Goal: Task Accomplishment & Management: Complete application form

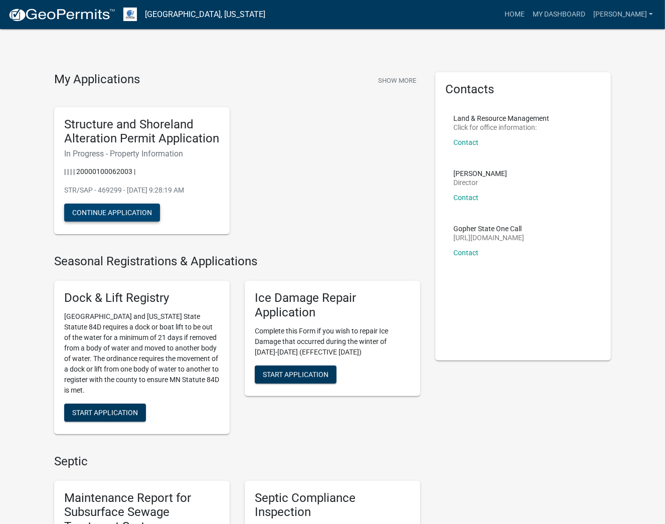
click at [126, 214] on button "Continue Application" at bounding box center [112, 213] width 96 height 18
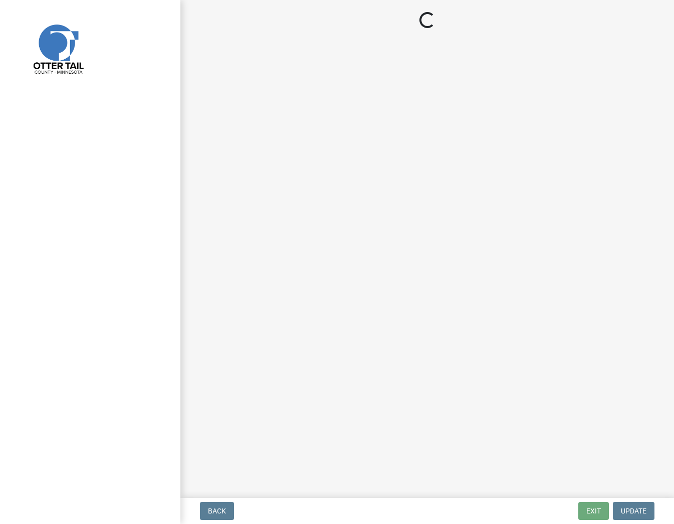
select select "99825219-5d90-43e3-9ac2-9b513b3a7be1"
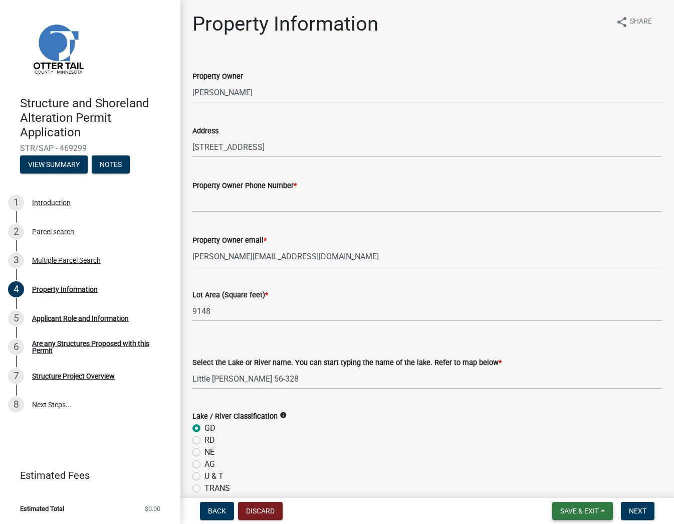
click at [566, 507] on span "Save & Exit" at bounding box center [580, 511] width 39 height 8
click at [561, 482] on button "Save & Exit" at bounding box center [573, 485] width 80 height 24
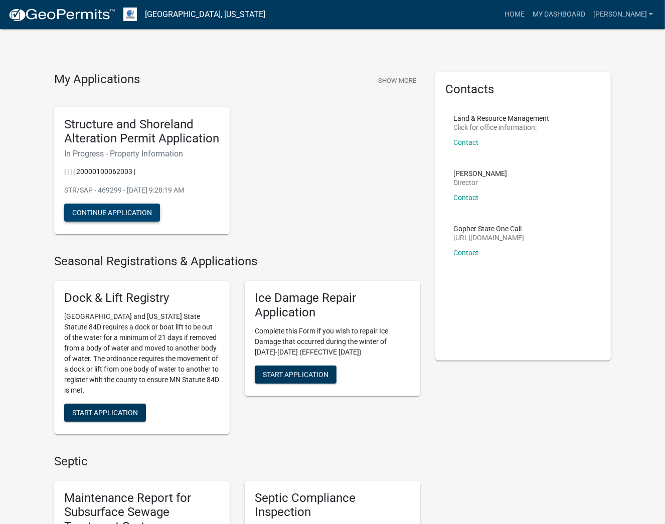
click at [137, 209] on button "Continue Application" at bounding box center [112, 213] width 96 height 18
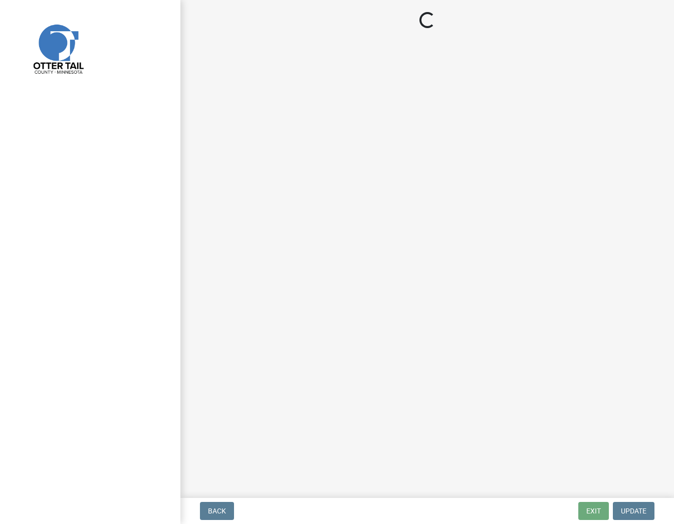
select select "99825219-5d90-43e3-9ac2-9b513b3a7be1"
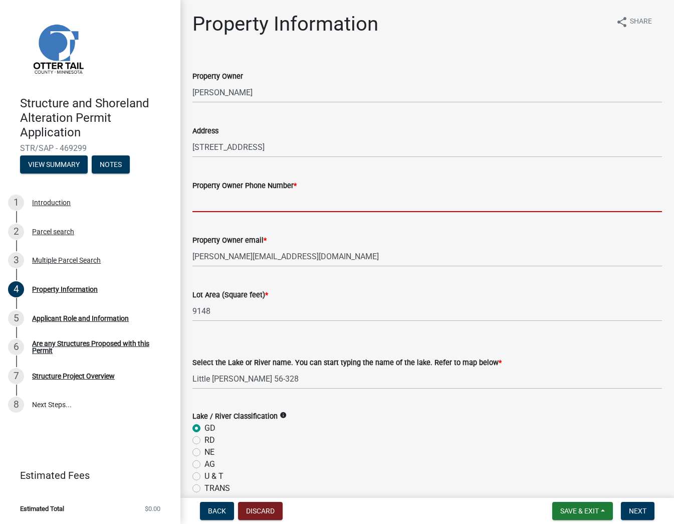
click at [330, 199] on input "Property Owner Phone Number *" at bounding box center [428, 202] width 470 height 21
paste input "[PHONE_NUMBER]"
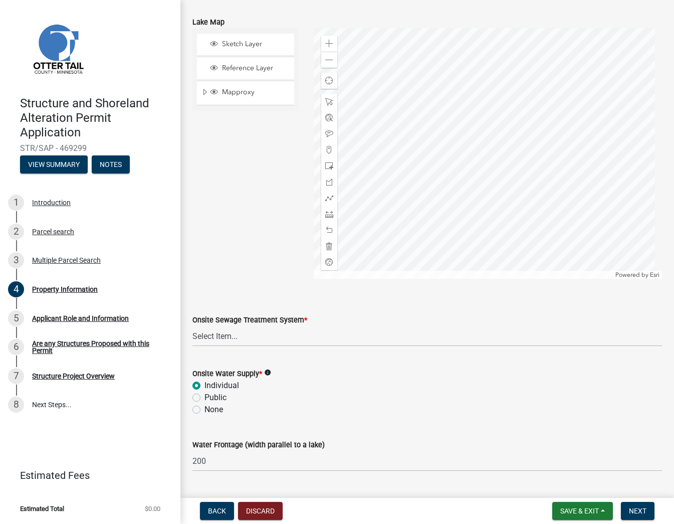
scroll to position [523, 0]
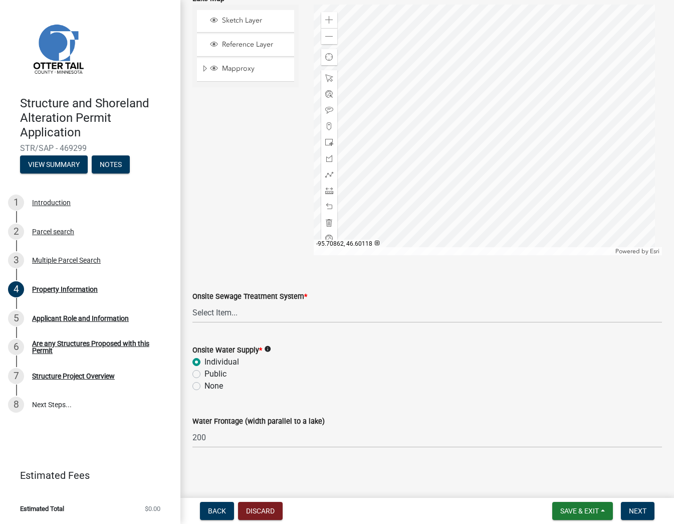
type input "[PHONE_NUMBER]"
click at [252, 317] on select "Select Item... L&R Certificate of Compliance within 5yrs Compliance Inspection …" at bounding box center [428, 312] width 470 height 21
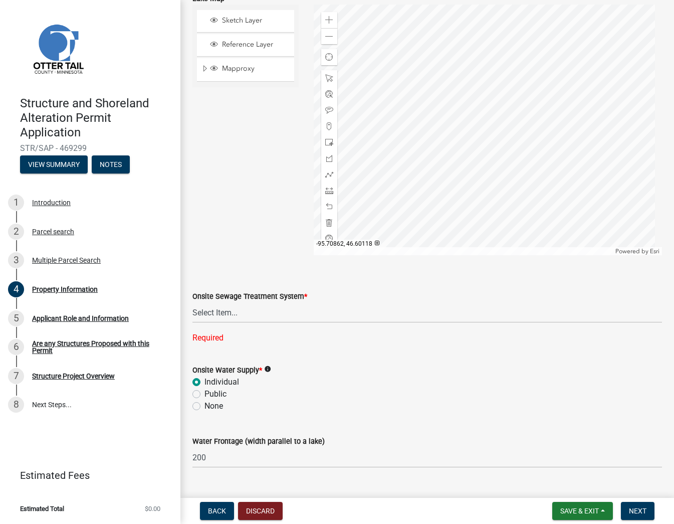
click at [226, 257] on wm-data-entity-input "Lake Map Sketch Layer Reference Layer Mapproxy Municipalities Corporate Limits …" at bounding box center [428, 122] width 470 height 284
click at [191, 306] on div "Onsite Sewage Treatment System * Select Item... L&R Certificate of Compliance w…" at bounding box center [427, 304] width 485 height 80
click at [236, 317] on select "Select Item... L&R Certificate of Compliance within 5yrs Compliance Inspection …" at bounding box center [428, 312] width 470 height 21
click at [193, 302] on select "Select Item... L&R Certificate of Compliance within 5yrs Compliance Inspection …" at bounding box center [428, 312] width 470 height 21
select select "bc95ce3f-9706-43bd-97a5-80c1e912429f"
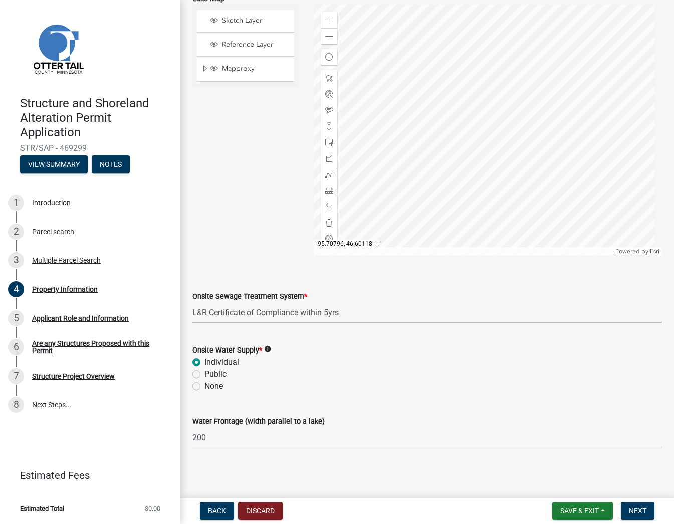
click at [331, 316] on select "Select Item... L&R Certificate of Compliance within 5yrs Compliance Inspection …" at bounding box center [428, 312] width 470 height 21
click at [356, 303] on select "Select Item... L&R Certificate of Compliance within 5yrs Compliance Inspection …" at bounding box center [428, 312] width 470 height 21
click at [254, 312] on select "Select Item... L&R Certificate of Compliance within 5yrs Compliance Inspection …" at bounding box center [428, 312] width 470 height 21
click at [270, 347] on icon "info" at bounding box center [267, 348] width 7 height 7
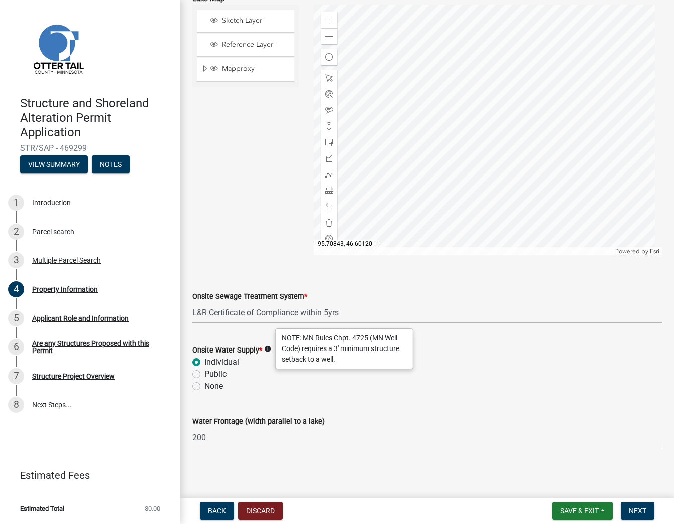
click at [527, 316] on select "Select Item... L&R Certificate of Compliance within 5yrs Compliance Inspection …" at bounding box center [428, 312] width 470 height 21
click at [490, 294] on div "Onsite Sewage Treatment System *" at bounding box center [428, 296] width 470 height 12
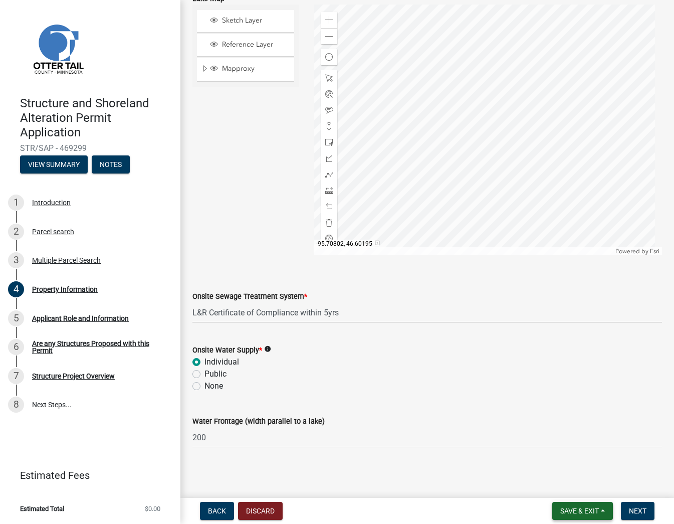
click at [564, 507] on span "Save & Exit" at bounding box center [580, 511] width 39 height 8
click at [546, 457] on button "Save" at bounding box center [573, 461] width 80 height 24
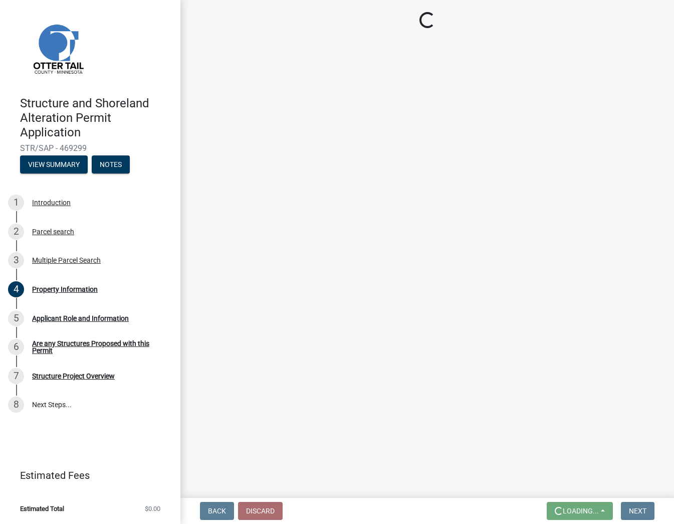
scroll to position [0, 0]
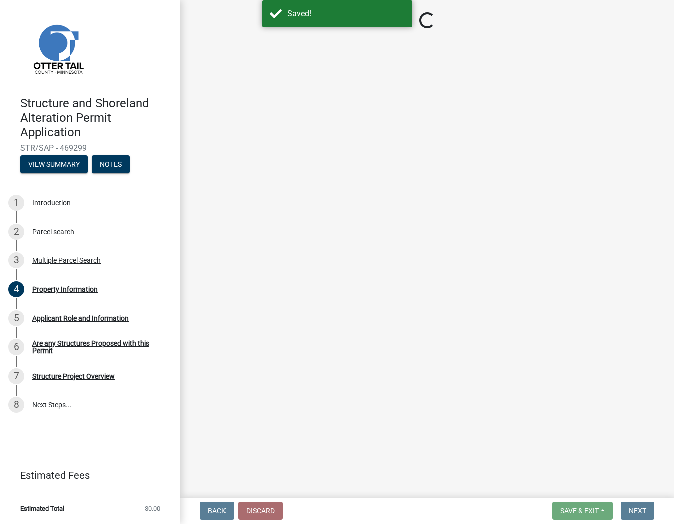
select select "99825219-5d90-43e3-9ac2-9b513b3a7be1"
select select "bc95ce3f-9706-43bd-97a5-80c1e912429f"
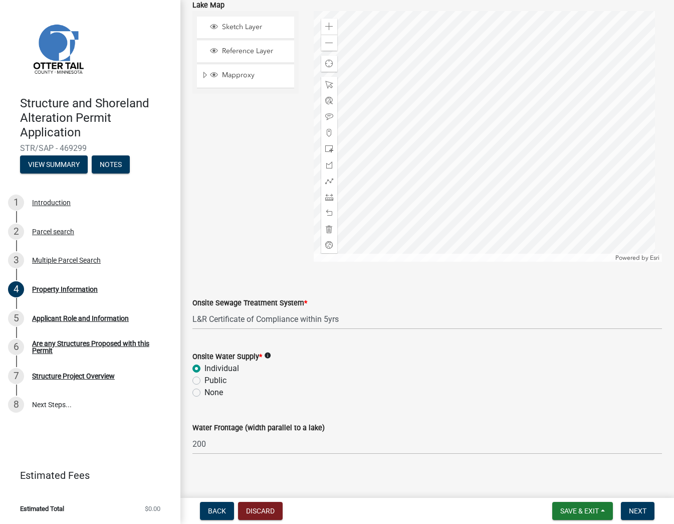
scroll to position [523, 0]
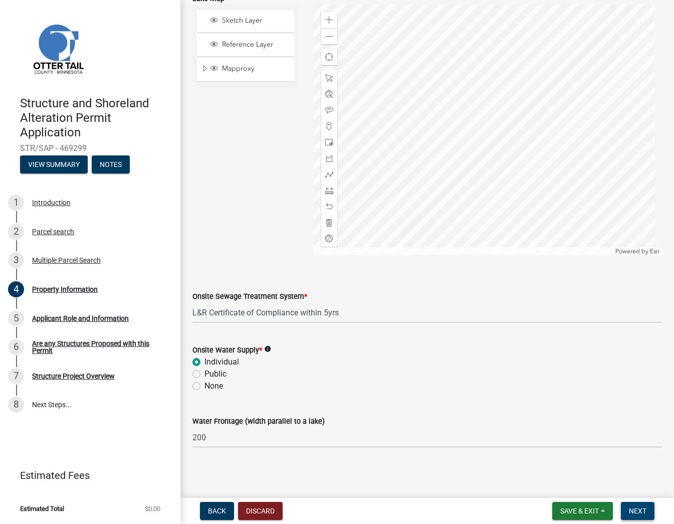
click at [648, 513] on button "Next" at bounding box center [638, 511] width 34 height 18
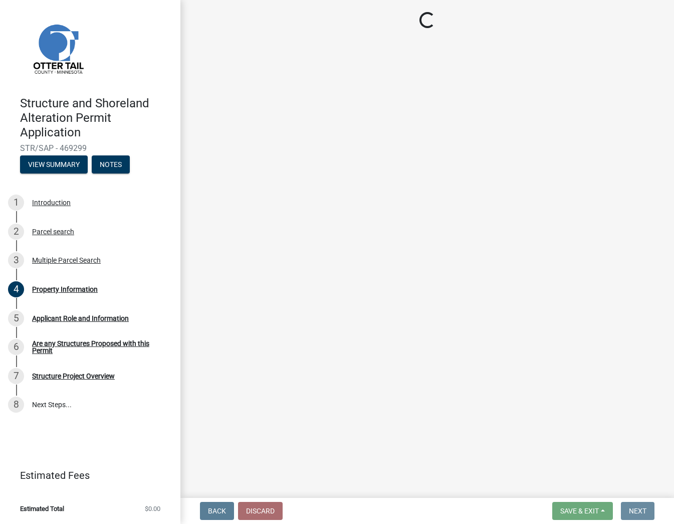
scroll to position [0, 0]
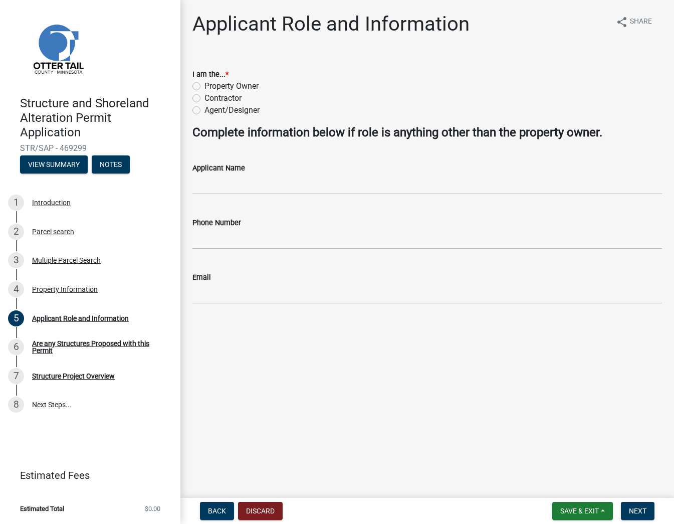
click at [227, 114] on label "Agent/Designer" at bounding box center [232, 110] width 55 height 12
click at [211, 111] on input "Agent/Designer" at bounding box center [208, 107] width 7 height 7
radio input "true"
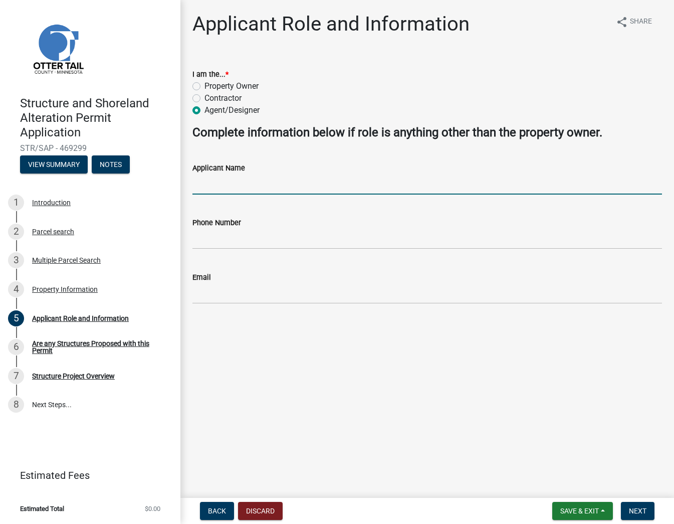
click at [250, 192] on input "Applicant Name" at bounding box center [428, 184] width 470 height 21
type input "[PERSON_NAME]"
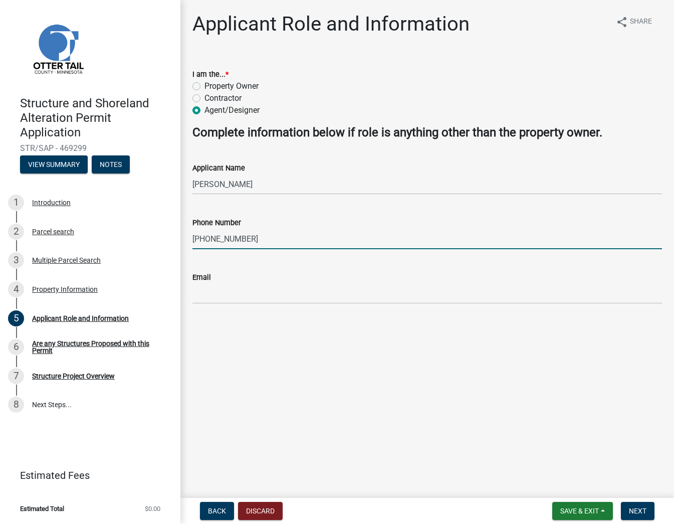
type input "[PHONE_NUMBER]"
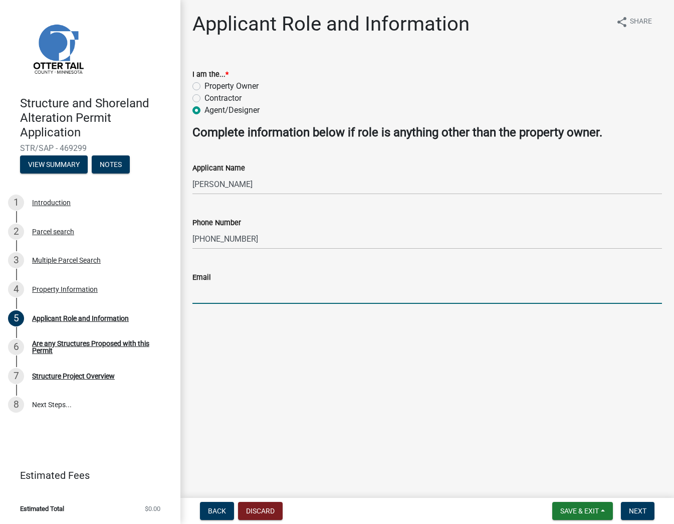
click at [254, 284] on input "Email" at bounding box center [428, 293] width 470 height 21
type input "[EMAIL_ADDRESS][DOMAIN_NAME]"
click at [324, 199] on wm-data-entity-input "Applicant Name [PERSON_NAME]" at bounding box center [428, 175] width 470 height 55
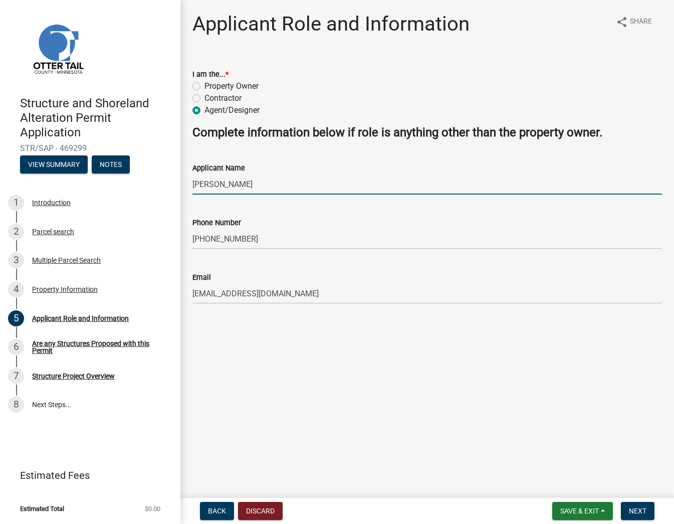
click at [312, 187] on input "[PERSON_NAME]" at bounding box center [428, 184] width 470 height 21
type input "[PERSON_NAME][GEOGRAPHIC_DATA] Hwy Dept"
click at [611, 507] on button "Save & Exit" at bounding box center [583, 511] width 61 height 18
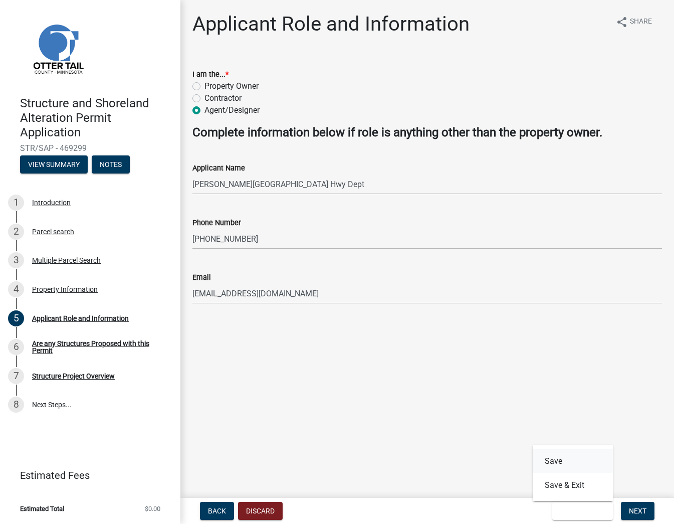
click at [563, 459] on button "Save" at bounding box center [573, 461] width 80 height 24
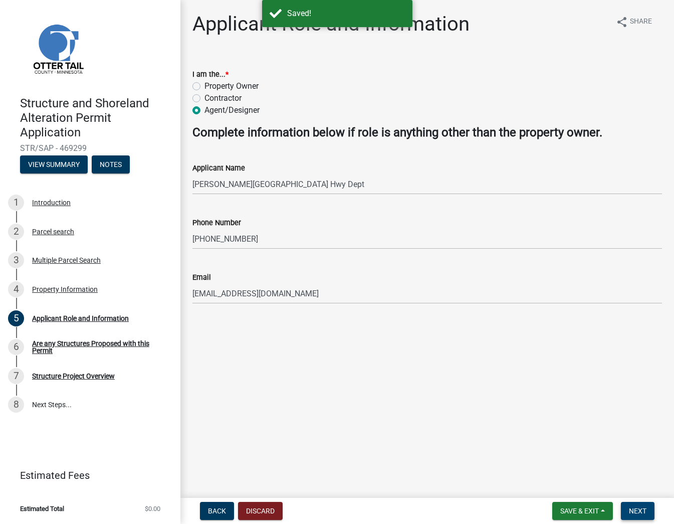
click at [637, 508] on span "Next" at bounding box center [638, 511] width 18 height 8
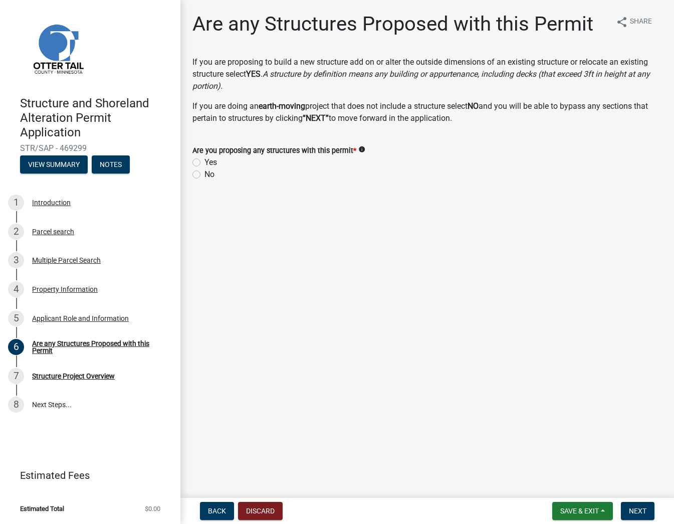
click at [205, 164] on label "Yes" at bounding box center [211, 162] width 13 height 12
click at [205, 163] on input "Yes" at bounding box center [208, 159] width 7 height 7
radio input "true"
click at [600, 513] on button "Save & Exit" at bounding box center [583, 511] width 61 height 18
click at [556, 460] on button "Save" at bounding box center [573, 461] width 80 height 24
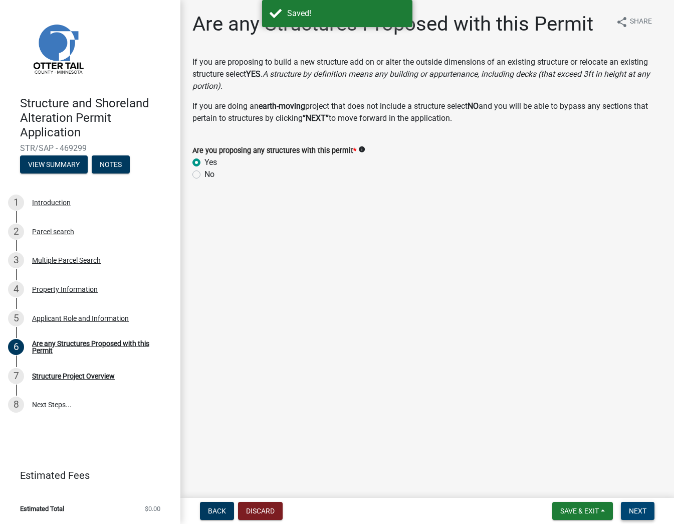
click at [641, 510] on span "Next" at bounding box center [638, 511] width 18 height 8
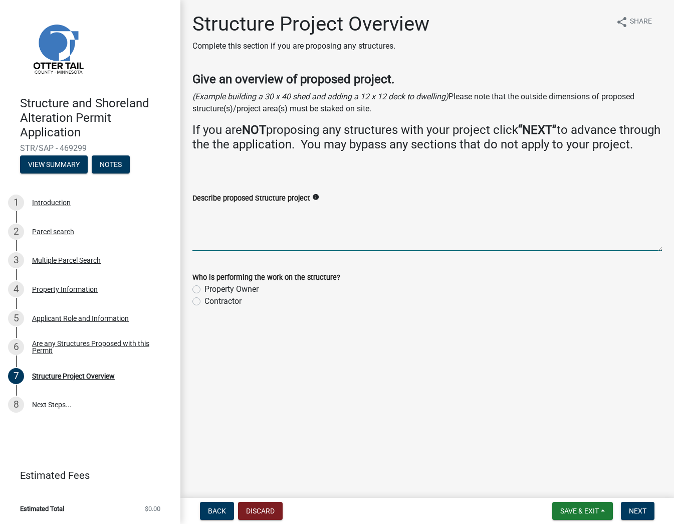
click at [338, 244] on textarea "Describe proposed Structure project" at bounding box center [428, 227] width 470 height 47
type textarea "Storm sewer structure MnDOT Design H"
click at [205, 307] on label "Contractor" at bounding box center [223, 301] width 37 height 12
click at [205, 302] on input "Contractor" at bounding box center [208, 298] width 7 height 7
radio input "true"
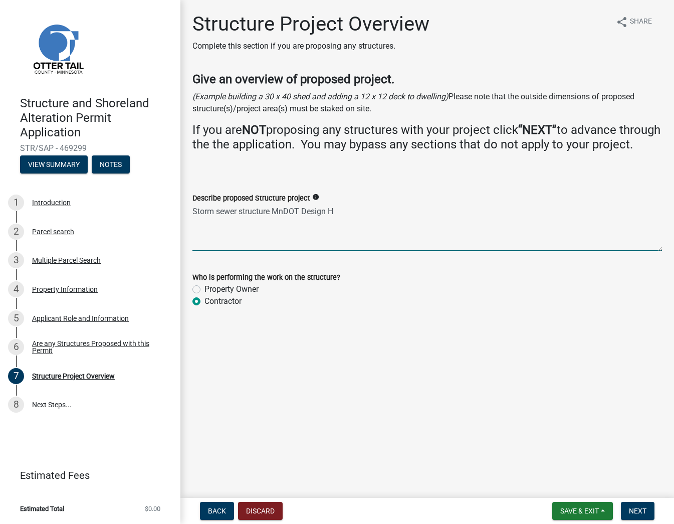
click at [380, 227] on textarea "Storm sewer structure MnDOT Design H" at bounding box center [428, 227] width 470 height 47
click at [340, 225] on textarea "Storm sewer structure MnDOT Design H. 40-inch outside diameter" at bounding box center [428, 227] width 470 height 47
click at [299, 234] on textarea "Storm sewer structure MnDOT Design H. 40-inch outside diameter" at bounding box center [428, 227] width 470 height 47
type textarea "Storm sewer structure MnDOT Design H. 40-inch outside diameter 3-foot height."
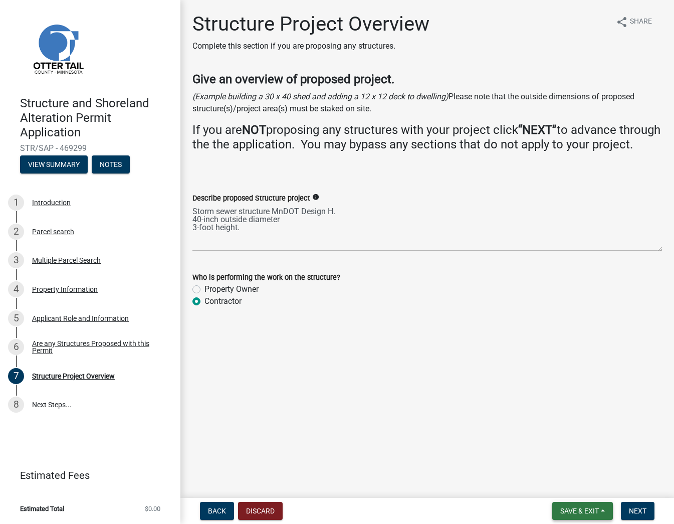
click at [599, 510] on span "Save & Exit" at bounding box center [580, 511] width 39 height 8
click at [545, 454] on button "Save" at bounding box center [573, 461] width 80 height 24
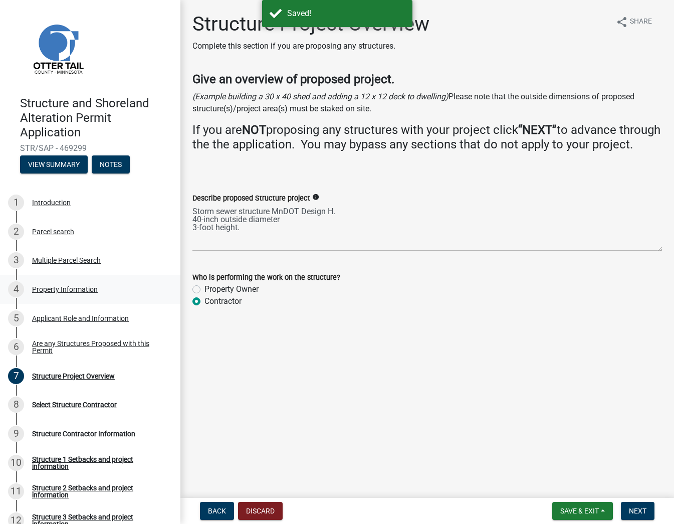
click at [53, 289] on div "Property Information" at bounding box center [65, 289] width 66 height 7
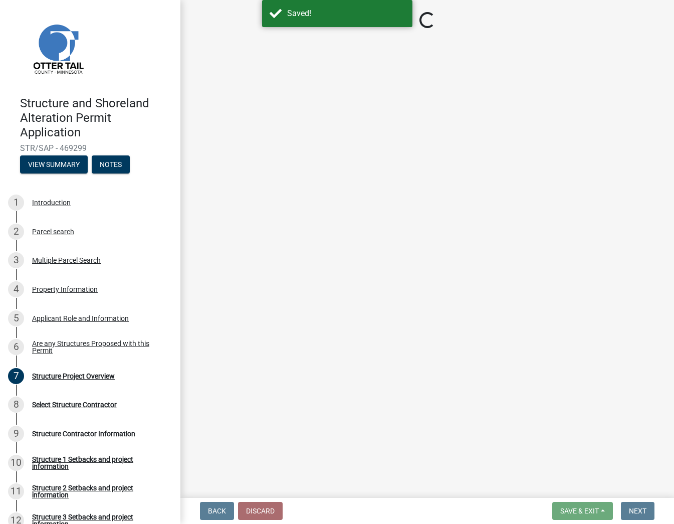
select select "99825219-5d90-43e3-9ac2-9b513b3a7be1"
select select "bc95ce3f-9706-43bd-97a5-80c1e912429f"
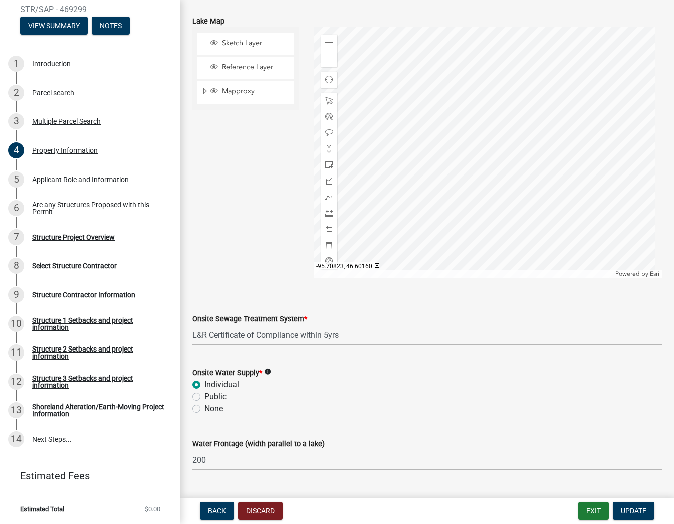
scroll to position [523, 0]
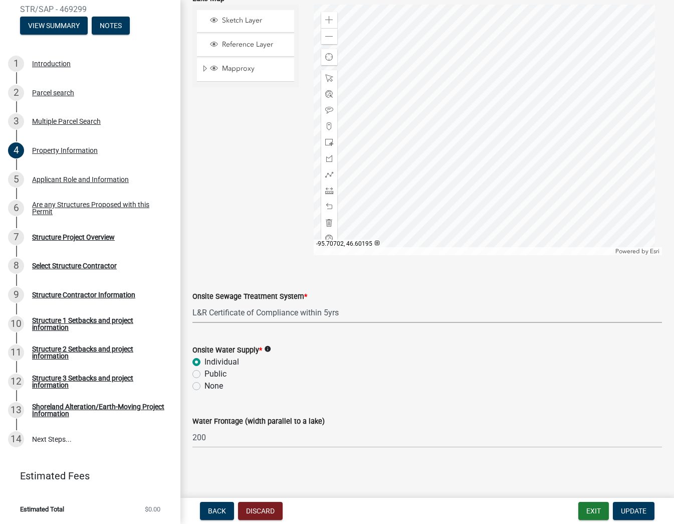
click at [280, 307] on select "Select Item... L&R Certificate of Compliance within 5yrs Compliance Inspection …" at bounding box center [428, 312] width 470 height 21
click at [267, 227] on div "Sketch Layer Reference Layer Mapproxy Municipalities Corporate Limits Low Level…" at bounding box center [245, 130] width 121 height 251
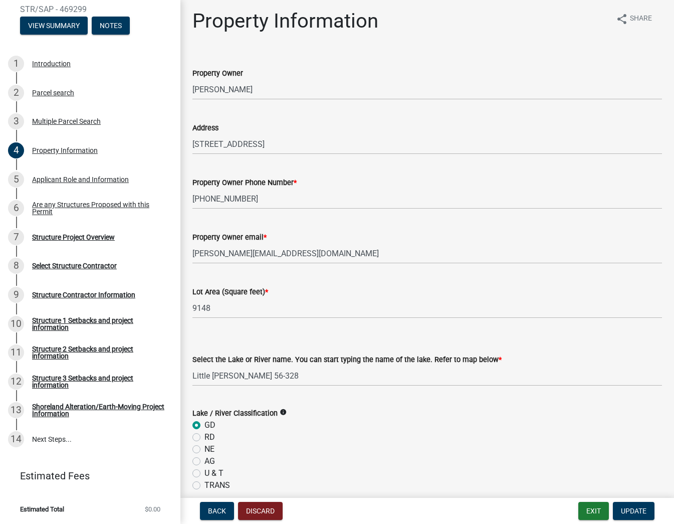
scroll to position [0, 0]
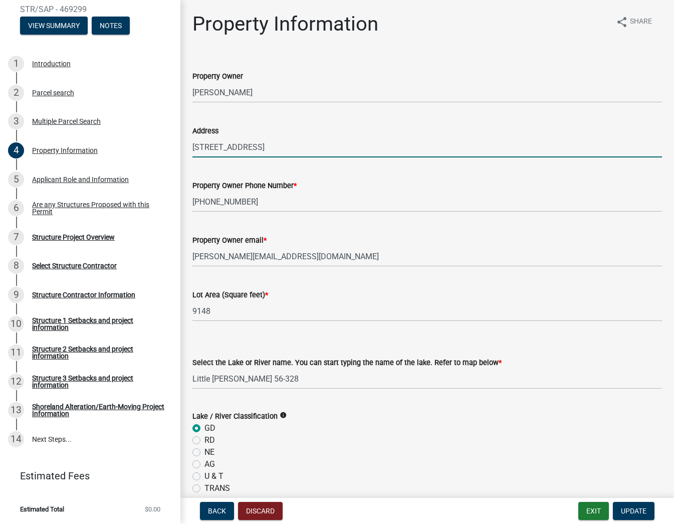
drag, startPoint x: 256, startPoint y: 145, endPoint x: 178, endPoint y: 147, distance: 78.2
click at [178, 147] on div "Structure and Shoreland Alteration Permit Application STR/SAP - 469299 View Sum…" at bounding box center [337, 262] width 674 height 524
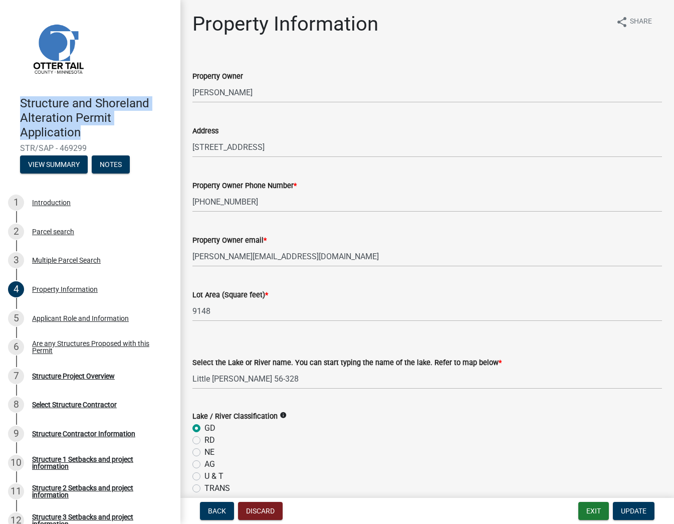
drag, startPoint x: 17, startPoint y: 104, endPoint x: 111, endPoint y: 126, distance: 96.8
click at [111, 126] on div "Structure and Shoreland Alteration Permit Application STR/SAP - 469299 View Sum…" at bounding box center [90, 132] width 164 height 88
copy h4 "Structure and Shoreland Alteration Permit Application"
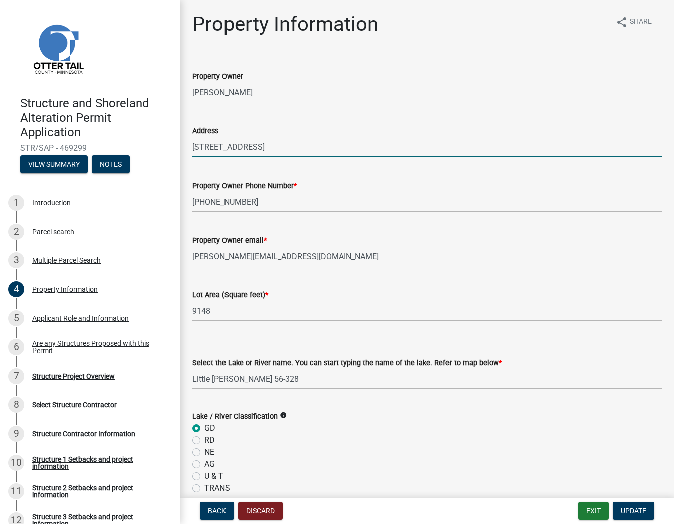
drag, startPoint x: 266, startPoint y: 148, endPoint x: 164, endPoint y: 145, distance: 101.8
click at [164, 145] on div "Structure and Shoreland Alteration Permit Application STR/SAP - 469299 View Sum…" at bounding box center [337, 262] width 674 height 524
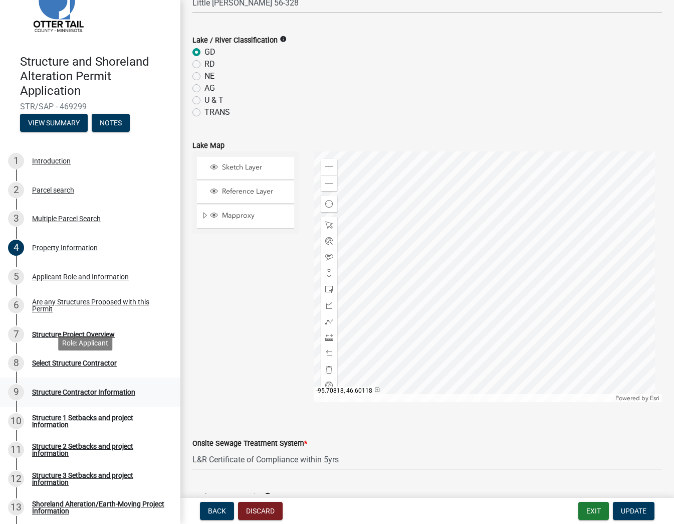
scroll to position [63, 0]
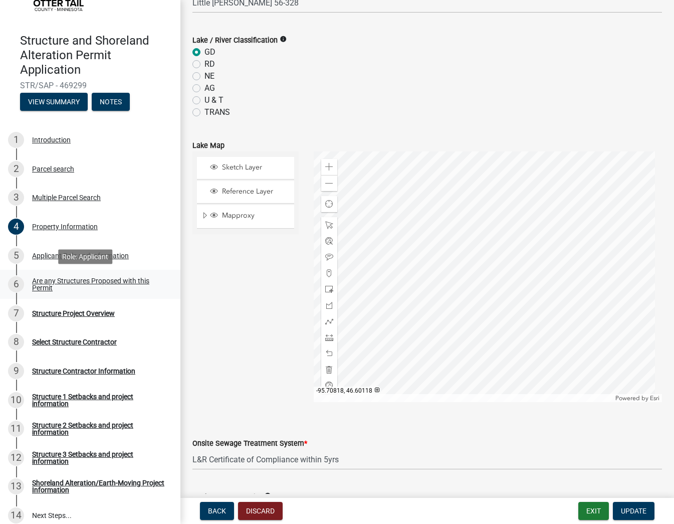
click at [49, 278] on div "Are any Structures Proposed with this Permit" at bounding box center [98, 284] width 132 height 14
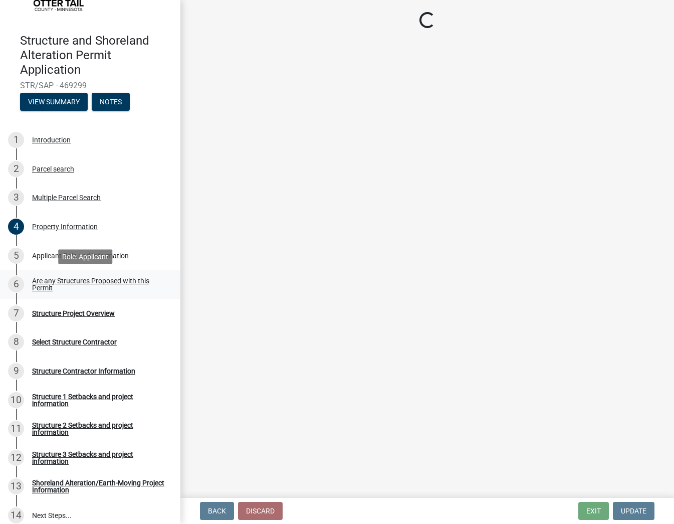
scroll to position [0, 0]
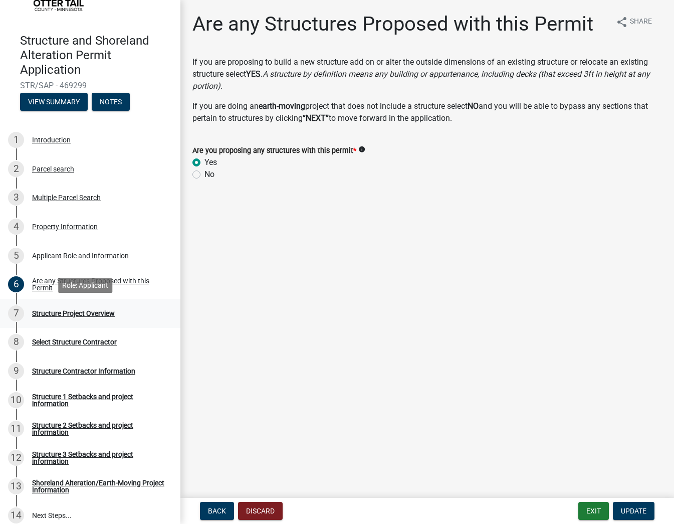
click at [48, 315] on div "Structure Project Overview" at bounding box center [73, 313] width 83 height 7
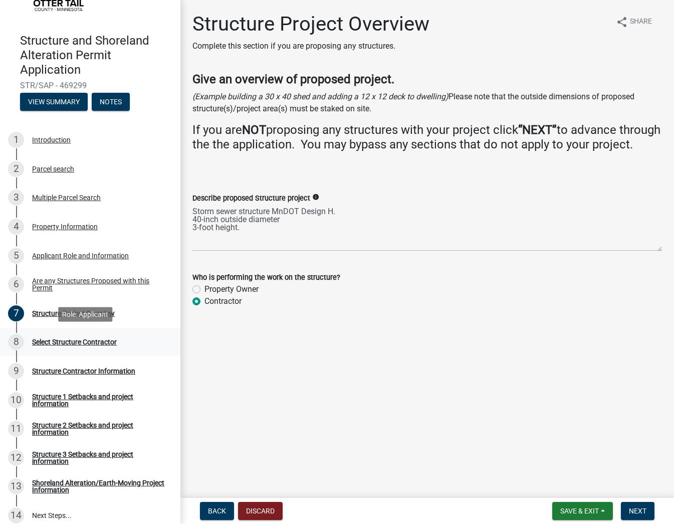
click at [61, 339] on div "Select Structure Contractor" at bounding box center [74, 341] width 85 height 7
click at [586, 512] on span "Save & Exit" at bounding box center [580, 511] width 39 height 8
click at [573, 463] on button "Save" at bounding box center [573, 461] width 80 height 24
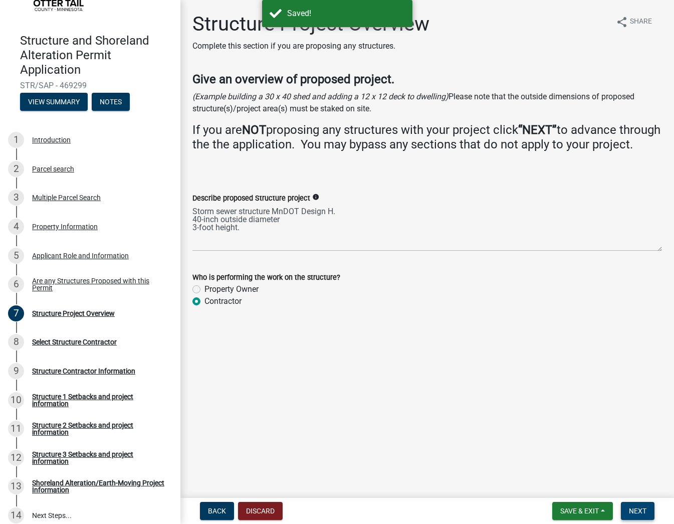
click at [641, 511] on span "Next" at bounding box center [638, 511] width 18 height 8
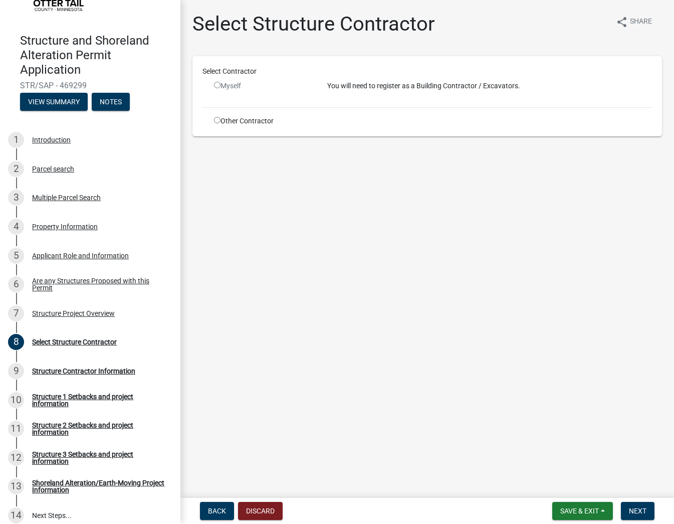
click at [239, 114] on div "Select Contractor Myself You will need to register as a Building Contractor / E…" at bounding box center [428, 96] width 450 height 60
click at [203, 120] on div "Select Contractor Myself You will need to register as a Building Contractor / E…" at bounding box center [428, 96] width 450 height 60
click at [220, 119] on input "radio" at bounding box center [217, 120] width 7 height 7
radio input "true"
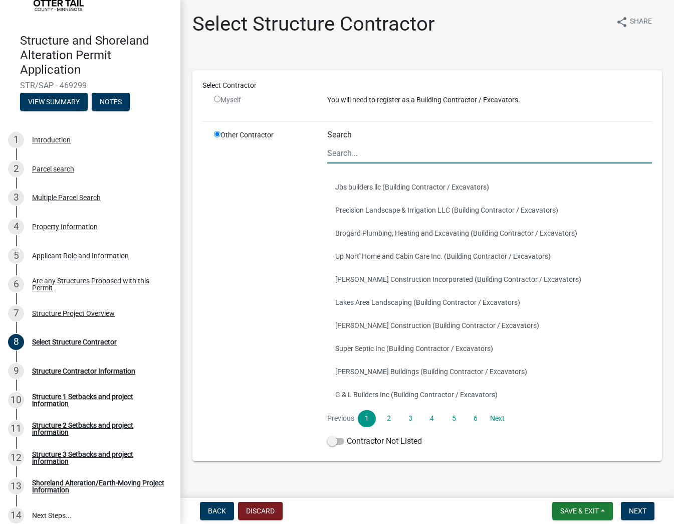
click at [362, 149] on input "Search" at bounding box center [489, 153] width 325 height 21
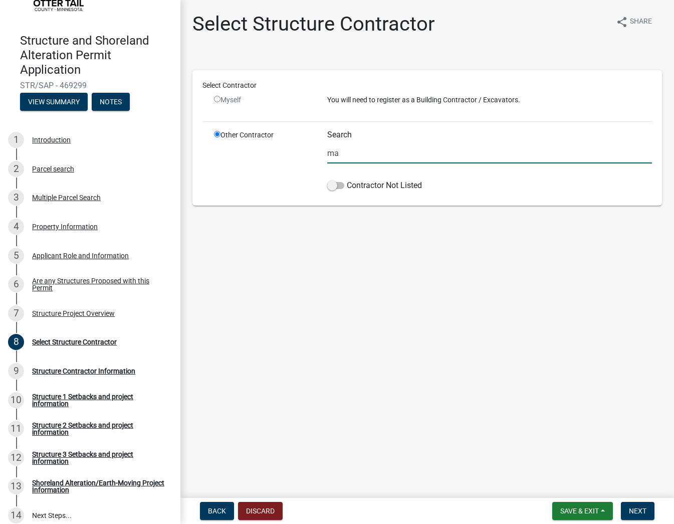
type input "m"
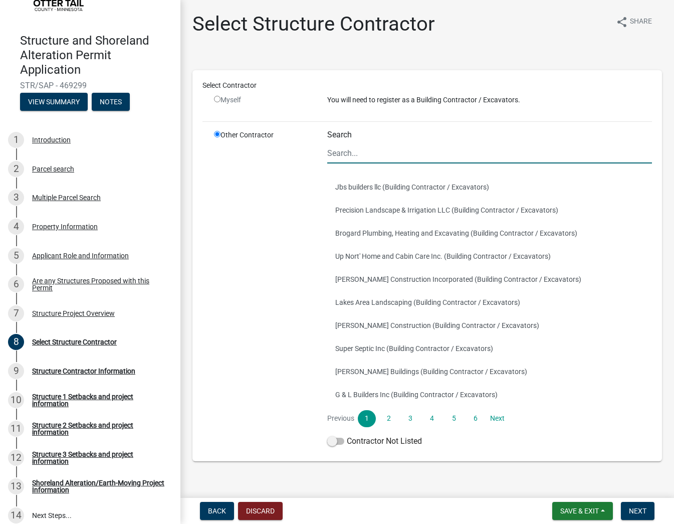
click at [385, 158] on input "Search" at bounding box center [489, 153] width 325 height 21
paste input "Northland Area Services"
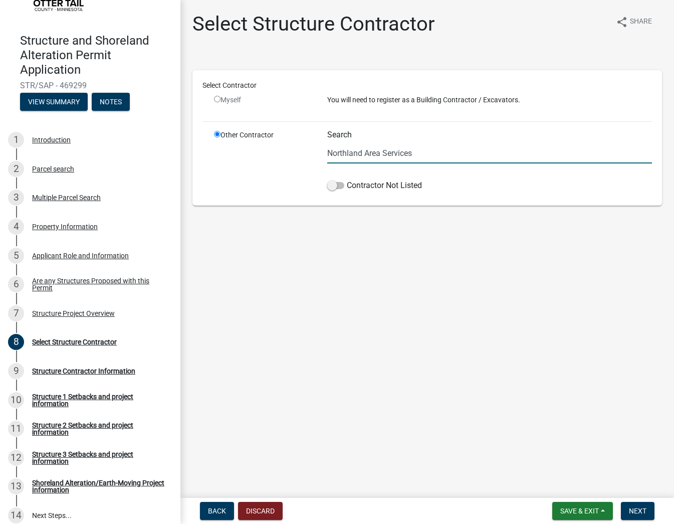
type input "Northland Area Services"
click at [339, 184] on span at bounding box center [335, 185] width 17 height 7
click at [347, 180] on input "Contractor Not Listed" at bounding box center [347, 180] width 0 height 0
click at [427, 249] on main "Select Structure Contractor share Share Select Contractor Myself You will need …" at bounding box center [428, 247] width 494 height 494
click at [426, 160] on input "Northland Area Services" at bounding box center [489, 153] width 325 height 21
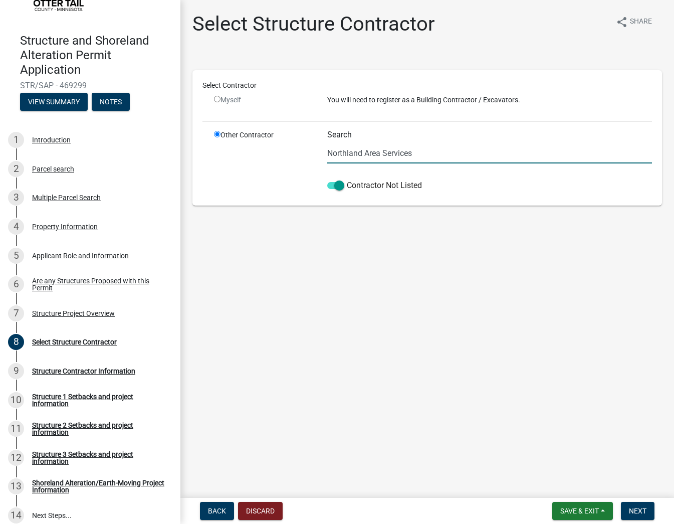
drag, startPoint x: 434, startPoint y: 155, endPoint x: 300, endPoint y: 146, distance: 134.7
click at [300, 146] on div "Other Contractor Search Northland Area Services Contractor Not Listed" at bounding box center [433, 163] width 453 height 66
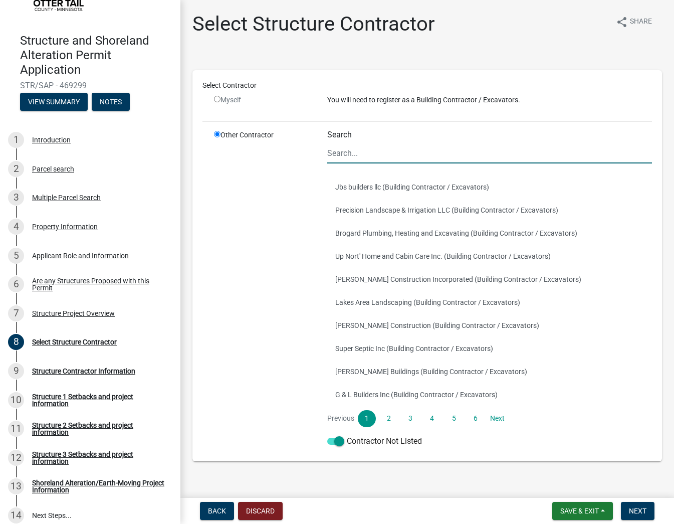
click at [390, 148] on input "Search" at bounding box center [489, 153] width 325 height 21
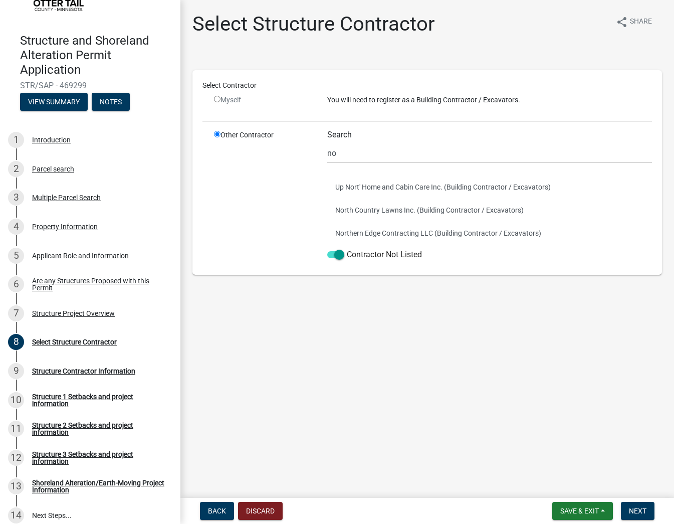
click at [387, 341] on main "Select Structure Contractor share Share Select Contractor Myself You will need …" at bounding box center [428, 247] width 494 height 494
drag, startPoint x: 319, startPoint y: 153, endPoint x: 300, endPoint y: 149, distance: 19.5
click at [300, 149] on div "Other Contractor Search no Up Nort' Home and Cabin Care Inc. (Building Contract…" at bounding box center [433, 197] width 453 height 135
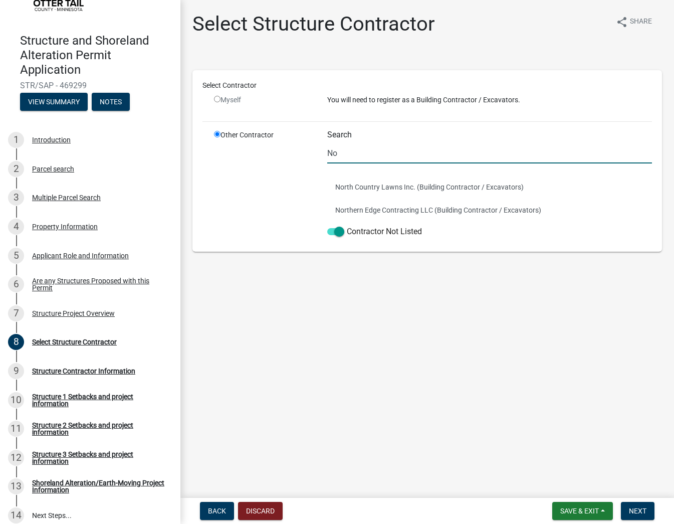
type input "N"
paste input "Northland Area Services"
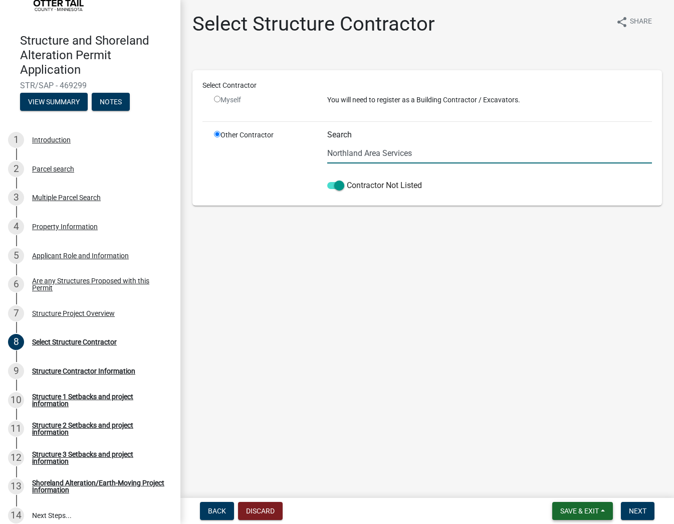
type input "Northland Area Services"
click at [593, 512] on span "Save & Exit" at bounding box center [580, 511] width 39 height 8
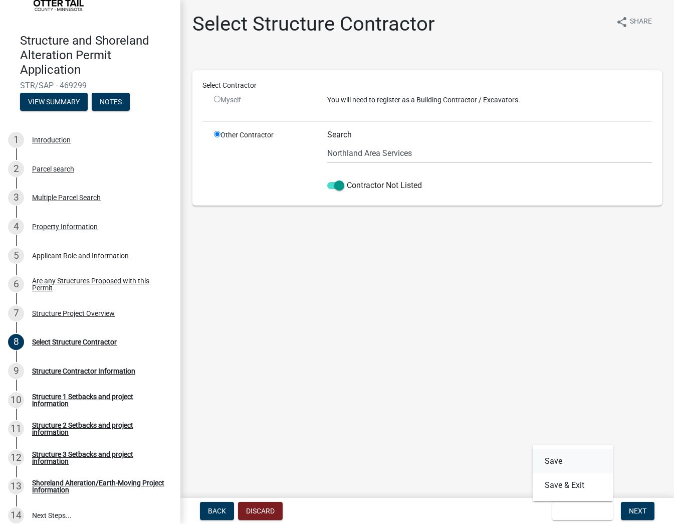
click at [564, 459] on button "Save" at bounding box center [573, 461] width 80 height 24
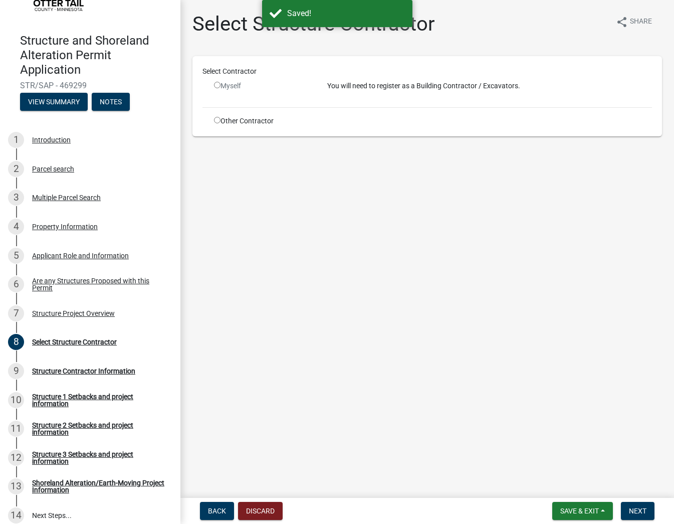
click at [228, 130] on div "Select Contractor Myself You will need to register as a Building Contractor / E…" at bounding box center [428, 96] width 470 height 80
click at [228, 123] on div "Other Contractor" at bounding box center [263, 121] width 113 height 11
click at [217, 119] on input "radio" at bounding box center [217, 120] width 7 height 7
radio input "true"
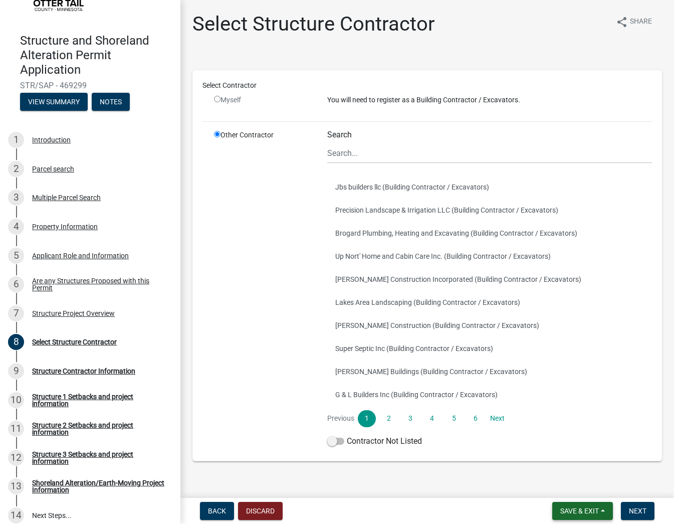
click at [574, 511] on span "Save & Exit" at bounding box center [580, 511] width 39 height 8
click at [563, 457] on button "Save" at bounding box center [573, 461] width 80 height 24
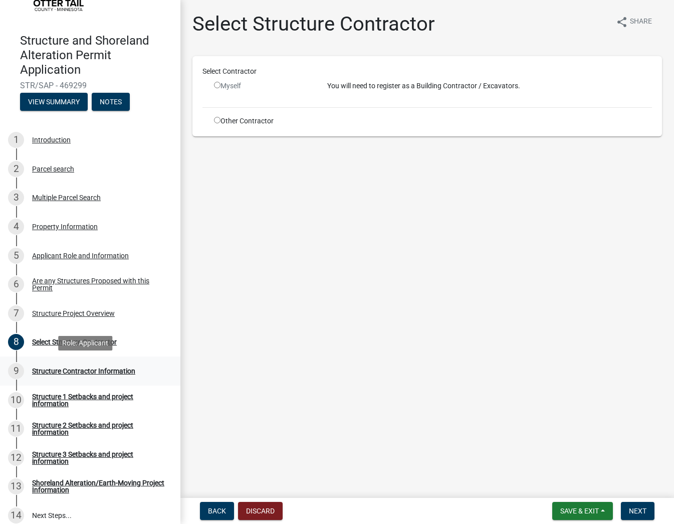
click at [57, 371] on div "Structure Contractor Information" at bounding box center [83, 371] width 103 height 7
click at [629, 514] on span "Next" at bounding box center [638, 511] width 18 height 8
click at [219, 118] on input "radio" at bounding box center [217, 120] width 7 height 7
radio input "true"
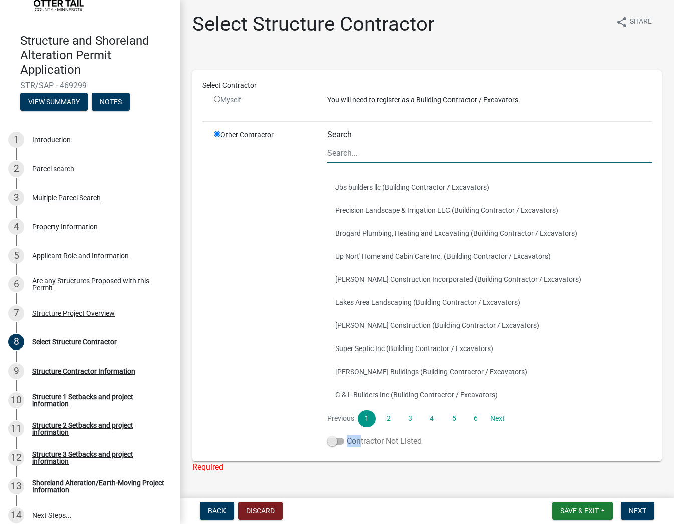
drag, startPoint x: 331, startPoint y: 442, endPoint x: 352, endPoint y: 443, distance: 21.1
click at [352, 443] on label "Contractor Not Listed" at bounding box center [374, 441] width 95 height 12
click at [336, 440] on span at bounding box center [335, 441] width 17 height 7
click at [347, 435] on input "Contractor Not Listed" at bounding box center [347, 435] width 0 height 0
click at [582, 516] on button "Save & Exit" at bounding box center [583, 511] width 61 height 18
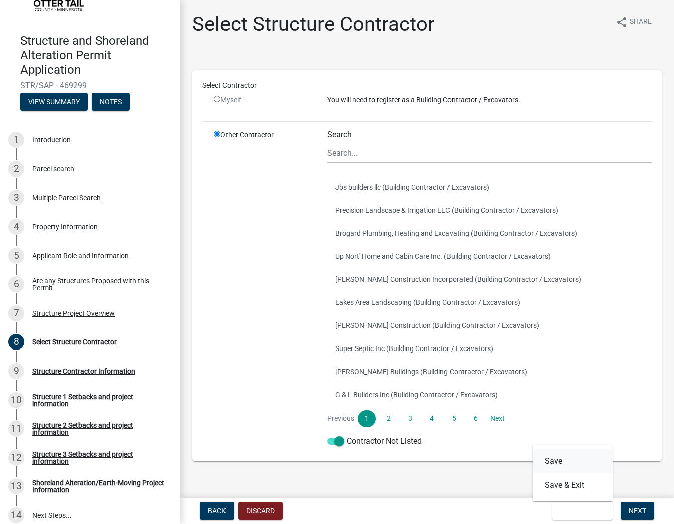
click at [557, 461] on button "Save" at bounding box center [573, 461] width 80 height 24
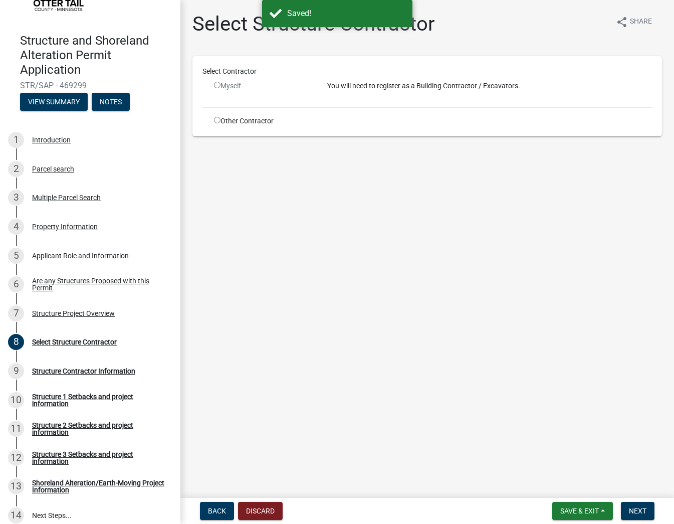
click at [219, 121] on input "radio" at bounding box center [217, 120] width 7 height 7
radio input "true"
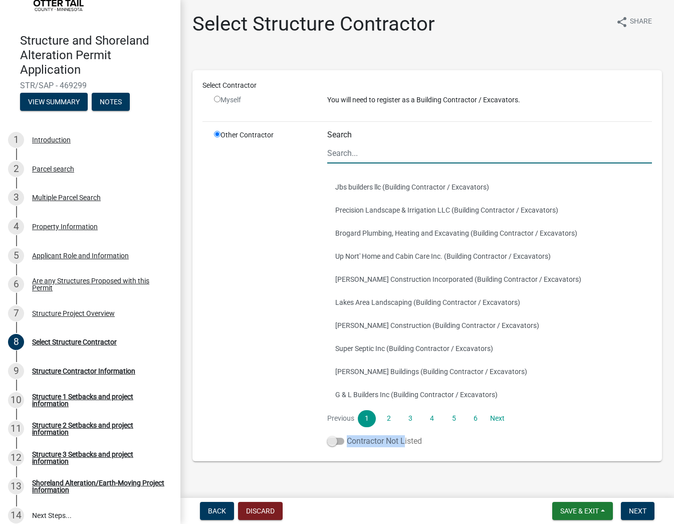
drag, startPoint x: 334, startPoint y: 441, endPoint x: 399, endPoint y: 445, distance: 64.3
click at [399, 445] on label "Contractor Not Listed" at bounding box center [374, 441] width 95 height 12
click at [327, 440] on span at bounding box center [335, 441] width 17 height 7
click at [347, 435] on input "Contractor Not Listed" at bounding box center [347, 435] width 0 height 0
click at [632, 513] on span "Next" at bounding box center [638, 511] width 18 height 8
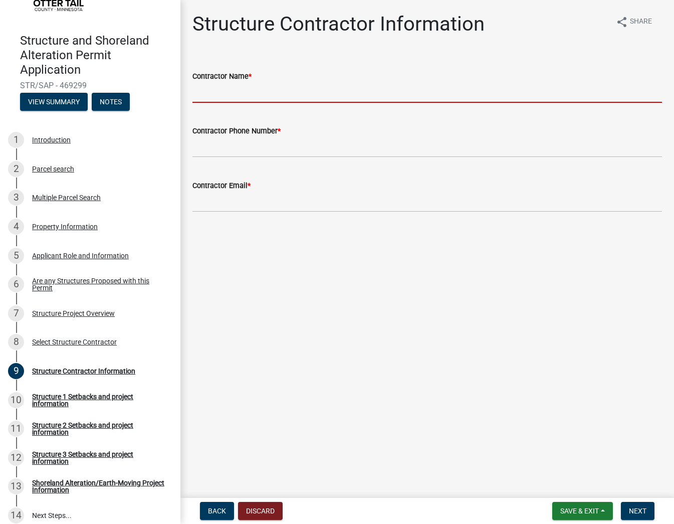
click at [302, 95] on input "Contractor Name *" at bounding box center [428, 92] width 470 height 21
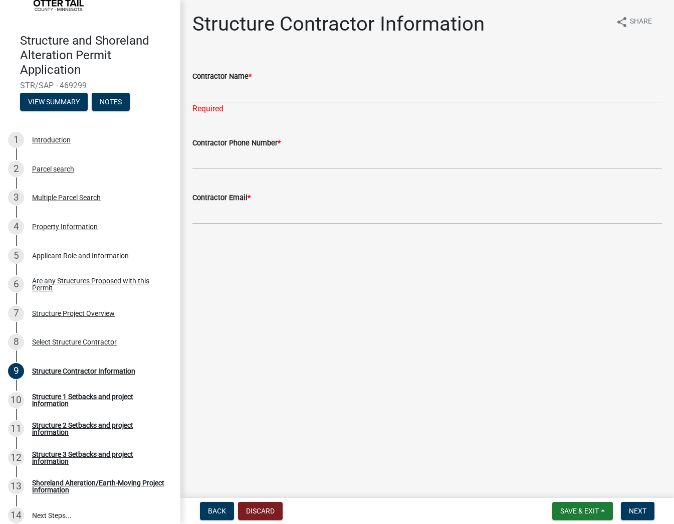
click at [307, 312] on main "Structure Contractor Information share Share Contractor Name * Required Contrac…" at bounding box center [428, 247] width 494 height 494
click at [41, 227] on div "Property Information" at bounding box center [65, 226] width 66 height 7
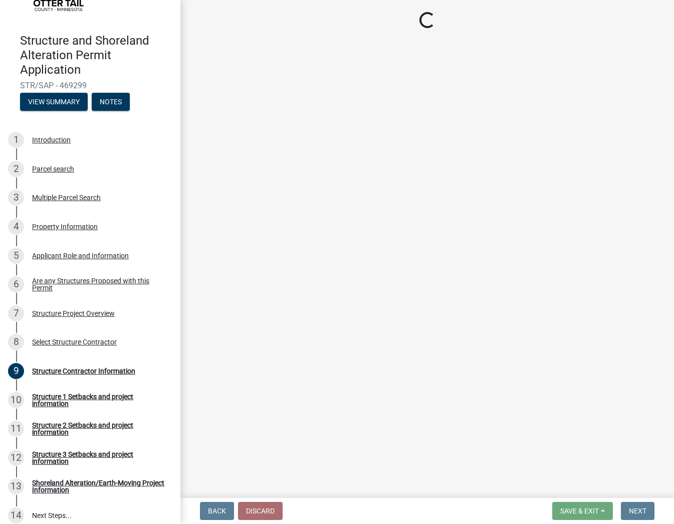
select select "99825219-5d90-43e3-9ac2-9b513b3a7be1"
select select "bc95ce3f-9706-43bd-97a5-80c1e912429f"
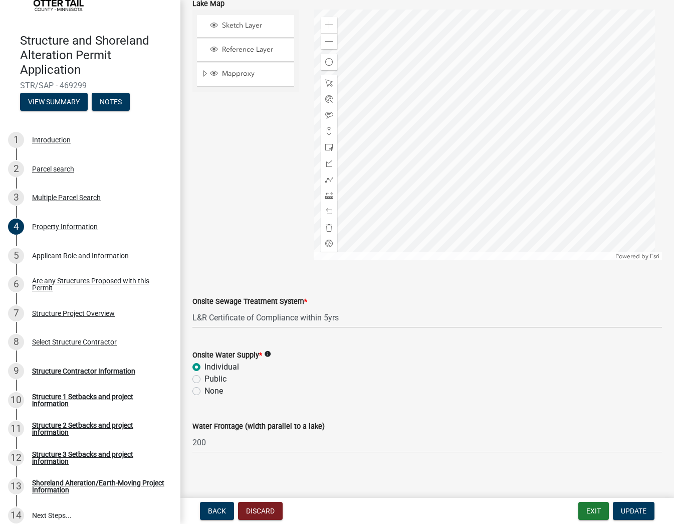
scroll to position [523, 0]
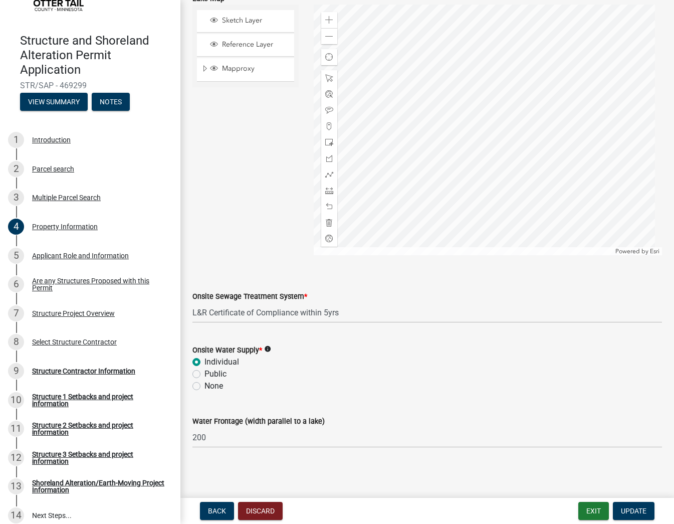
drag, startPoint x: 194, startPoint y: 295, endPoint x: 297, endPoint y: 299, distance: 103.4
click at [297, 299] on label "Onsite Sewage Treatment System *" at bounding box center [250, 296] width 115 height 7
copy label "Onsite Sewage Treatment System"
drag, startPoint x: 189, startPoint y: 347, endPoint x: 257, endPoint y: 349, distance: 67.7
click at [257, 349] on div "Onsite Water Supply * info Individual Public None" at bounding box center [427, 362] width 485 height 60
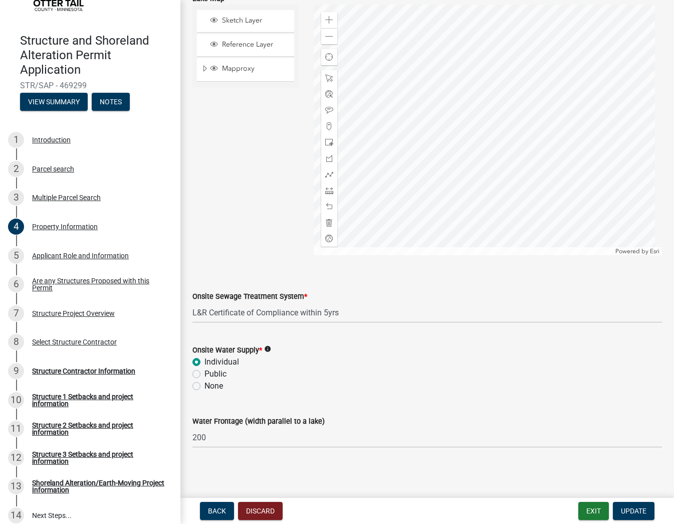
copy label "Onsite Water Supply"
click at [84, 372] on div "Structure Contractor Information" at bounding box center [83, 371] width 103 height 7
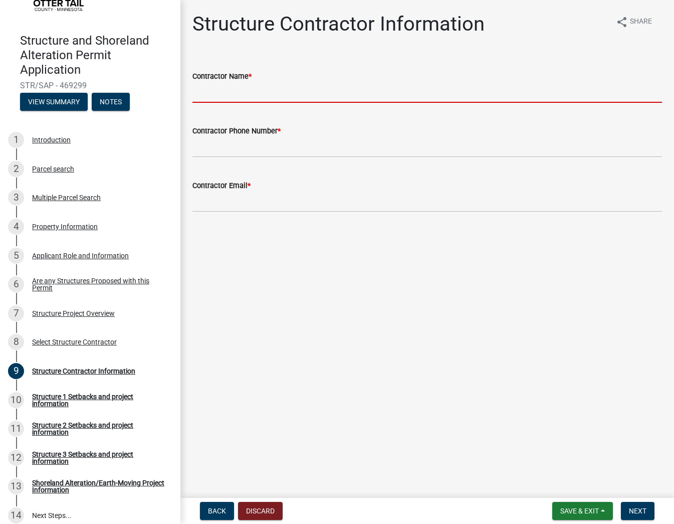
click at [277, 94] on input "Contractor Name *" at bounding box center [428, 92] width 470 height 21
click at [224, 86] on input "Contractor Name *" at bounding box center [428, 92] width 470 height 21
paste input "Northland Area Services"
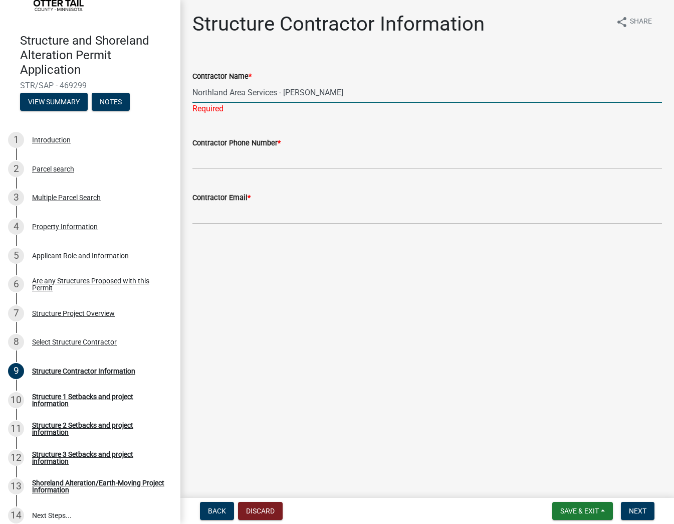
type input "Northland Area Services - [PERSON_NAME]"
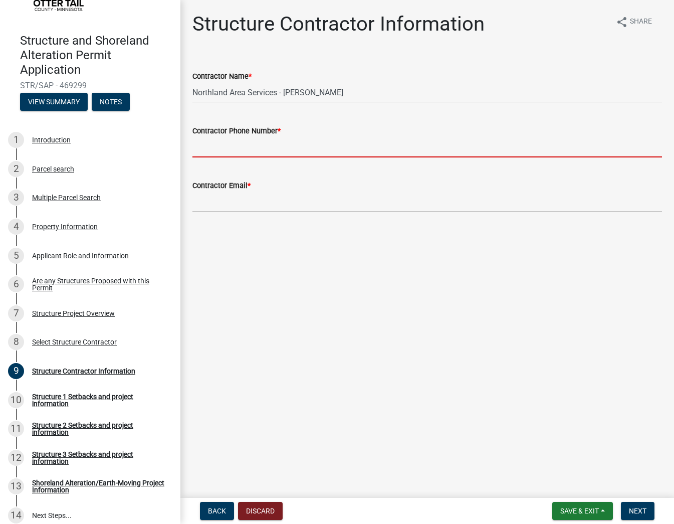
click at [274, 150] on input "Contractor Phone Number *" at bounding box center [428, 147] width 470 height 21
paste input "[PHONE_NUMBER]"
type input "[PHONE_NUMBER]"
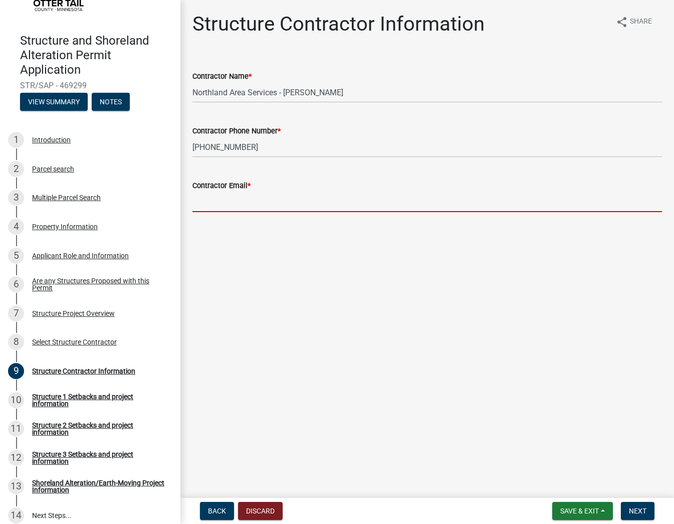
click at [267, 194] on input "Contractor Email *" at bounding box center [428, 202] width 470 height 21
paste input "[EMAIL_ADDRESS][DOMAIN_NAME]"
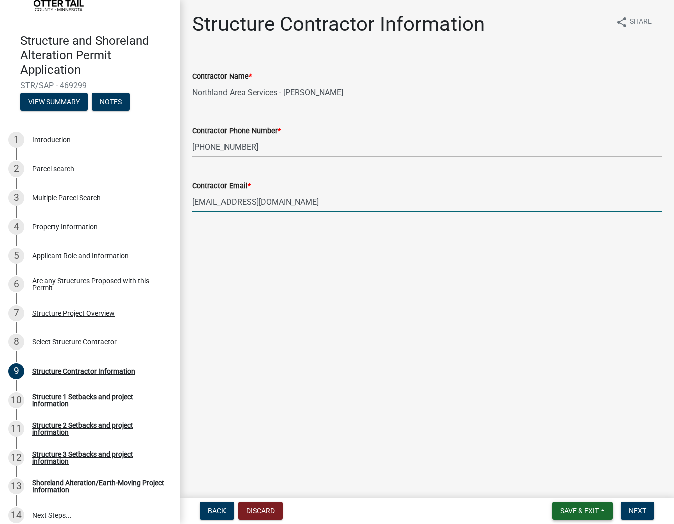
type input "[EMAIL_ADDRESS][DOMAIN_NAME]"
click at [606, 507] on button "Save & Exit" at bounding box center [583, 511] width 61 height 18
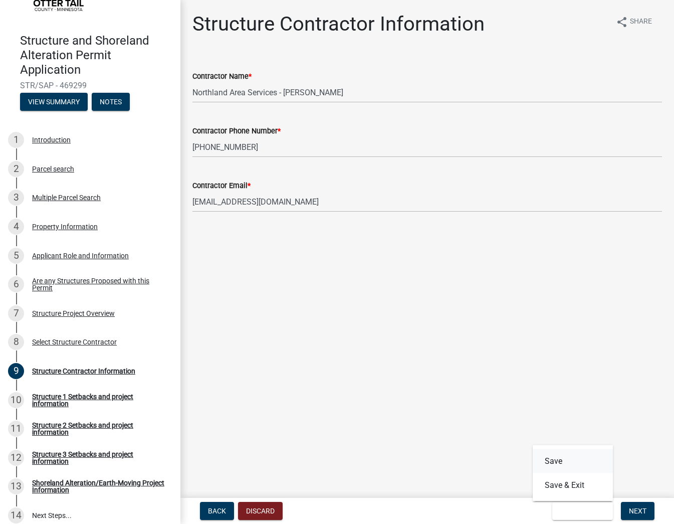
click at [568, 465] on button "Save" at bounding box center [573, 461] width 80 height 24
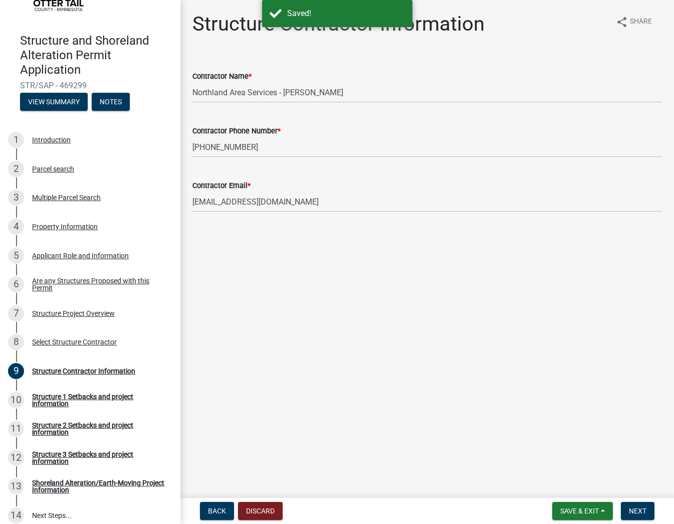
click at [655, 514] on form "Save & Exit Save Save & Exit Next" at bounding box center [604, 511] width 110 height 18
click at [645, 512] on span "Next" at bounding box center [638, 511] width 18 height 8
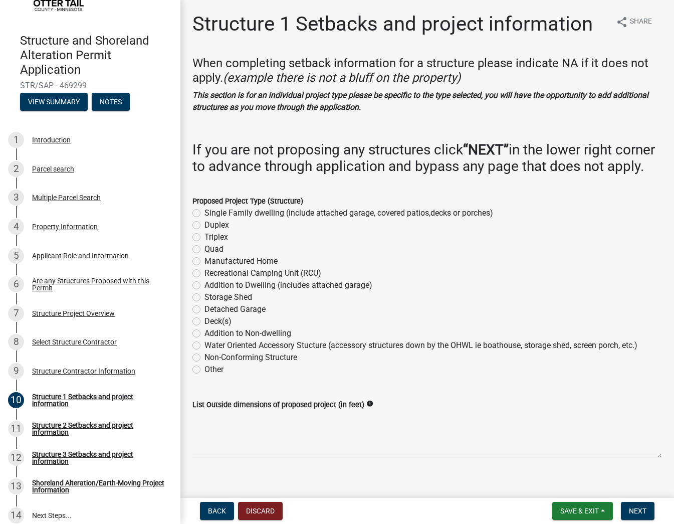
click at [205, 376] on label "Other" at bounding box center [214, 370] width 19 height 12
click at [205, 370] on input "Other" at bounding box center [208, 367] width 7 height 7
radio input "true"
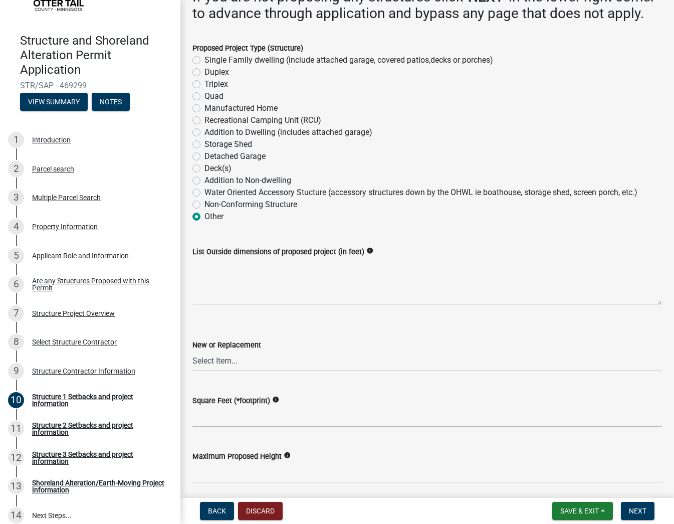
scroll to position [188, 0]
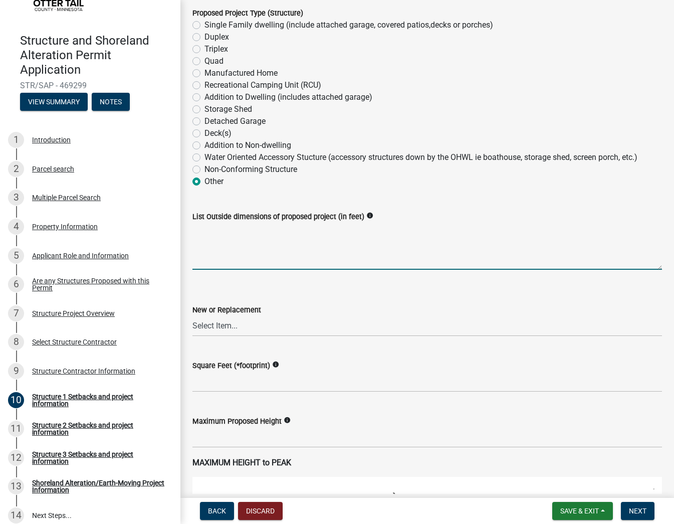
click at [250, 270] on textarea "List Outside dimensions of proposed project (in feet)" at bounding box center [428, 246] width 470 height 47
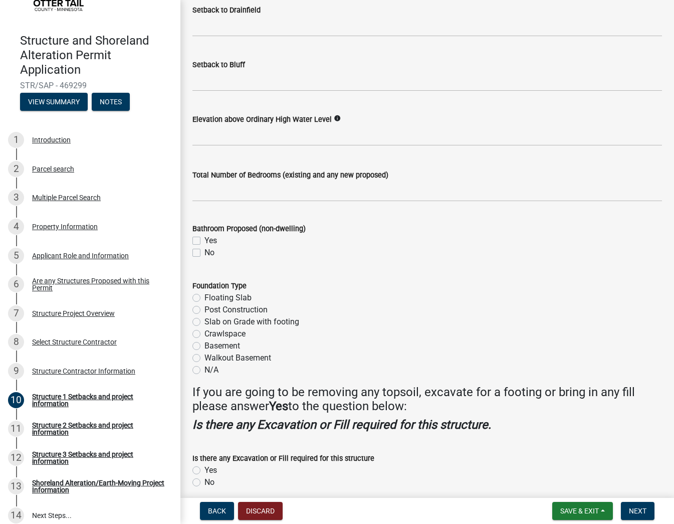
scroll to position [1066, 0]
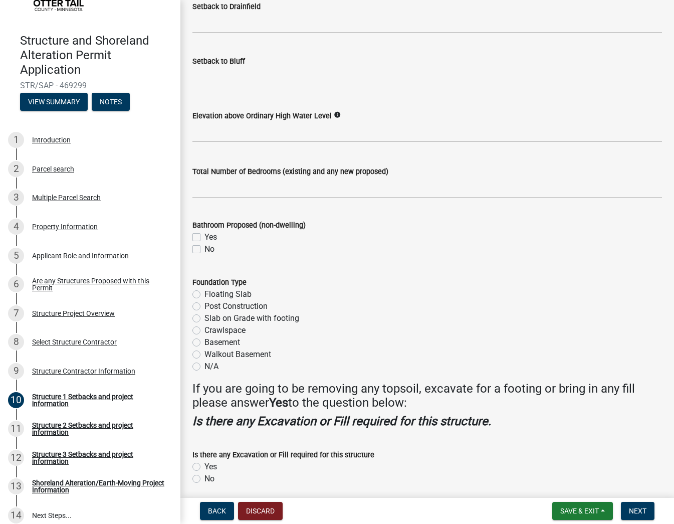
click at [205, 373] on label "N/A" at bounding box center [212, 367] width 14 height 12
click at [205, 367] on input "N/A" at bounding box center [208, 364] width 7 height 7
radio input "true"
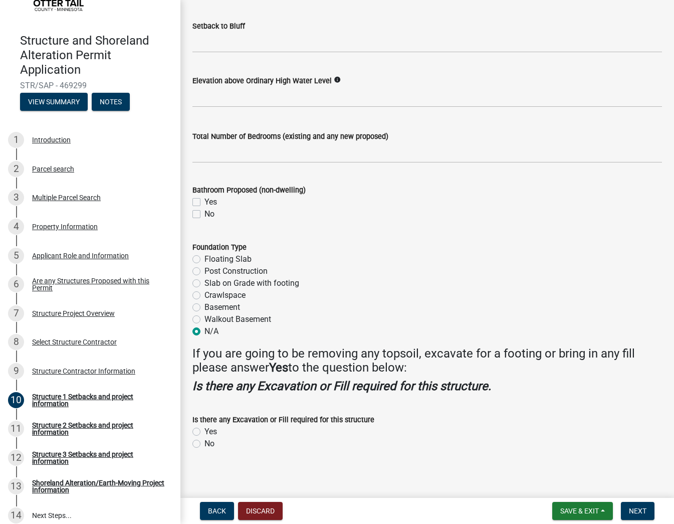
scroll to position [1118, 0]
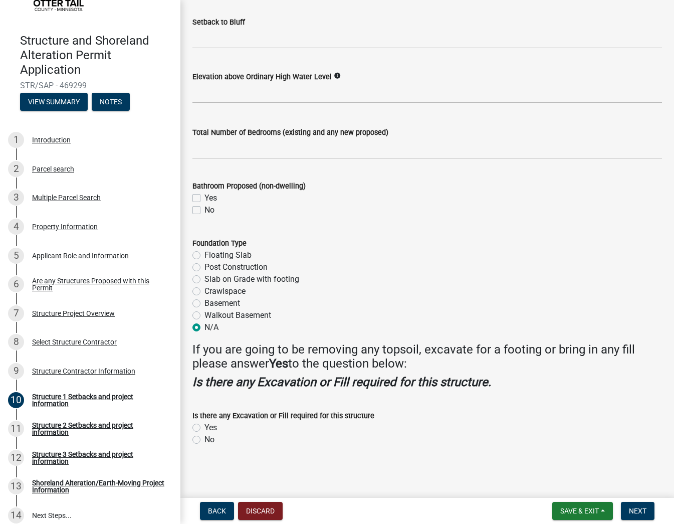
click at [191, 439] on div "Is there any Excavation or Fill required for this structure Yes No" at bounding box center [427, 422] width 485 height 48
click at [192, 440] on div "Is there any Excavation or Fill required for this structure Yes No" at bounding box center [427, 422] width 485 height 48
click at [205, 440] on label "No" at bounding box center [210, 440] width 10 height 12
click at [205, 440] on input "No" at bounding box center [208, 437] width 7 height 7
radio input "true"
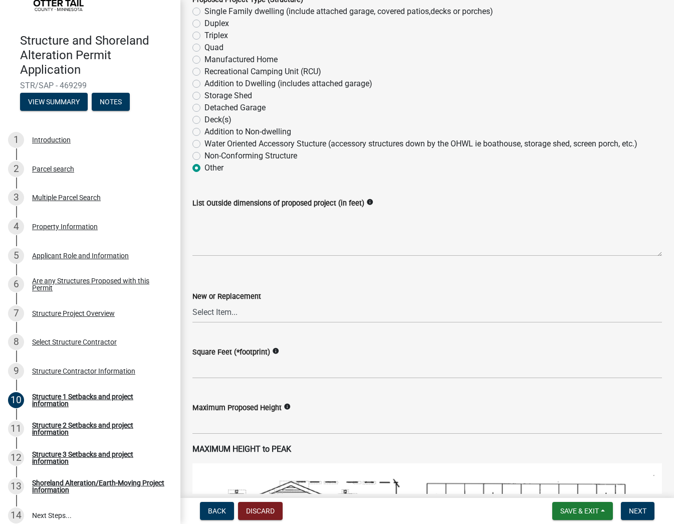
scroll to position [241, 0]
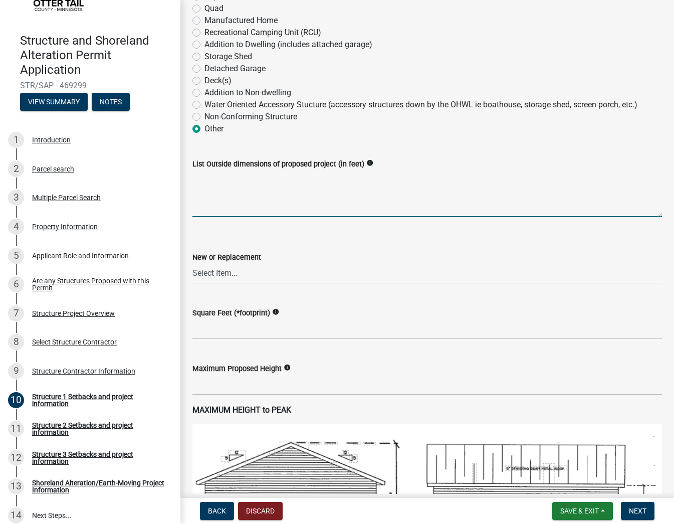
click at [259, 207] on textarea "List Outside dimensions of proposed project (in feet)" at bounding box center [428, 193] width 470 height 47
type textarea "3"-4""
click at [244, 284] on select "Select Item... New Replacement" at bounding box center [428, 273] width 470 height 21
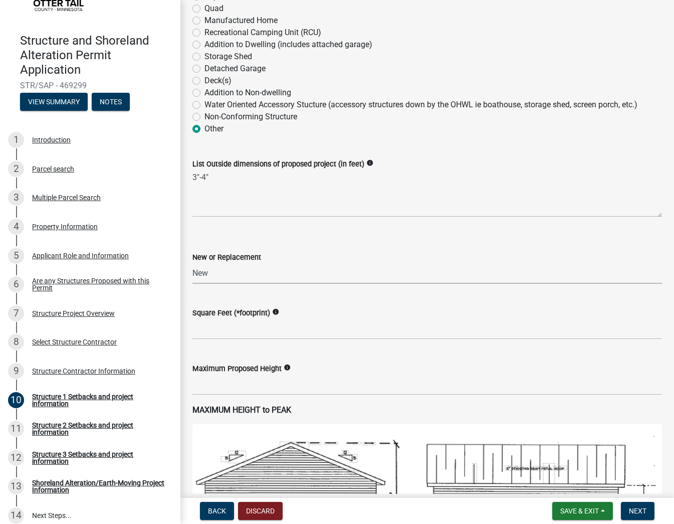
click at [193, 279] on select "Select Item... New Replacement" at bounding box center [428, 273] width 470 height 21
select select "c185e313-3403-4239-bd61-bb563c58a77a"
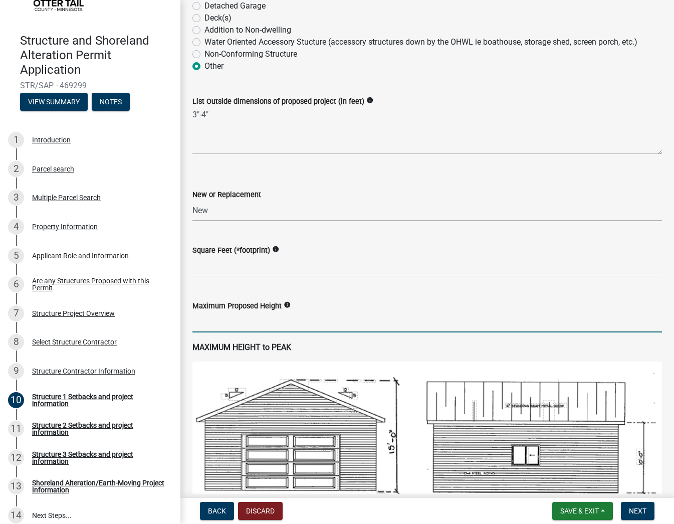
click at [234, 332] on input "text" at bounding box center [428, 322] width 470 height 21
type input "3.5"
click at [244, 277] on input "text" at bounding box center [428, 266] width 470 height 21
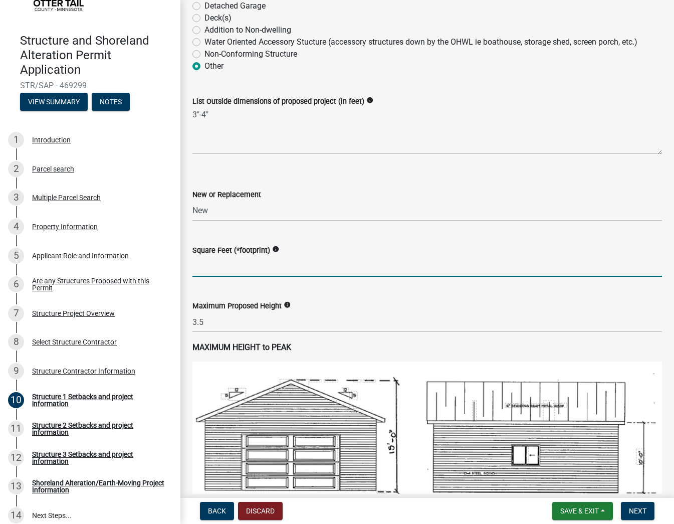
click at [274, 253] on icon "info" at bounding box center [275, 249] width 7 height 7
click at [207, 277] on input "text" at bounding box center [428, 266] width 470 height 21
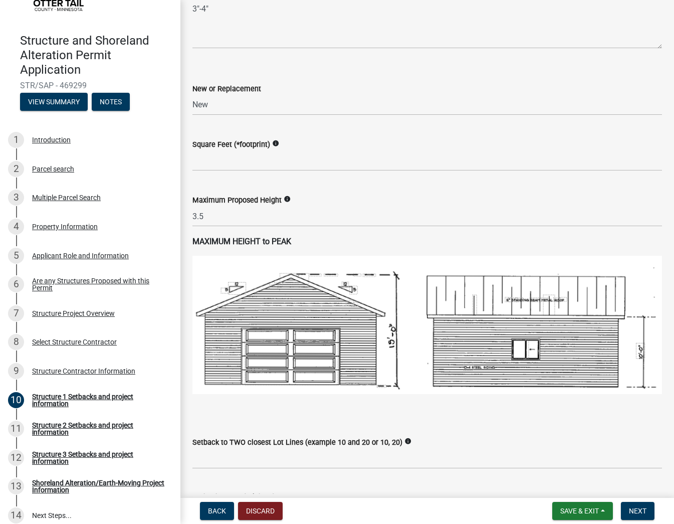
scroll to position [429, 0]
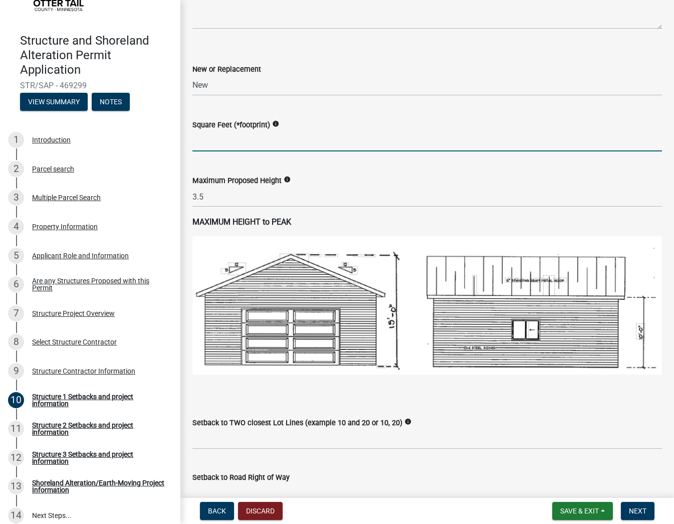
click at [236, 151] on input "text" at bounding box center [428, 141] width 470 height 21
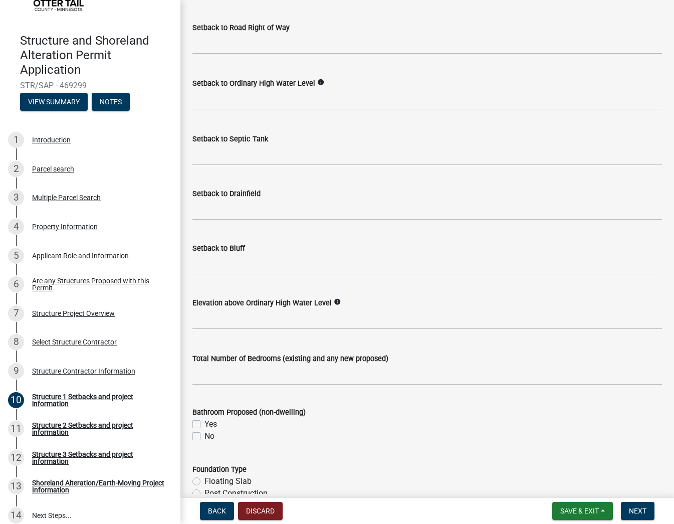
scroll to position [930, 0]
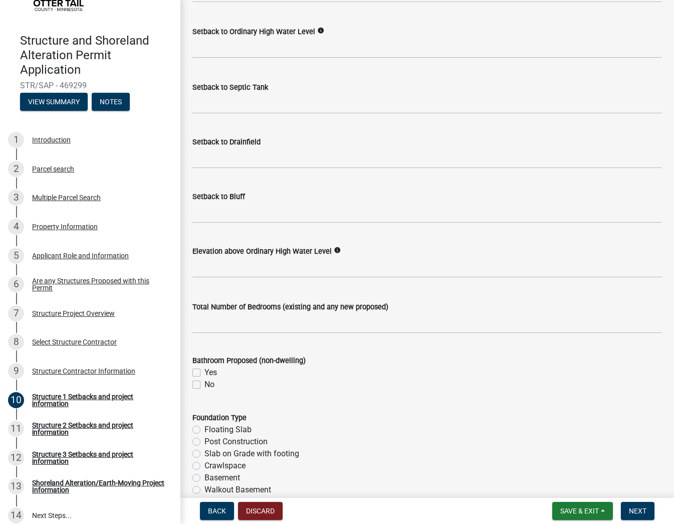
type input "8.76"
click at [205, 391] on label "No" at bounding box center [210, 385] width 10 height 12
click at [205, 385] on input "No" at bounding box center [208, 382] width 7 height 7
checkbox input "true"
checkbox input "false"
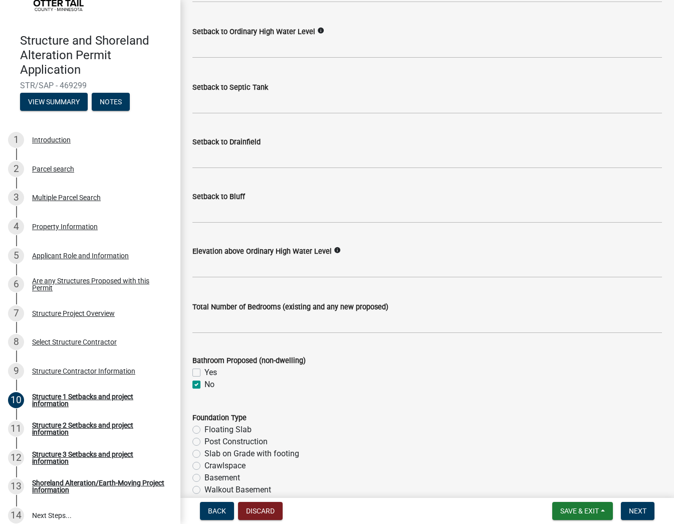
checkbox input "true"
click at [257, 327] on input "text" at bounding box center [428, 323] width 470 height 21
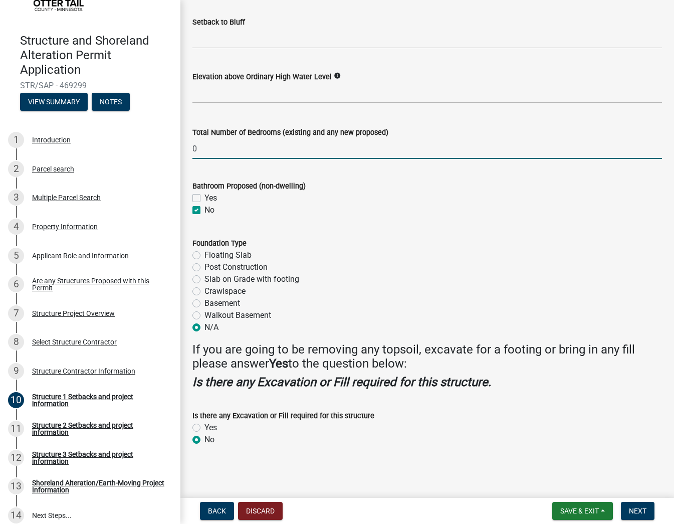
scroll to position [805, 0]
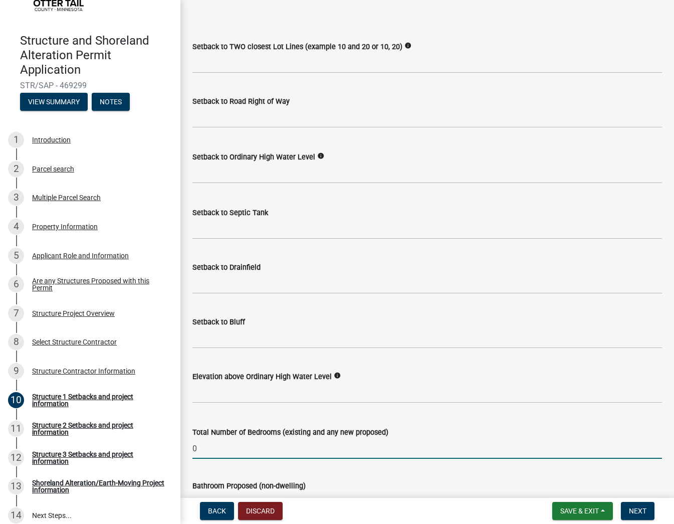
type input "0"
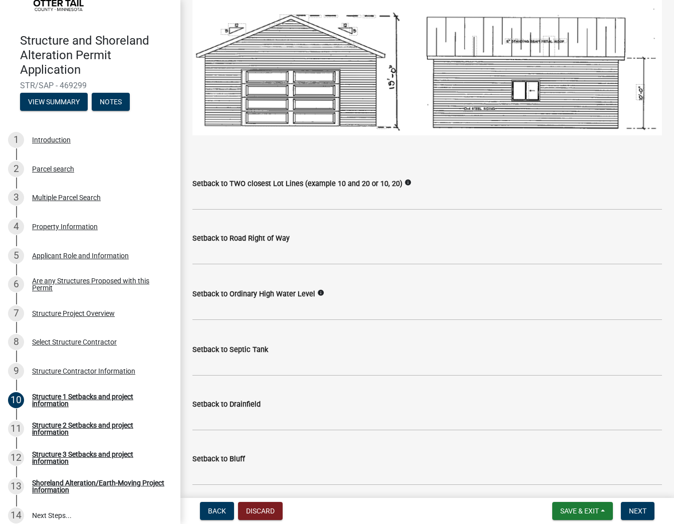
scroll to position [679, 0]
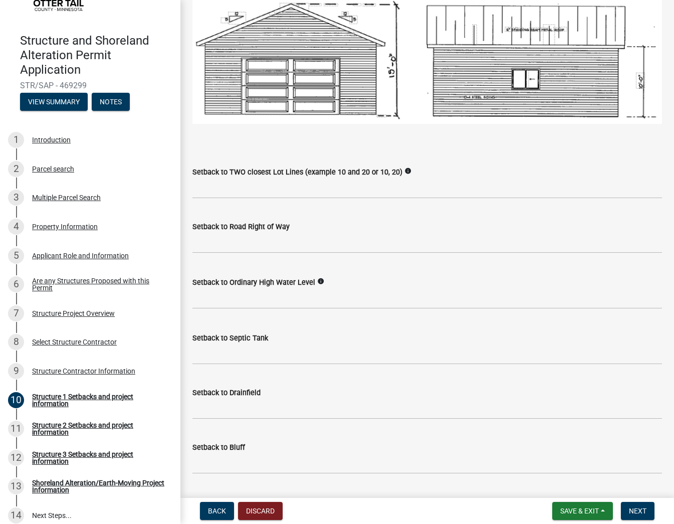
click at [405, 175] on icon "info" at bounding box center [408, 170] width 7 height 7
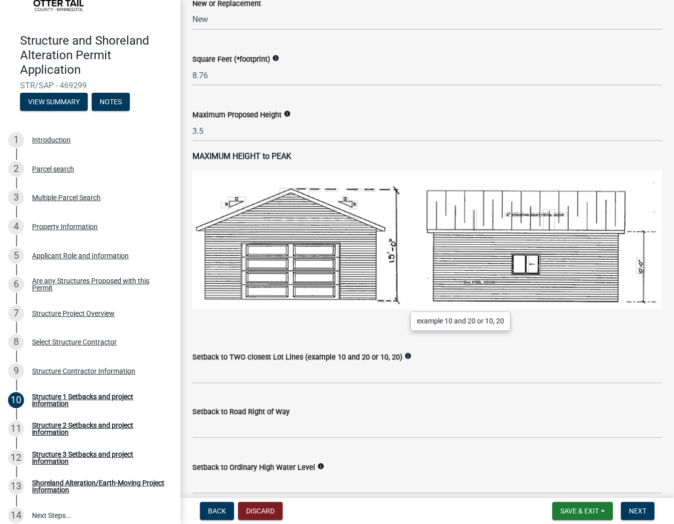
scroll to position [617, 0]
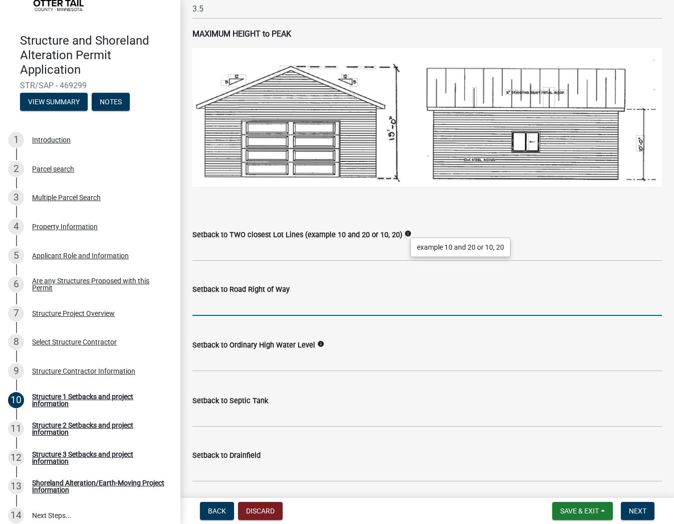
click at [288, 316] on input "text" at bounding box center [428, 305] width 470 height 21
type input "I"
type input "0"
click at [605, 509] on button "Save & Exit" at bounding box center [583, 511] width 61 height 18
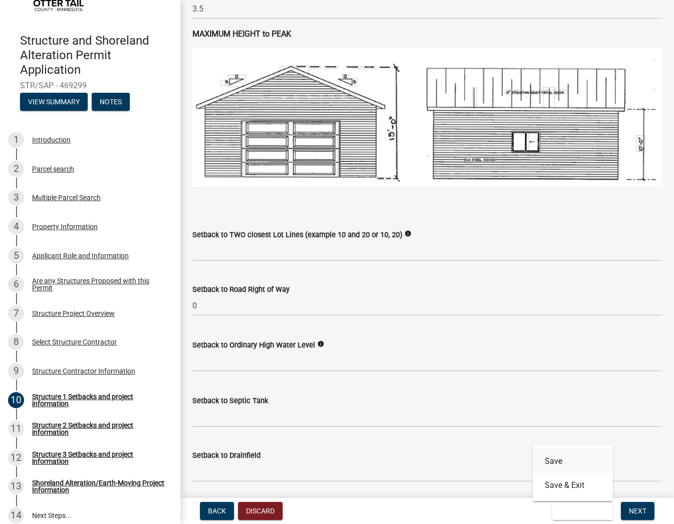
click at [560, 460] on button "Save" at bounding box center [573, 461] width 80 height 24
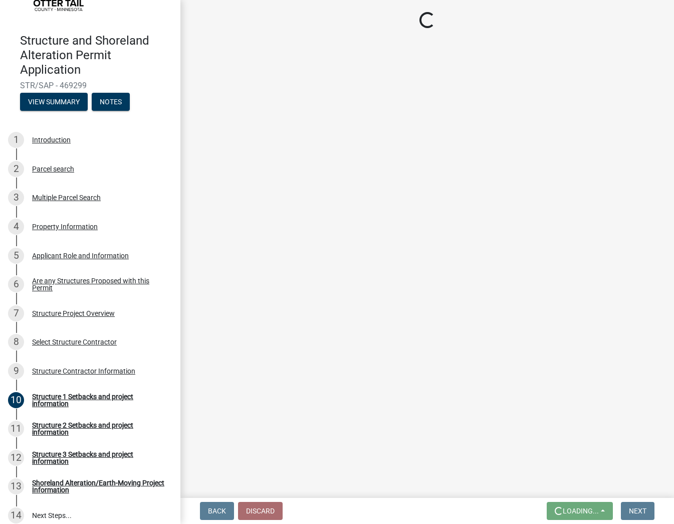
scroll to position [0, 0]
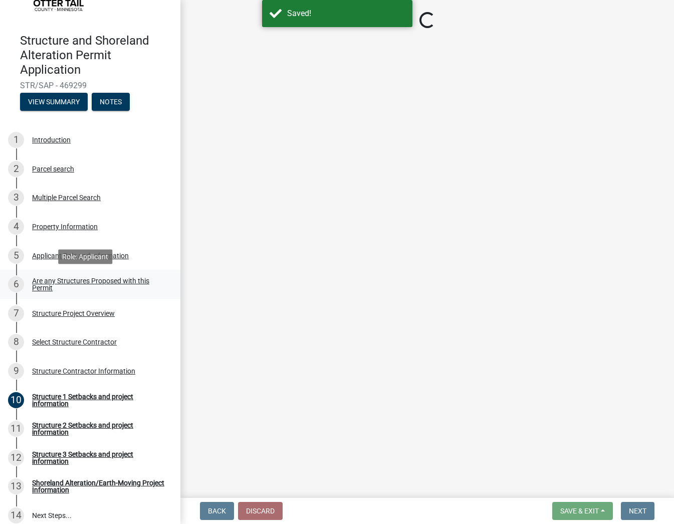
select select "c185e313-3403-4239-bd61-bb563c58a77a"
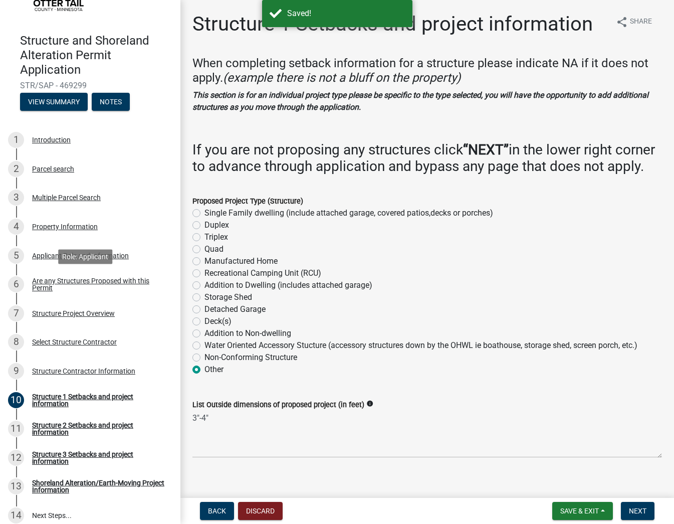
click at [38, 285] on div "Are any Structures Proposed with this Permit" at bounding box center [98, 284] width 132 height 14
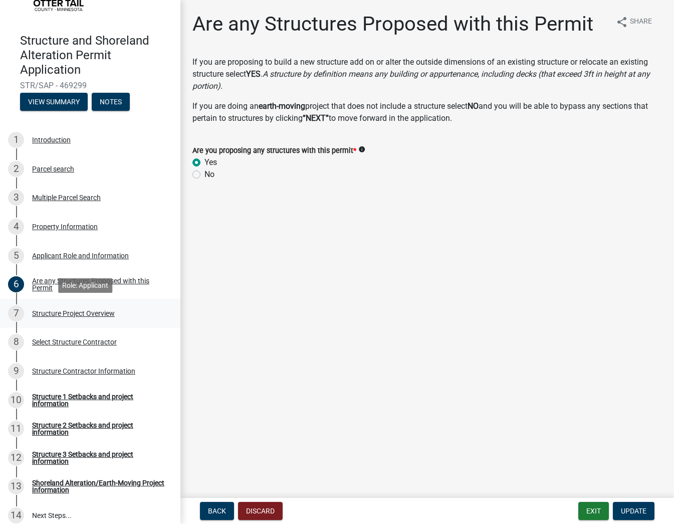
click at [77, 313] on div "Structure Project Overview" at bounding box center [73, 313] width 83 height 7
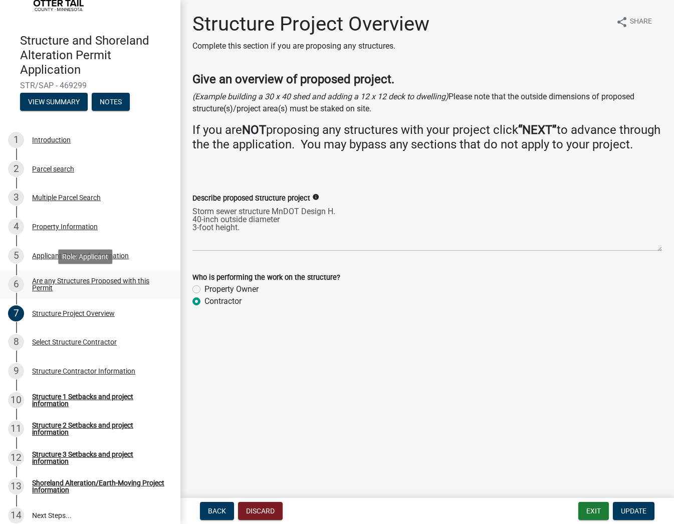
click at [40, 282] on div "Are any Structures Proposed with this Permit" at bounding box center [98, 284] width 132 height 14
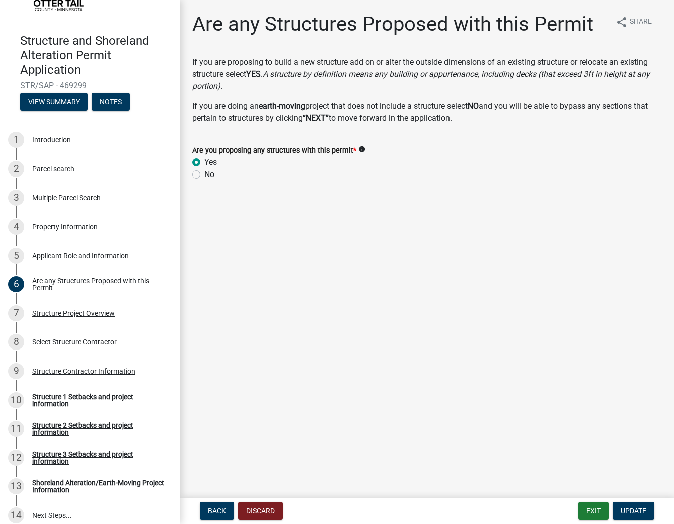
click at [205, 172] on label "No" at bounding box center [210, 174] width 10 height 12
click at [205, 172] on input "No" at bounding box center [208, 171] width 7 height 7
radio input "true"
click at [363, 149] on icon "info" at bounding box center [362, 149] width 7 height 7
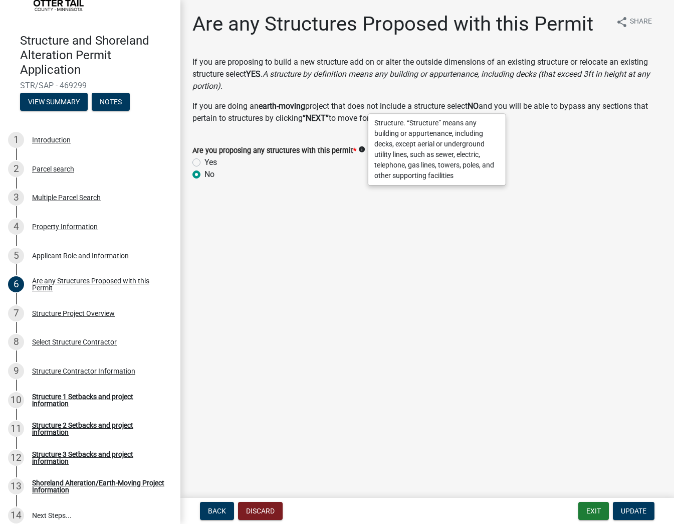
click at [336, 186] on wm-data-entity-input "Are you proposing any structures with this permit * info Yes No" at bounding box center [428, 160] width 470 height 57
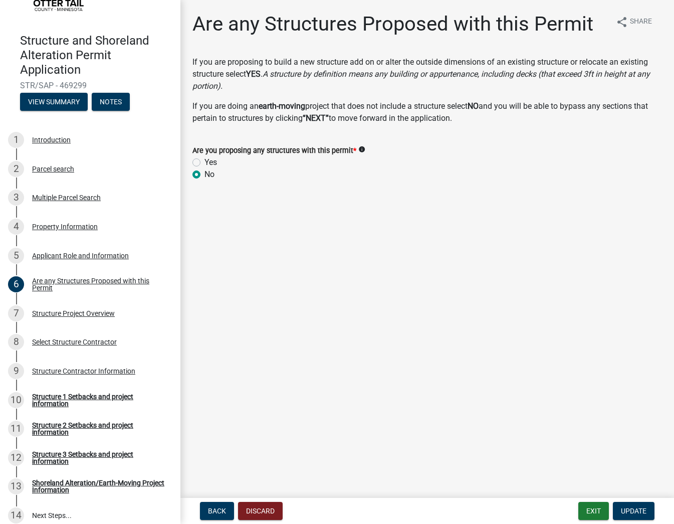
click at [360, 147] on icon "info" at bounding box center [362, 149] width 7 height 7
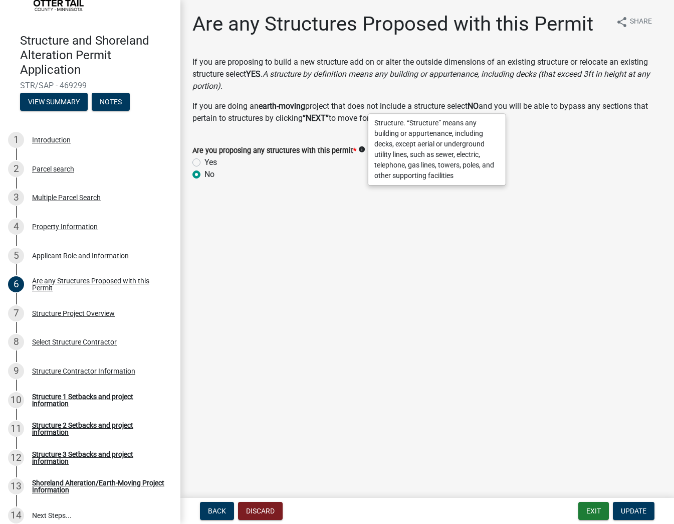
click at [339, 174] on div "No" at bounding box center [428, 174] width 470 height 12
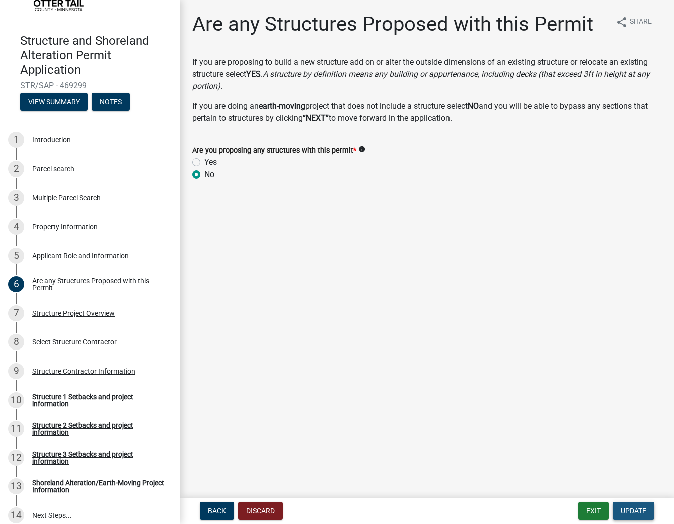
click at [647, 514] on button "Update" at bounding box center [634, 511] width 42 height 18
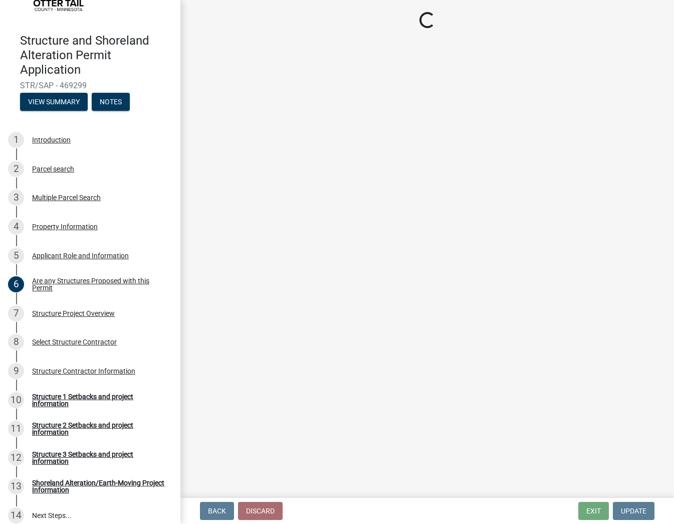
select select "c185e313-3403-4239-bd61-bb563c58a77a"
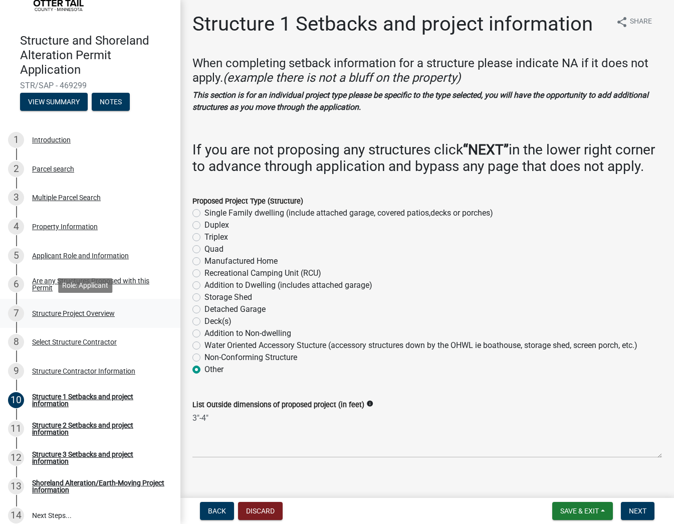
click at [39, 310] on div "Structure Project Overview" at bounding box center [73, 313] width 83 height 7
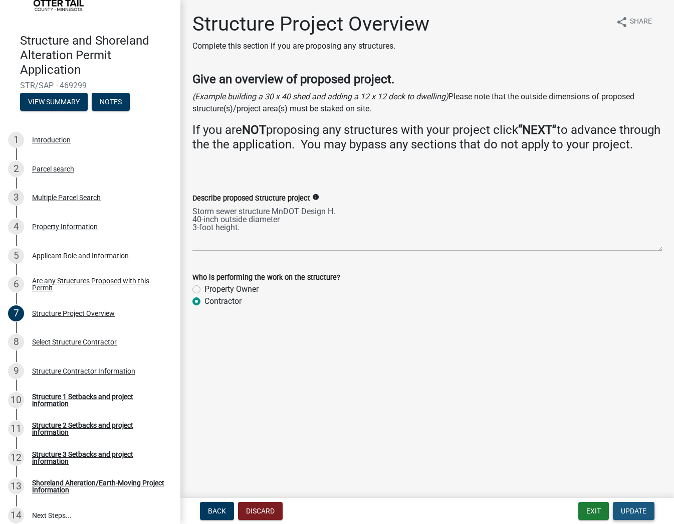
click at [638, 511] on span "Update" at bounding box center [634, 511] width 26 height 8
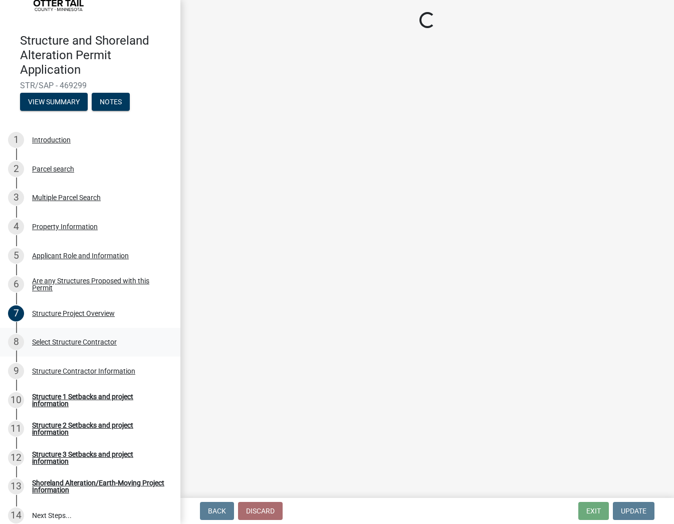
select select "c185e313-3403-4239-bd61-bb563c58a77a"
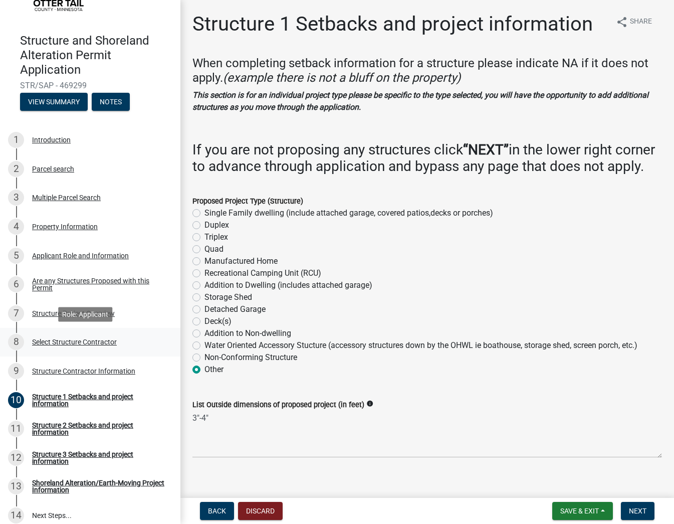
click at [96, 341] on div "Select Structure Contractor" at bounding box center [74, 341] width 85 height 7
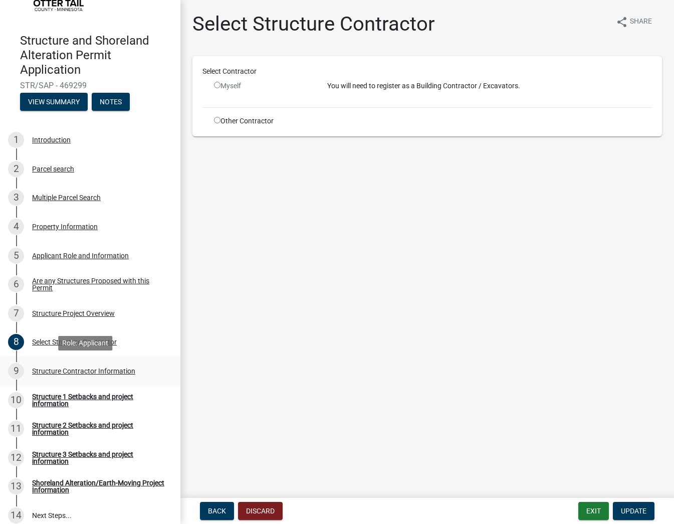
click at [98, 370] on div "Structure Contractor Information" at bounding box center [83, 371] width 103 height 7
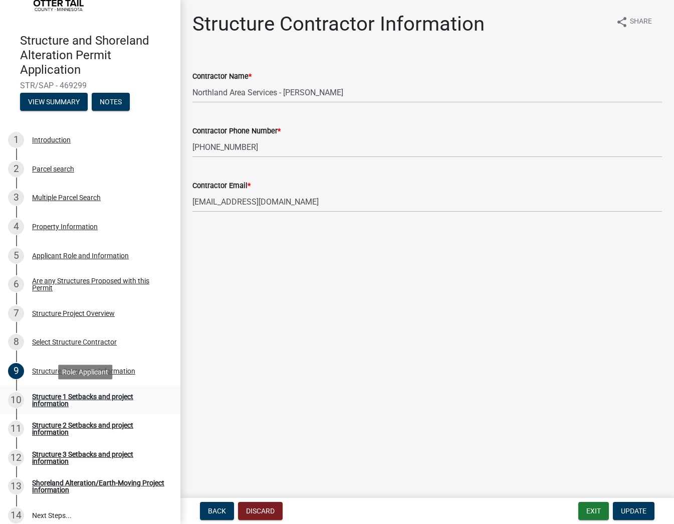
click at [94, 395] on div "Structure 1 Setbacks and project information" at bounding box center [98, 400] width 132 height 14
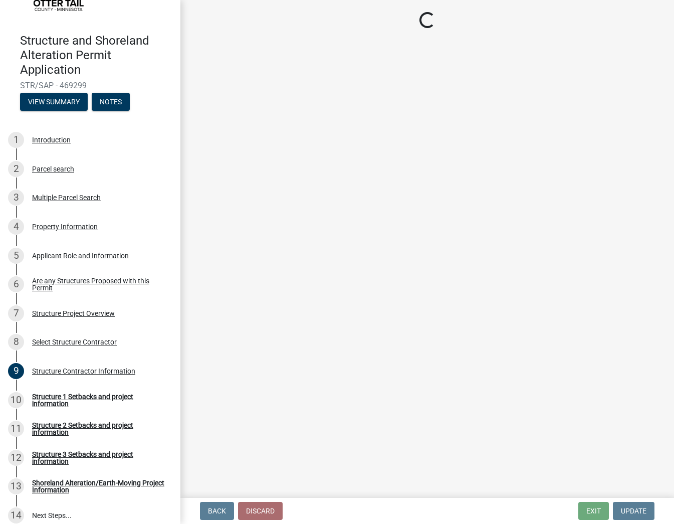
select select "c185e313-3403-4239-bd61-bb563c58a77a"
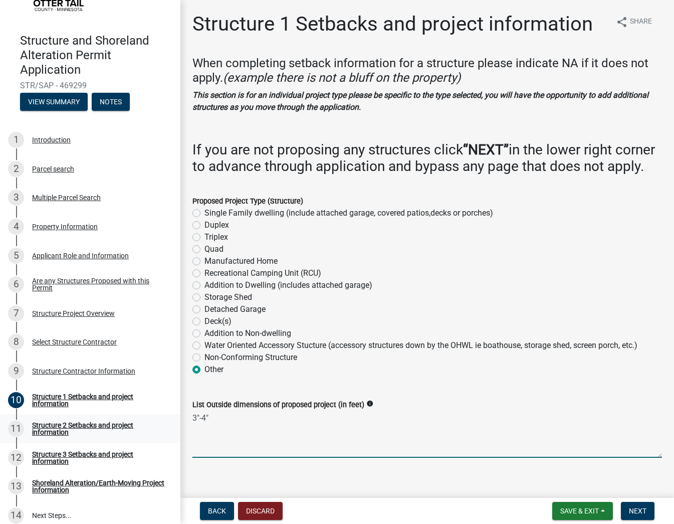
drag, startPoint x: 228, startPoint y: 429, endPoint x: 161, endPoint y: 425, distance: 67.3
click at [161, 425] on div "Structure and Shoreland Alteration Permit Application STR/SAP - 469299 View Sum…" at bounding box center [337, 262] width 674 height 524
click at [608, 511] on button "Save & Exit" at bounding box center [583, 511] width 61 height 18
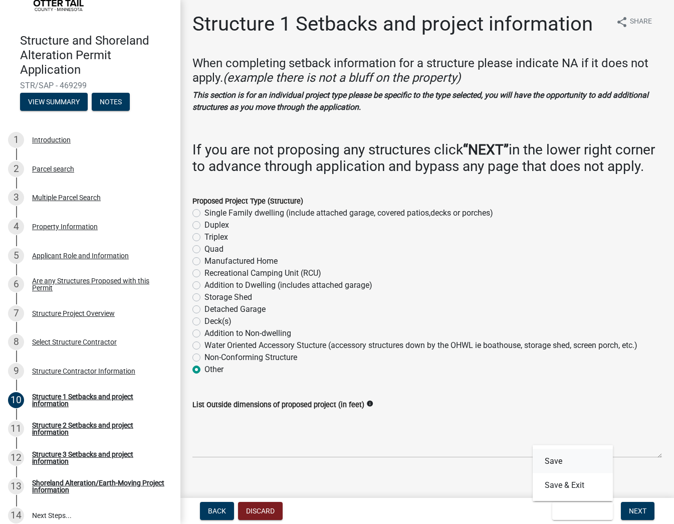
click at [564, 459] on button "Save" at bounding box center [573, 461] width 80 height 24
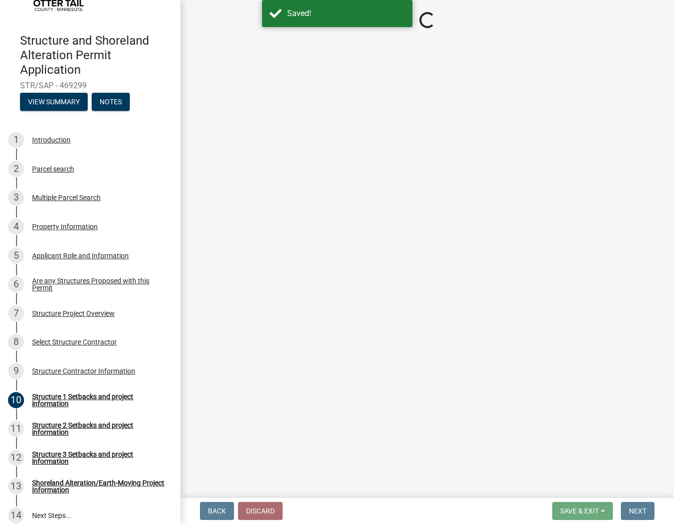
select select "c185e313-3403-4239-bd61-bb563c58a77a"
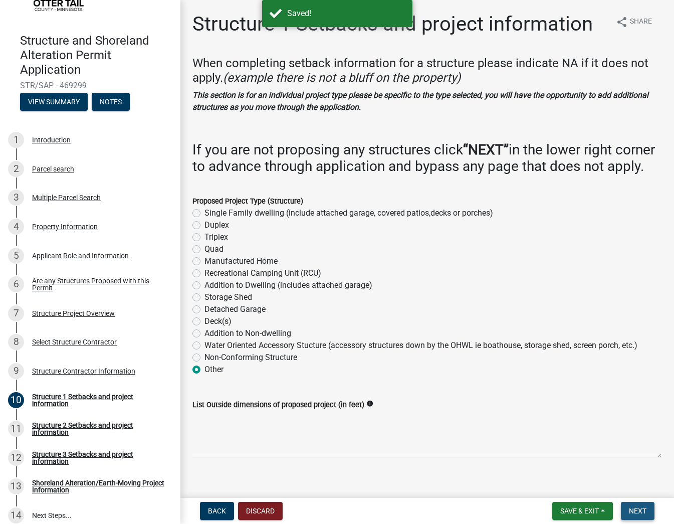
click at [642, 510] on span "Next" at bounding box center [638, 511] width 18 height 8
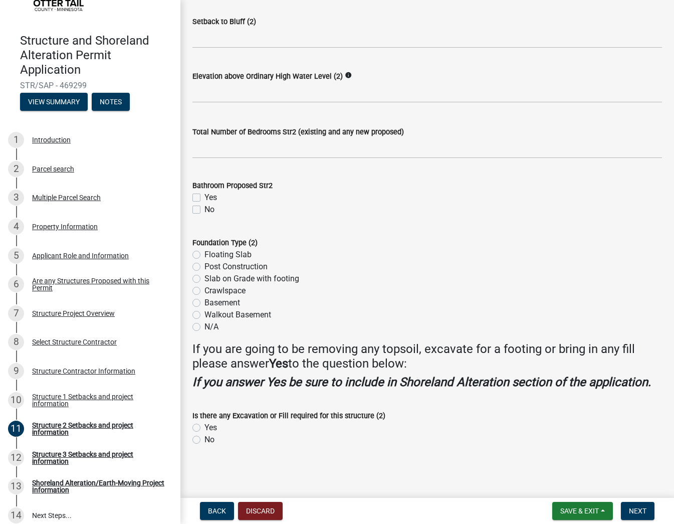
scroll to position [879, 0]
click at [632, 510] on span "Next" at bounding box center [638, 511] width 18 height 8
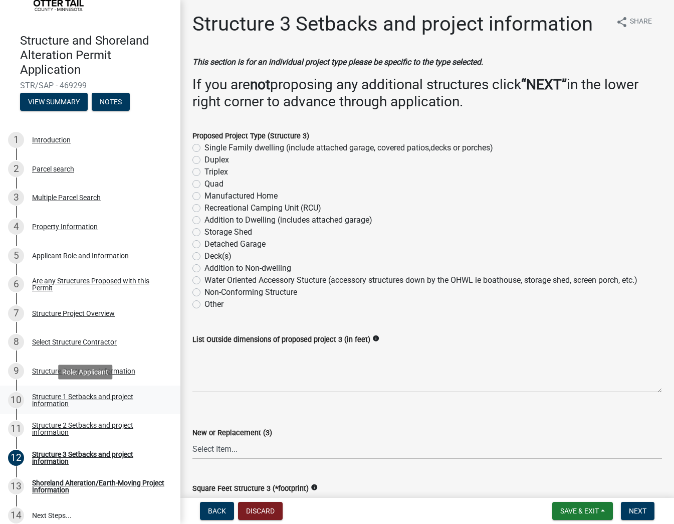
click at [50, 405] on div "Structure 1 Setbacks and project information" at bounding box center [98, 400] width 132 height 14
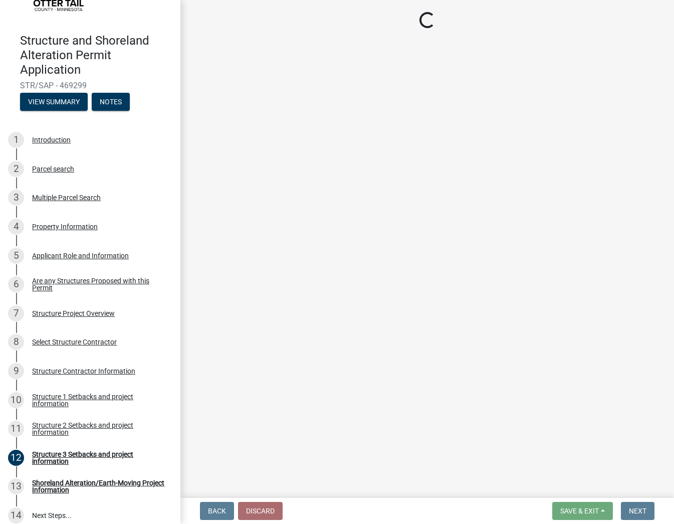
select select "c185e313-3403-4239-bd61-bb563c58a77a"
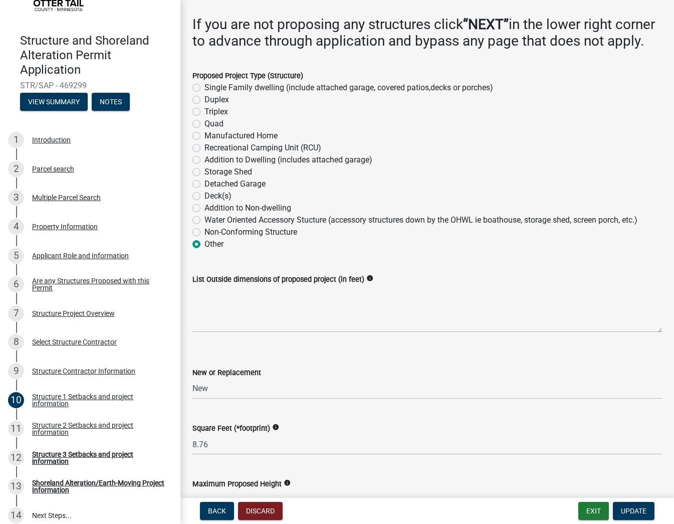
scroll to position [188, 0]
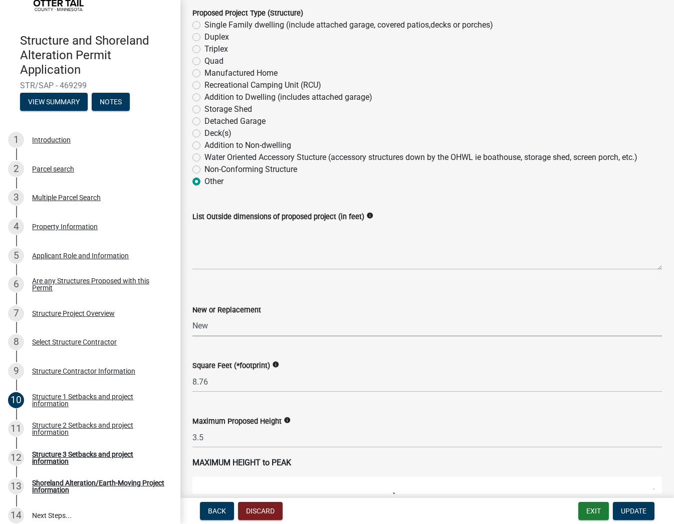
click at [222, 336] on select "Select Item... New Replacement" at bounding box center [428, 326] width 470 height 21
click at [215, 336] on select "Select Item... New Replacement" at bounding box center [428, 326] width 470 height 21
click at [332, 336] on select "Select Item... New Replacement" at bounding box center [428, 326] width 470 height 21
click at [222, 457] on wm-data-entity-input "Maximum Proposed Height info 3.5" at bounding box center [428, 429] width 470 height 56
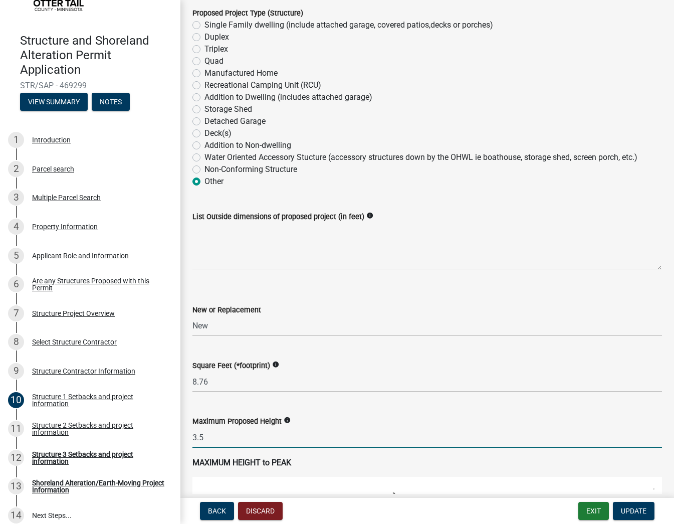
click at [222, 448] on input "3.5" at bounding box center [428, 437] width 470 height 21
type input "3"
click at [233, 336] on select "Select Item... New Replacement" at bounding box center [428, 326] width 470 height 21
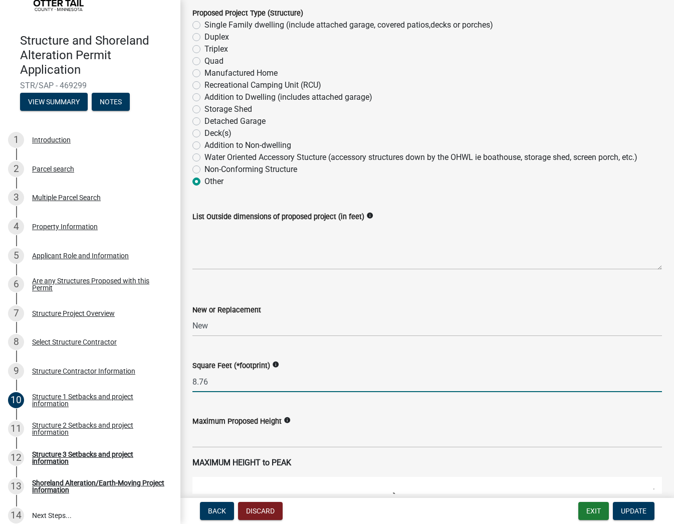
click at [229, 392] on input "8.76" at bounding box center [428, 382] width 470 height 21
type input "8"
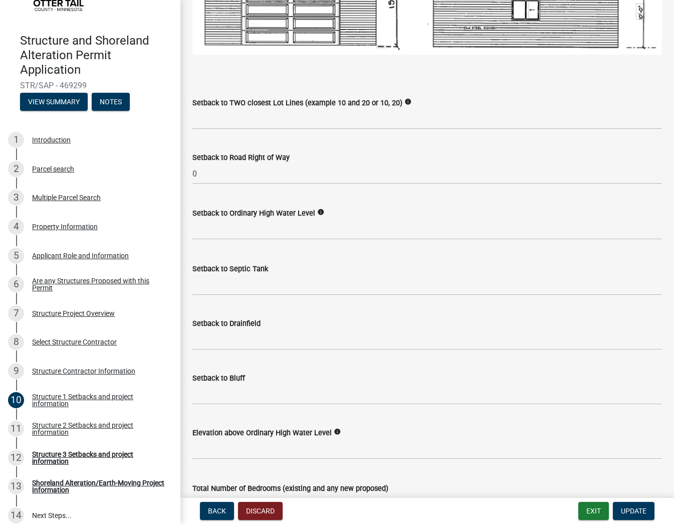
scroll to position [752, 0]
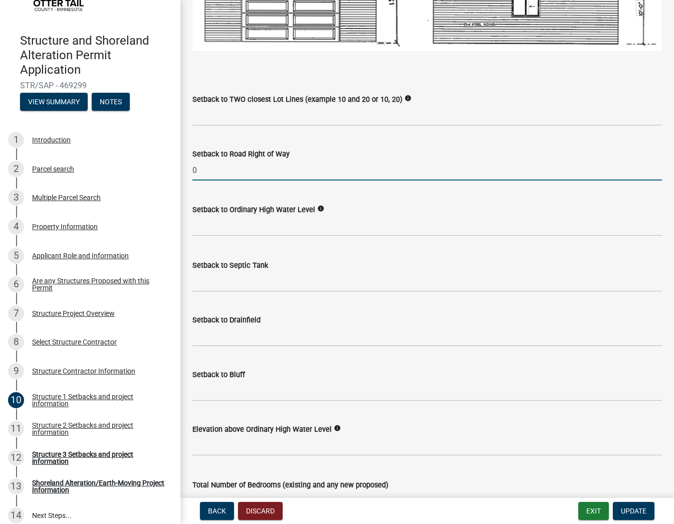
click at [211, 174] on input "0" at bounding box center [428, 170] width 470 height 21
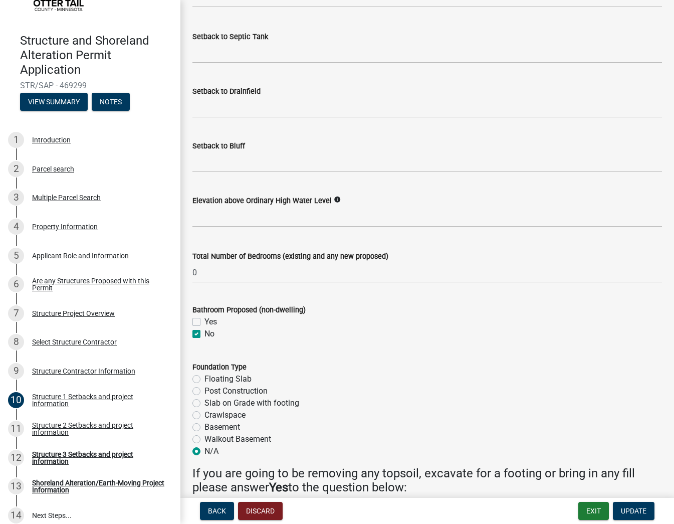
scroll to position [1003, 0]
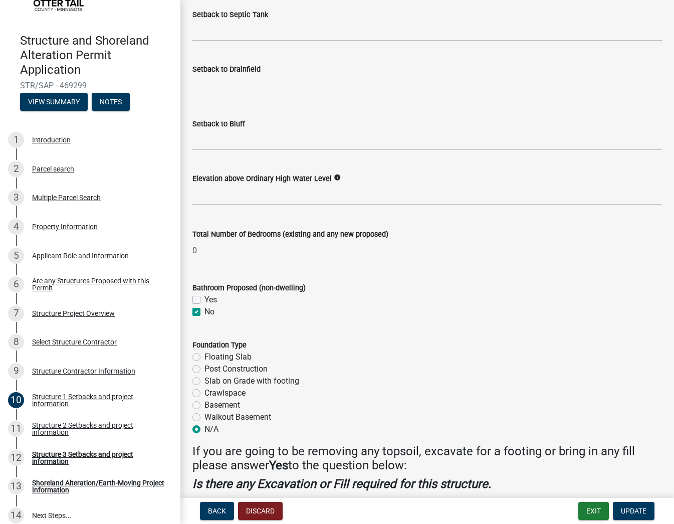
click at [205, 318] on label "No" at bounding box center [210, 312] width 10 height 12
click at [205, 312] on input "No" at bounding box center [208, 309] width 7 height 7
checkbox input "false"
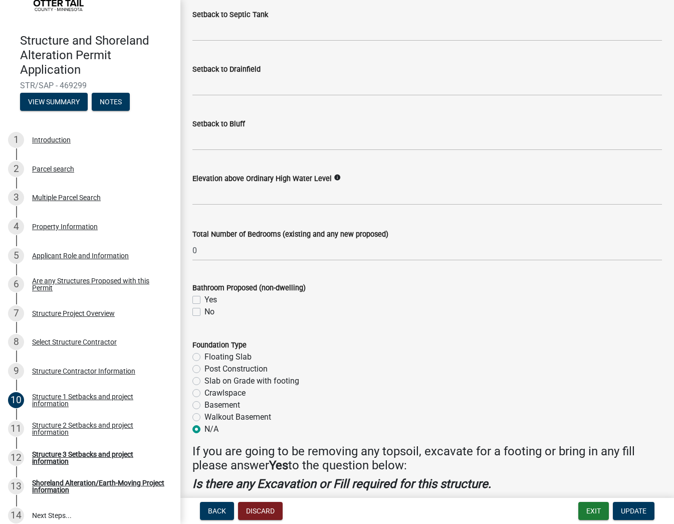
click at [205, 435] on label "N/A" at bounding box center [212, 429] width 14 height 12
click at [205, 430] on input "N/A" at bounding box center [208, 426] width 7 height 7
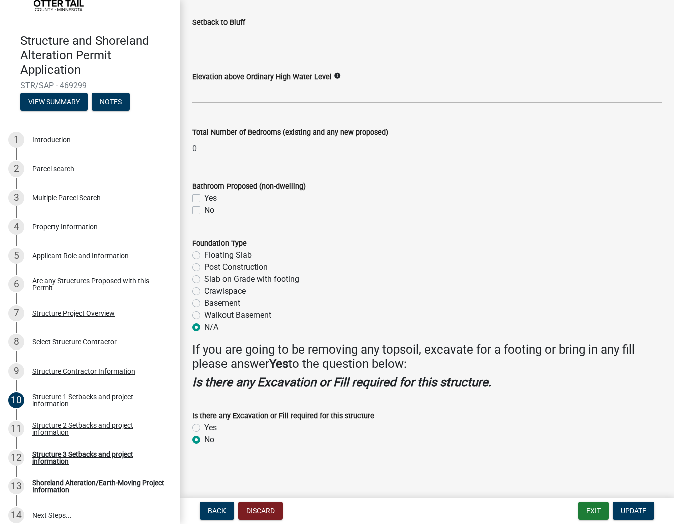
click at [205, 442] on label "No" at bounding box center [210, 440] width 10 height 12
click at [205, 440] on input "No" at bounding box center [208, 437] width 7 height 7
click at [631, 509] on span "Update" at bounding box center [634, 511] width 26 height 8
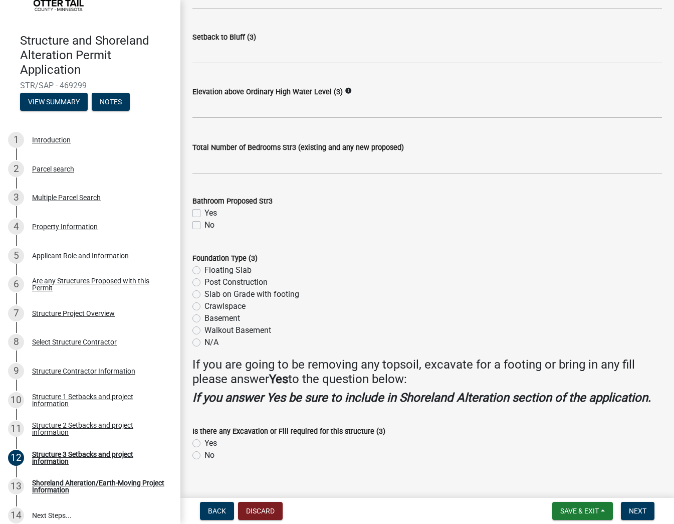
scroll to position [867, 0]
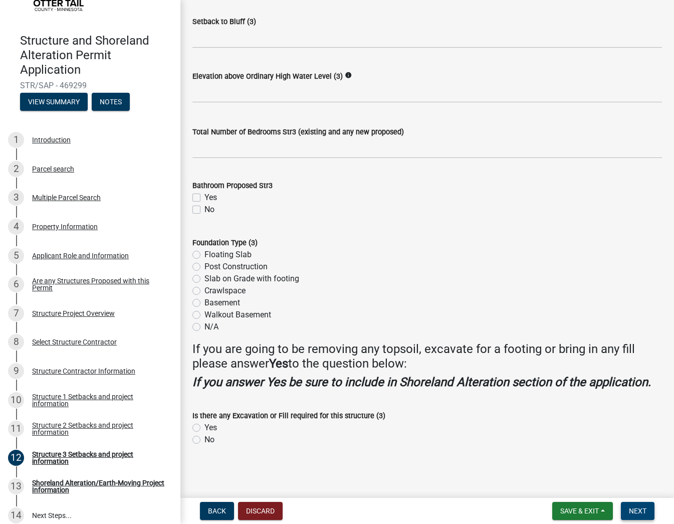
click at [638, 511] on span "Next" at bounding box center [638, 511] width 18 height 8
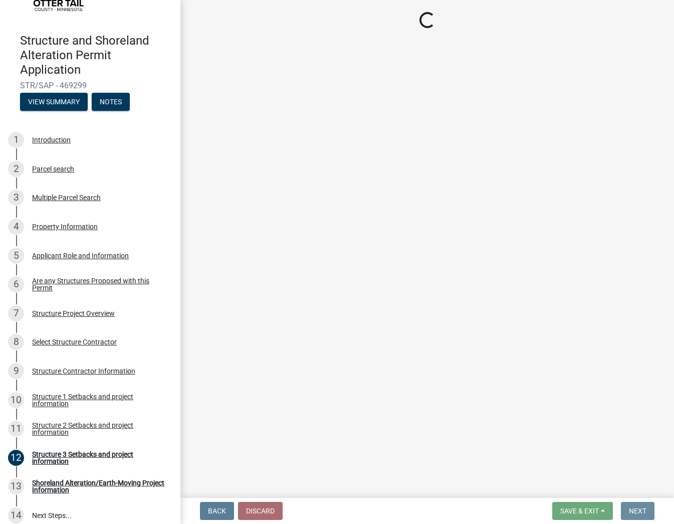
scroll to position [0, 0]
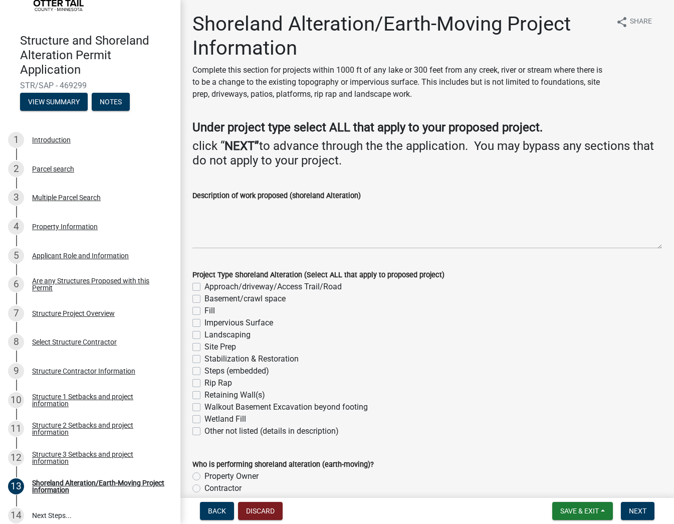
click at [205, 309] on label "Fill" at bounding box center [210, 311] width 11 height 12
click at [205, 309] on input "Fill" at bounding box center [208, 308] width 7 height 7
checkbox input "true"
checkbox input "false"
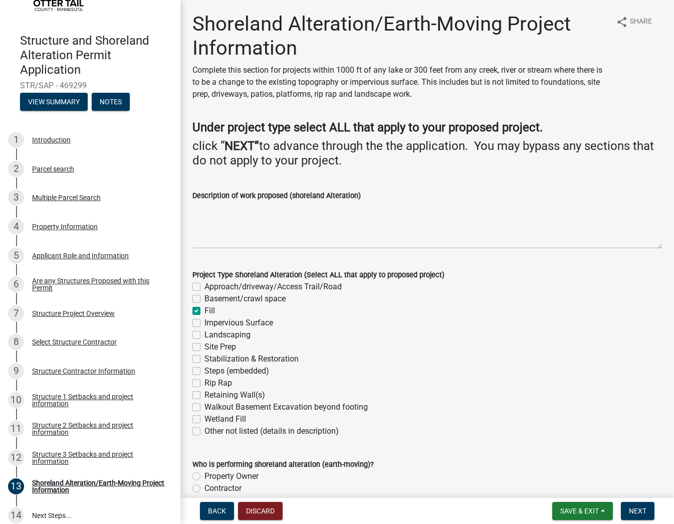
checkbox input "true"
checkbox input "false"
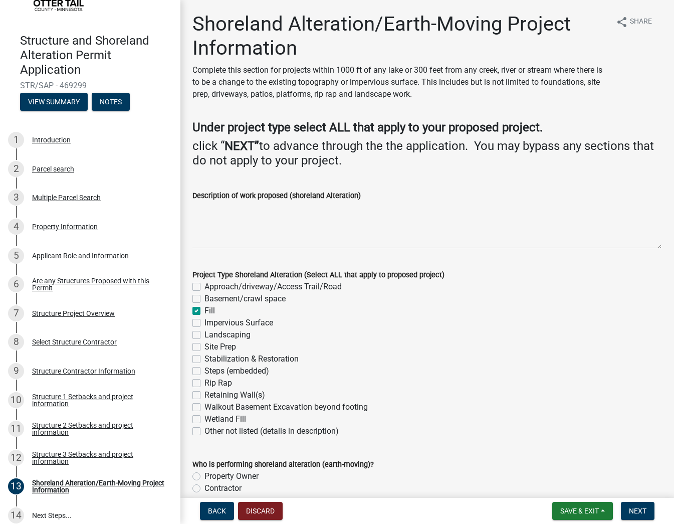
checkbox input "false"
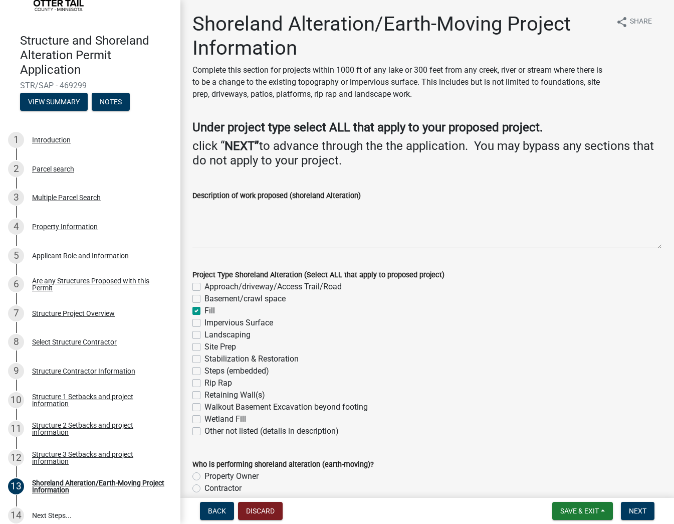
checkbox input "false"
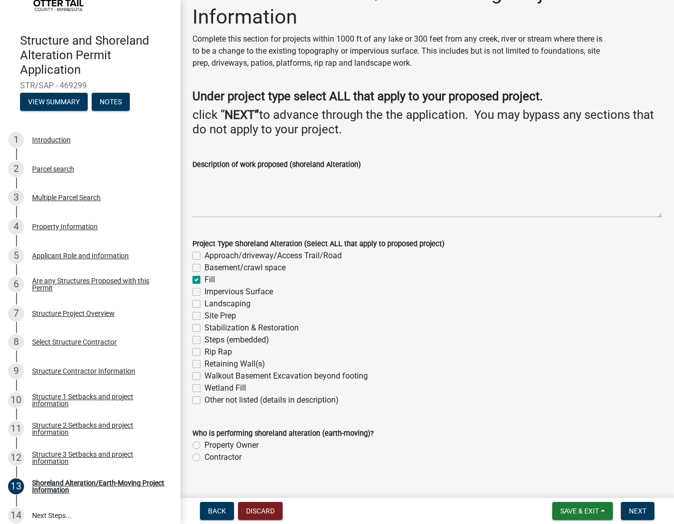
scroll to position [48, 0]
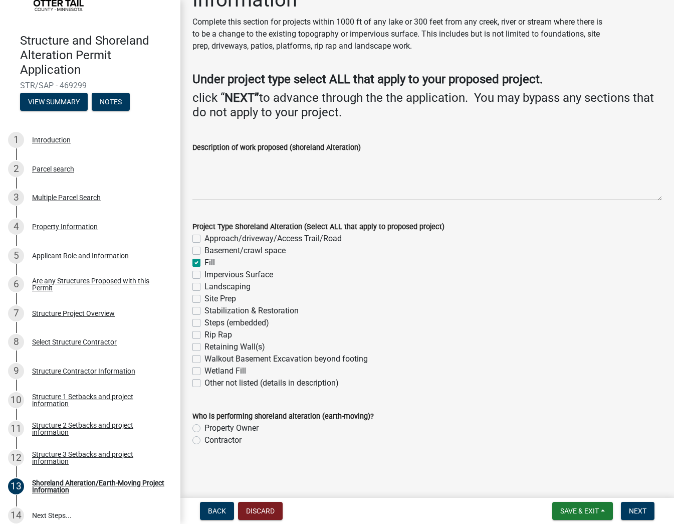
click at [205, 334] on label "Rip Rap" at bounding box center [219, 335] width 28 height 12
click at [205, 334] on input "Rip Rap" at bounding box center [208, 332] width 7 height 7
checkbox input "true"
checkbox input "false"
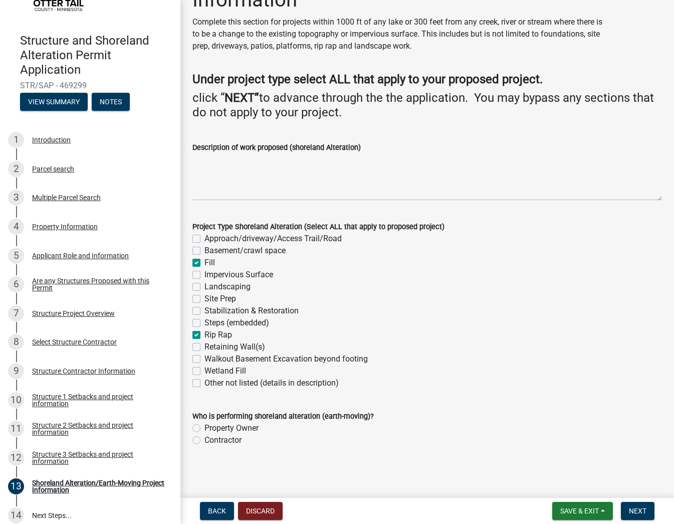
checkbox input "true"
checkbox input "false"
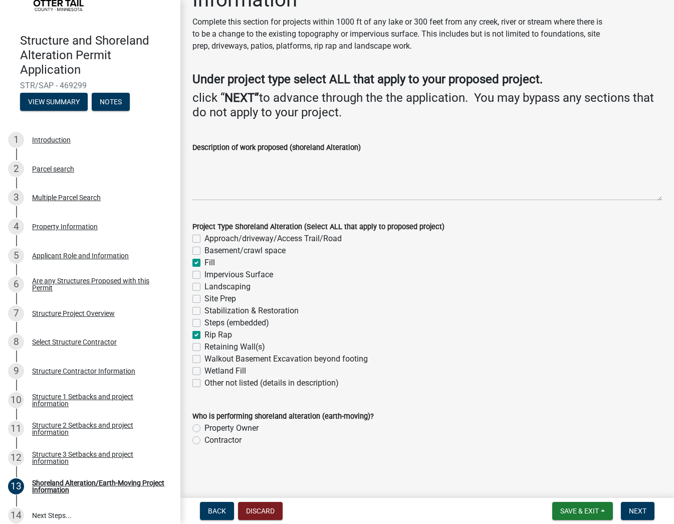
checkbox input "false"
checkbox input "true"
checkbox input "false"
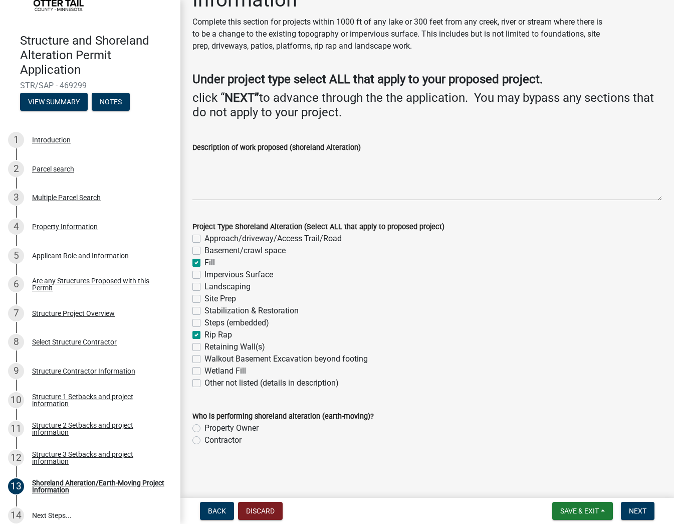
checkbox input "false"
click at [209, 435] on label "Contractor" at bounding box center [223, 440] width 37 height 12
click at [209, 435] on input "Contractor" at bounding box center [208, 437] width 7 height 7
radio input "true"
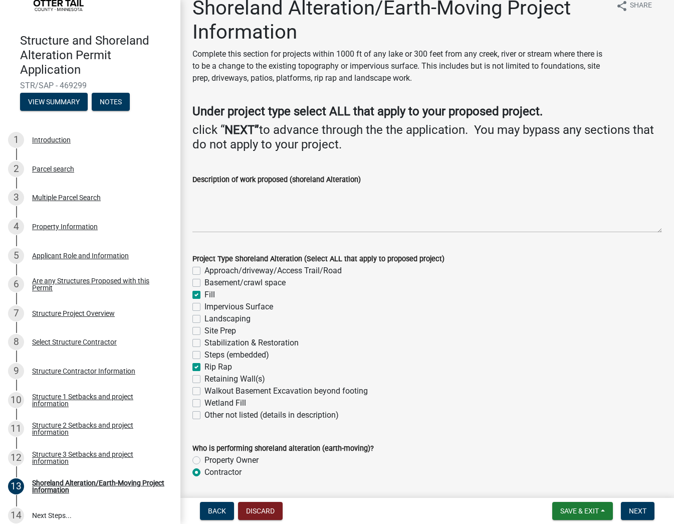
scroll to position [0, 0]
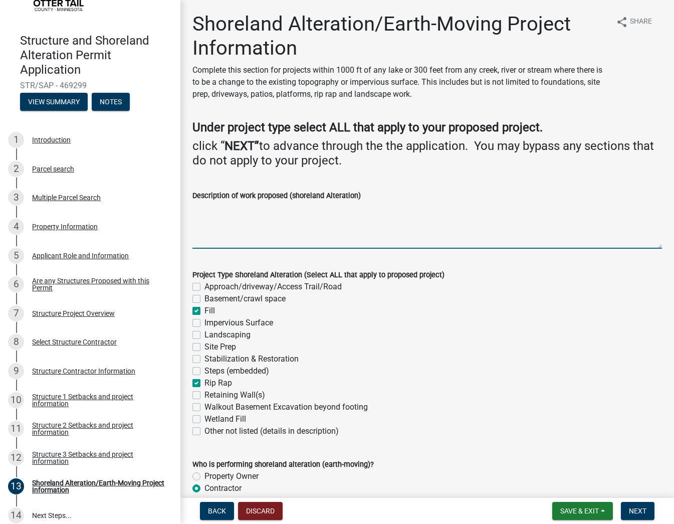
click at [270, 234] on textarea "Description of work proposed (shoreland Alteration)" at bounding box center [428, 225] width 470 height 47
click at [230, 219] on textarea "Description of work proposed (shoreland Alteration)" at bounding box center [428, 225] width 470 height 47
click at [227, 209] on textarea "Description of work proposed (shoreland Alteration)" at bounding box center [428, 225] width 470 height 47
drag, startPoint x: 291, startPoint y: 207, endPoint x: 279, endPoint y: 209, distance: 12.8
click at [279, 209] on textarea "Place granular in beach area to restore" at bounding box center [428, 225] width 470 height 47
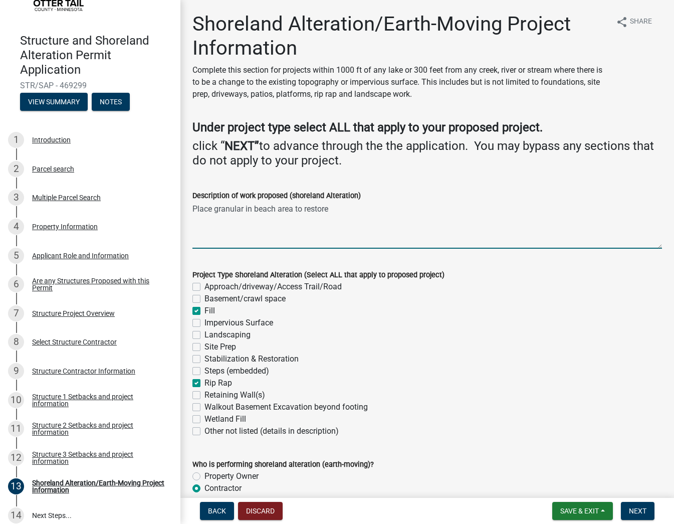
drag, startPoint x: 211, startPoint y: 206, endPoint x: 196, endPoint y: 209, distance: 15.3
click at [196, 209] on textarea "Place granular in beach area to restore" at bounding box center [428, 225] width 470 height 47
click at [246, 207] on textarea "Install granular in beach area to restore" at bounding box center [428, 225] width 470 height 47
click at [362, 209] on textarea "Install granular fill in beach area to restore" at bounding box center [428, 225] width 470 height 47
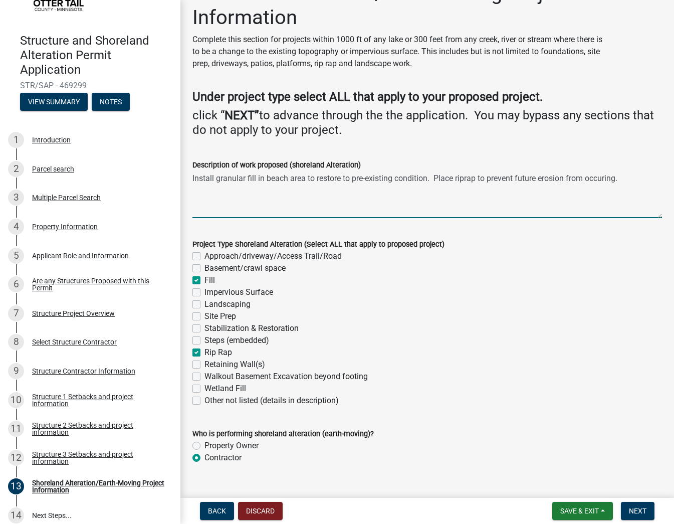
scroll to position [48, 0]
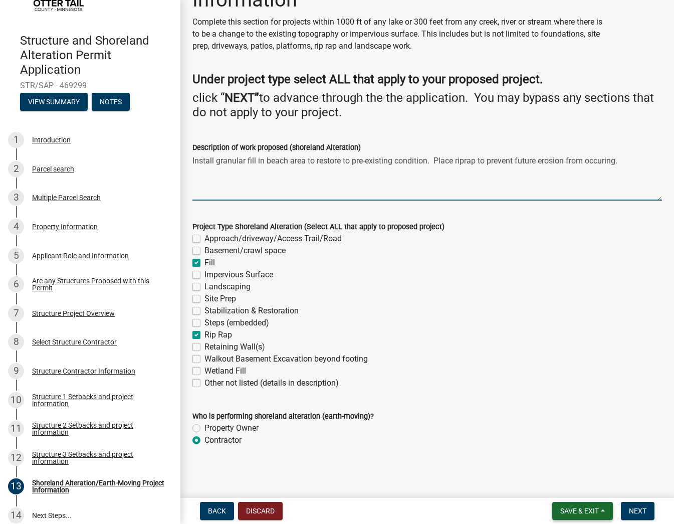
type textarea "Install granular fill in beach area to restore to pre-existing condition. Place…"
click at [594, 510] on span "Save & Exit" at bounding box center [580, 511] width 39 height 8
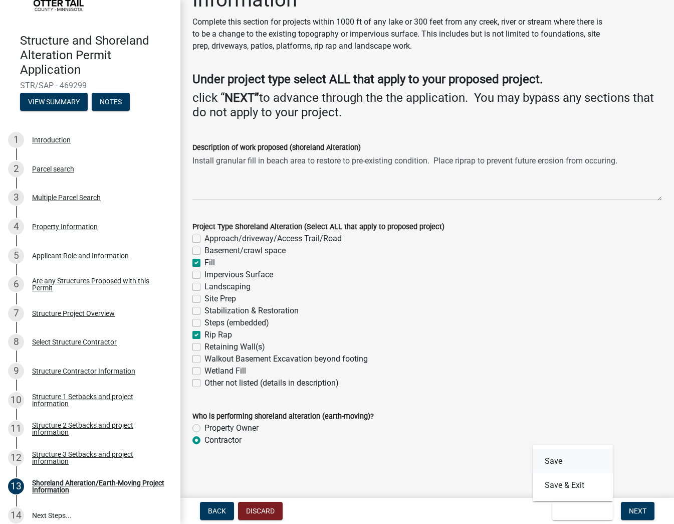
click at [564, 459] on button "Save" at bounding box center [573, 461] width 80 height 24
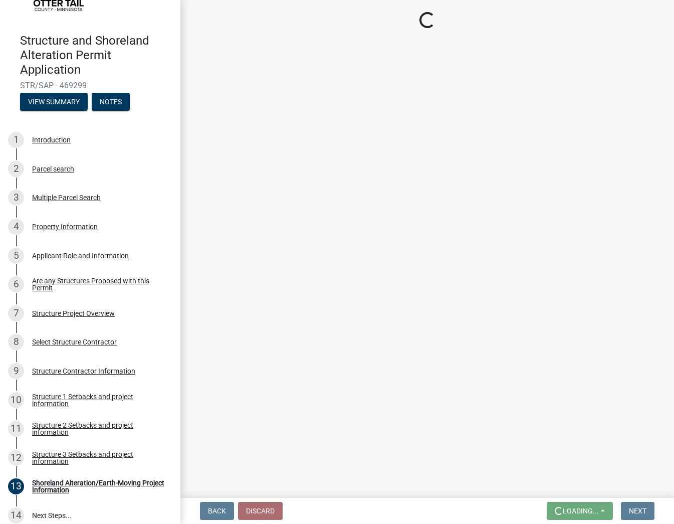
scroll to position [0, 0]
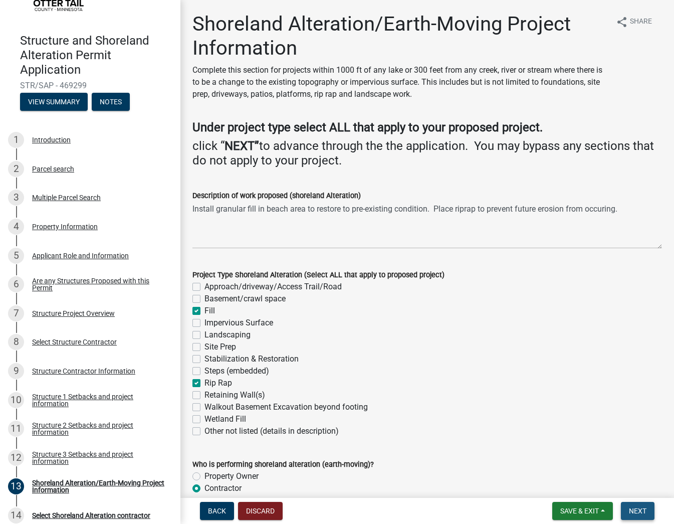
click at [642, 510] on span "Next" at bounding box center [638, 511] width 18 height 8
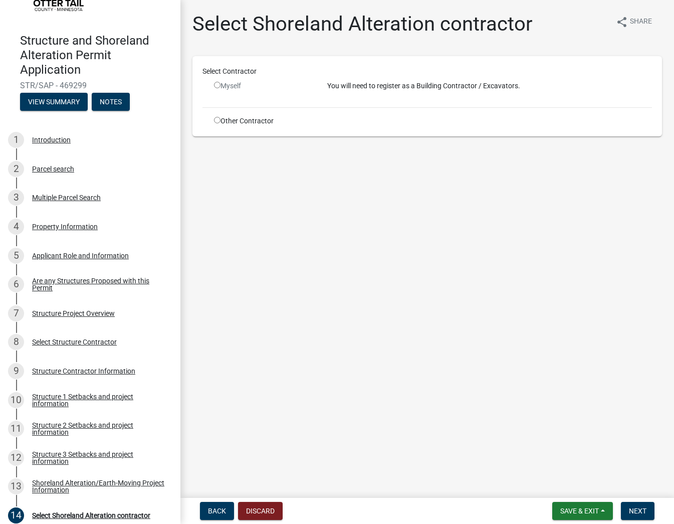
click at [222, 122] on div "Other Contractor" at bounding box center [263, 121] width 113 height 11
click at [215, 122] on input "radio" at bounding box center [217, 120] width 7 height 7
radio input "true"
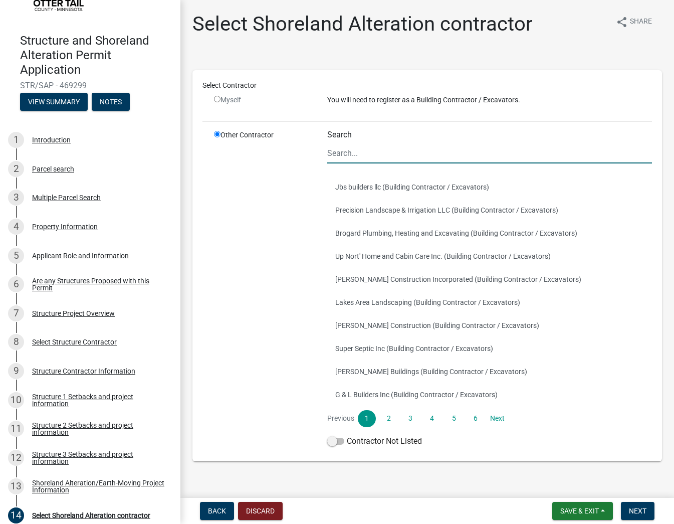
click at [354, 151] on input "Search" at bounding box center [489, 153] width 325 height 21
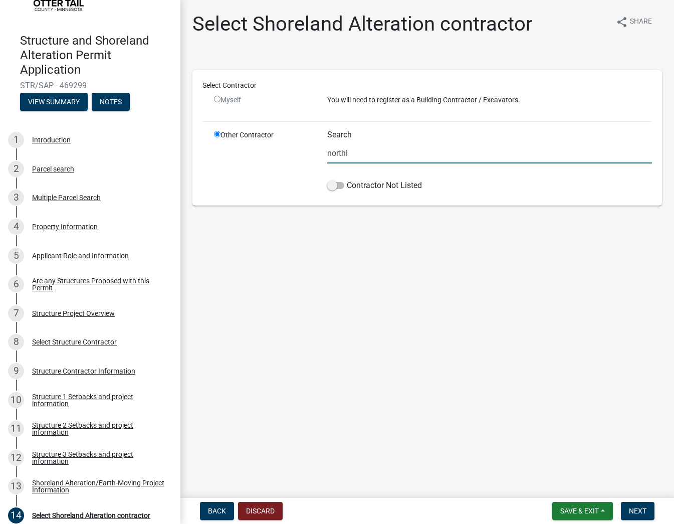
type input "Northland Area Services"
click at [334, 187] on span at bounding box center [335, 185] width 17 height 7
click at [347, 180] on input "Contractor Not Listed" at bounding box center [347, 180] width 0 height 0
click at [595, 512] on span "Save & Exit" at bounding box center [580, 511] width 39 height 8
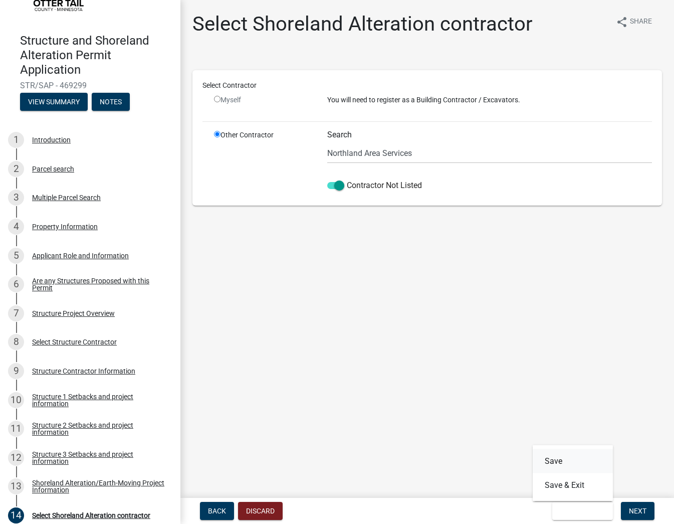
click at [559, 461] on button "Save" at bounding box center [573, 461] width 80 height 24
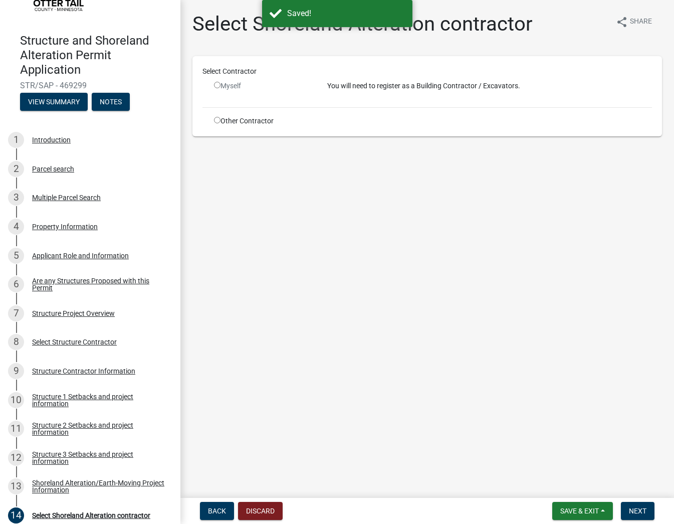
click at [226, 118] on div "Other Contractor" at bounding box center [263, 121] width 113 height 11
click at [216, 124] on div "Other Contractor" at bounding box center [263, 121] width 113 height 11
click at [216, 118] on input "radio" at bounding box center [217, 120] width 7 height 7
radio input "true"
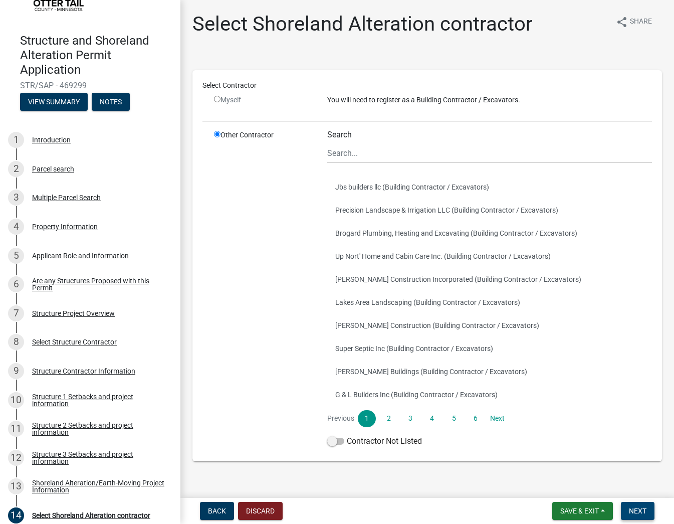
click at [632, 507] on span "Next" at bounding box center [638, 511] width 18 height 8
click at [633, 510] on span "Next" at bounding box center [638, 511] width 18 height 8
drag, startPoint x: 330, startPoint y: 439, endPoint x: 347, endPoint y: 439, distance: 16.5
click at [347, 439] on label "Contractor Not Listed" at bounding box center [374, 441] width 95 height 12
click at [332, 441] on span at bounding box center [335, 441] width 17 height 7
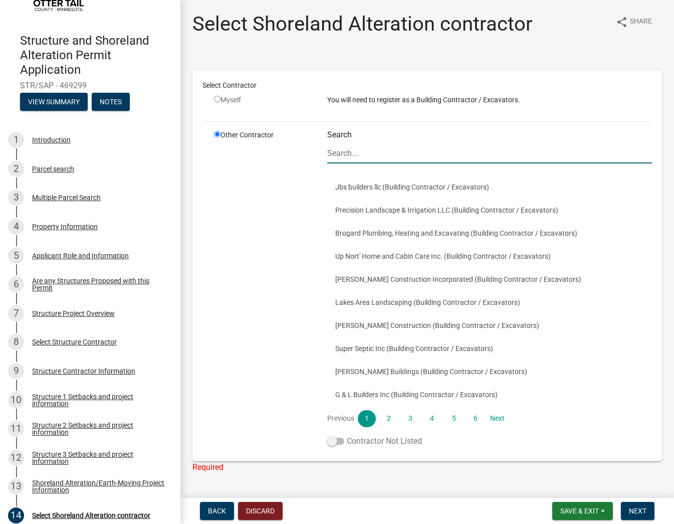
click at [347, 435] on input "Contractor Not Listed" at bounding box center [347, 435] width 0 height 0
click at [642, 509] on span "Next" at bounding box center [638, 511] width 18 height 8
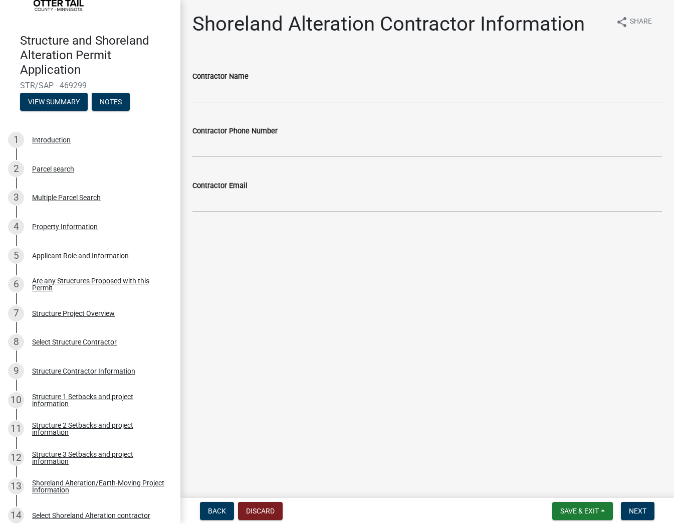
click at [213, 81] on div "Contractor Name" at bounding box center [428, 76] width 470 height 12
click at [216, 84] on input "Contractor Name" at bounding box center [428, 92] width 470 height 21
drag, startPoint x: 253, startPoint y: 93, endPoint x: 168, endPoint y: 92, distance: 84.8
click at [168, 92] on div "Structure and Shoreland Alteration Permit Application STR/SAP - 469299 View Sum…" at bounding box center [337, 262] width 674 height 524
paste input "Northland Area Services"
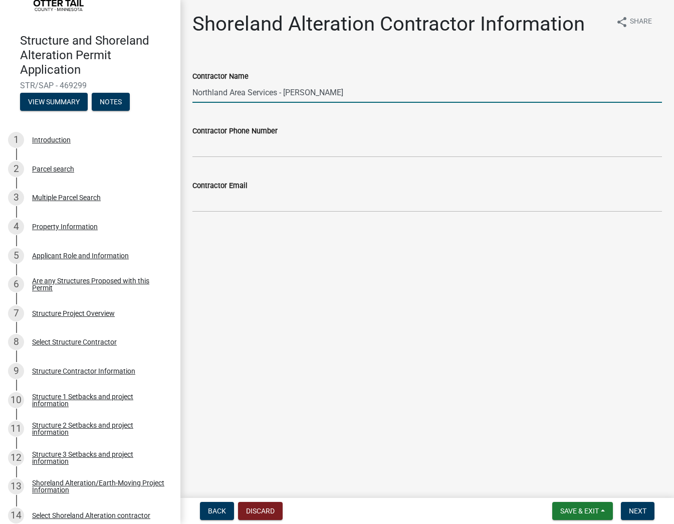
type input "Northland Area Services - [PERSON_NAME]"
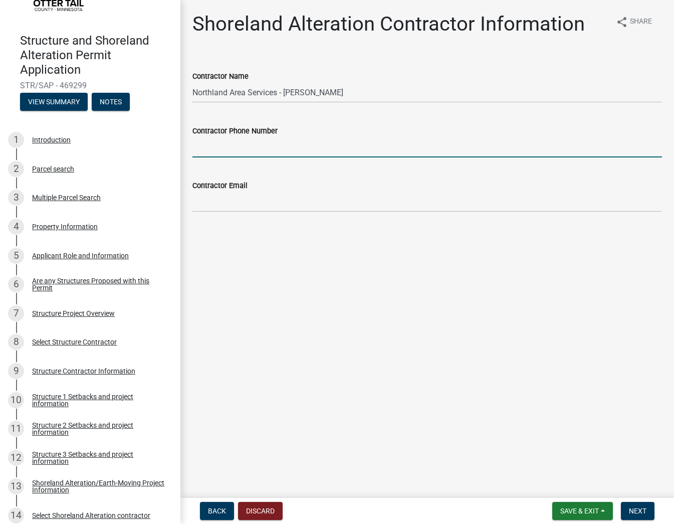
click at [367, 143] on input "Contractor Phone Number" at bounding box center [428, 147] width 470 height 21
paste input "[PHONE_NUMBER]"
type input "[PHONE_NUMBER]"
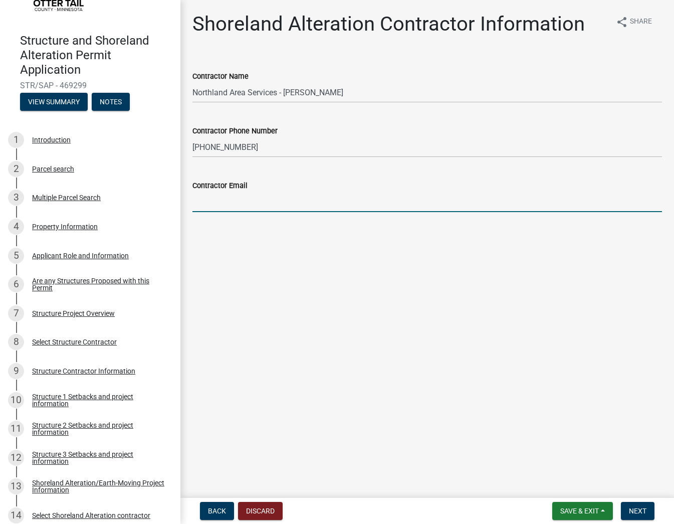
click at [245, 202] on input "Contractor Email" at bounding box center [428, 202] width 470 height 21
paste input "[PERSON_NAME] <[EMAIL_ADDRESS][DOMAIN_NAME]>"
drag, startPoint x: 244, startPoint y: 202, endPoint x: 153, endPoint y: 204, distance: 90.8
click at [153, 204] on div "Structure and Shoreland Alteration Permit Application STR/SAP - 469299 View Sum…" at bounding box center [337, 262] width 674 height 524
click at [310, 202] on input "[EMAIL_ADDRESS][DOMAIN_NAME]>" at bounding box center [428, 202] width 470 height 21
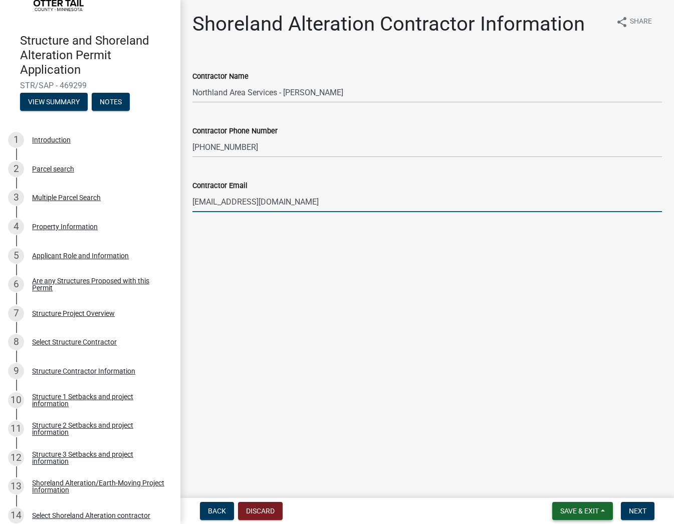
type input "[EMAIL_ADDRESS][DOMAIN_NAME]"
click at [597, 516] on button "Save & Exit" at bounding box center [583, 511] width 61 height 18
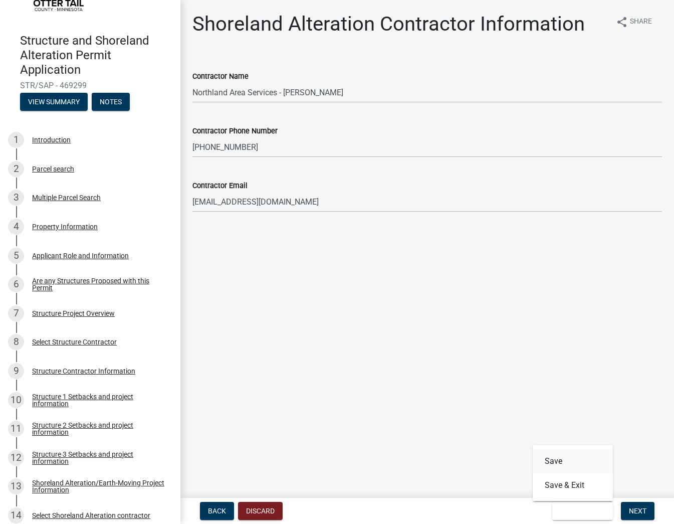
click at [558, 459] on button "Save" at bounding box center [573, 461] width 80 height 24
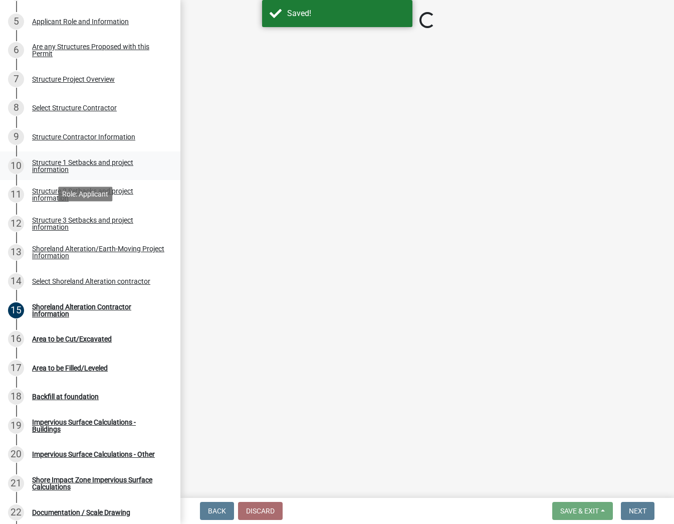
scroll to position [376, 0]
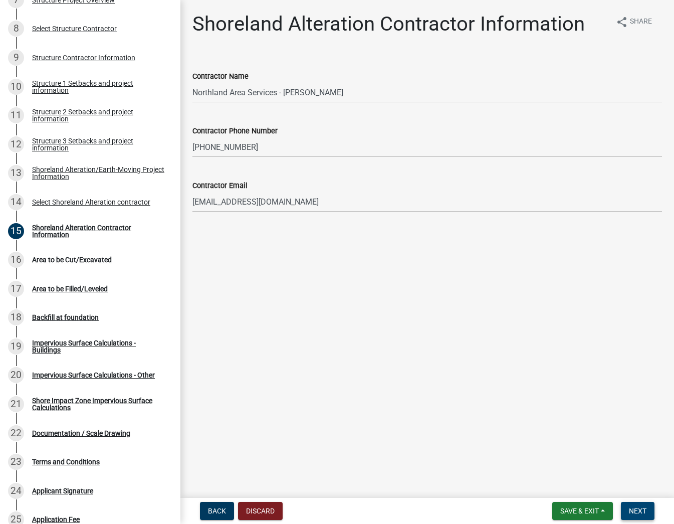
click at [637, 512] on span "Next" at bounding box center [638, 511] width 18 height 8
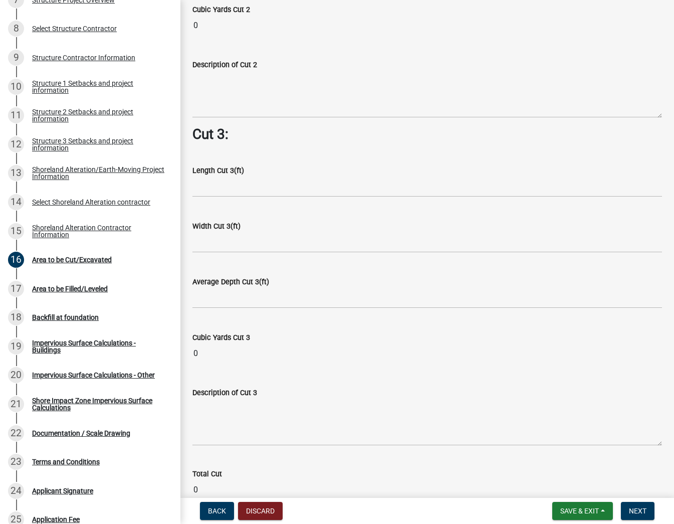
scroll to position [564, 0]
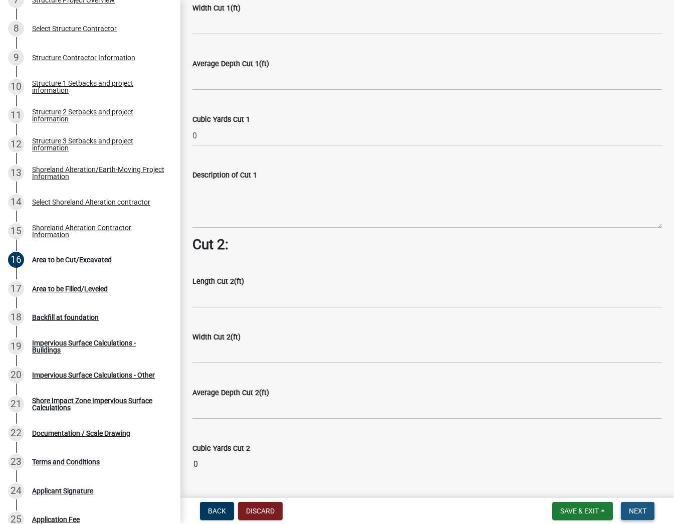
click at [638, 509] on span "Next" at bounding box center [638, 511] width 18 height 8
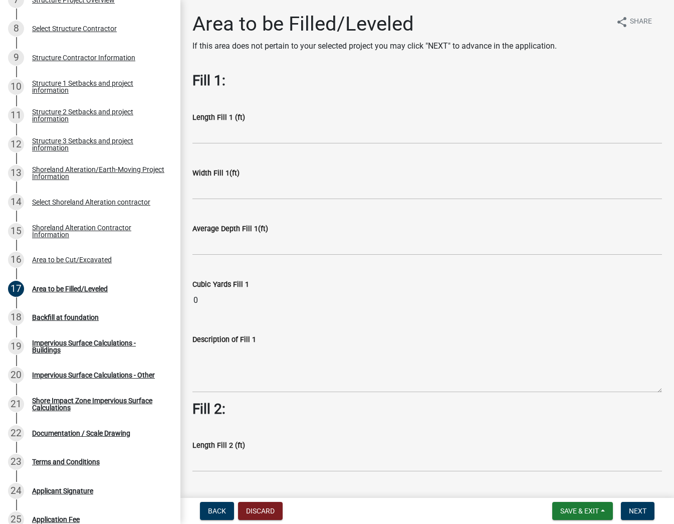
click at [206, 302] on input "0" at bounding box center [428, 300] width 470 height 20
click at [162, 296] on div "Structure and Shoreland Alteration Permit Application STR/SAP - 469299 View Sum…" at bounding box center [337, 262] width 674 height 524
click at [221, 131] on input "text" at bounding box center [428, 133] width 470 height 21
click at [206, 187] on input "text" at bounding box center [428, 189] width 470 height 21
type input "30"
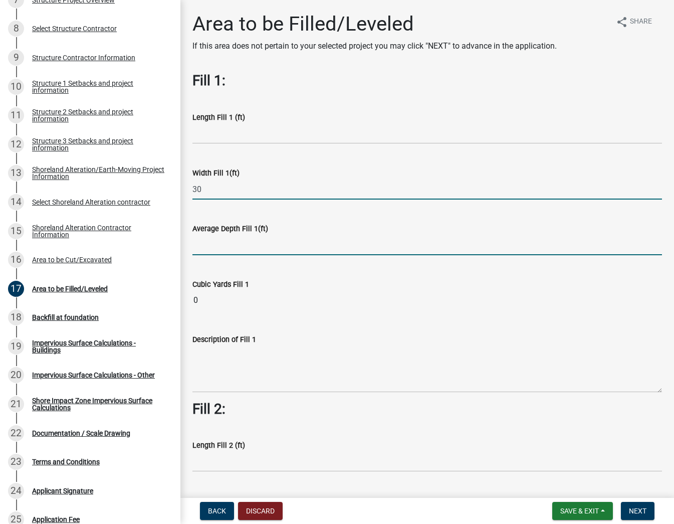
click at [220, 247] on input "text" at bounding box center [428, 245] width 470 height 21
type input "0.5"
click at [319, 209] on div "Average Depth Fill 1(ft) 0.5" at bounding box center [428, 232] width 470 height 47
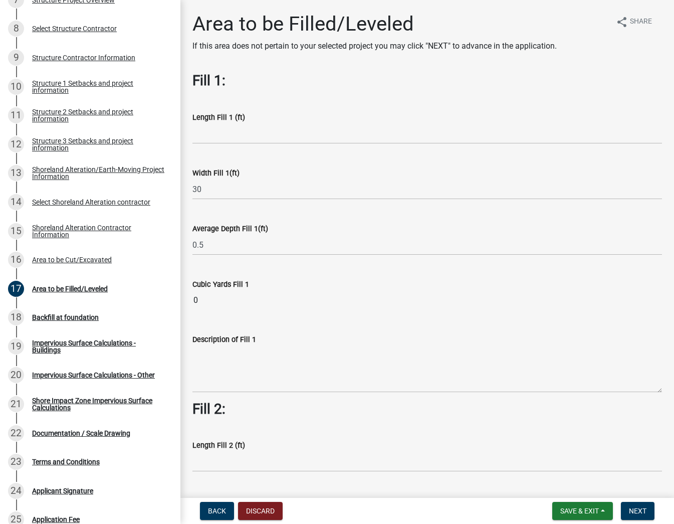
click at [217, 301] on input "0" at bounding box center [428, 300] width 470 height 20
drag, startPoint x: 206, startPoint y: 301, endPoint x: 171, endPoint y: 294, distance: 34.7
click at [171, 294] on div "Structure and Shoreland Alteration Permit Application STR/SAP - 469299 View Sum…" at bounding box center [337, 262] width 674 height 524
click at [254, 179] on input "30" at bounding box center [428, 189] width 470 height 21
click at [207, 136] on input "text" at bounding box center [428, 133] width 470 height 21
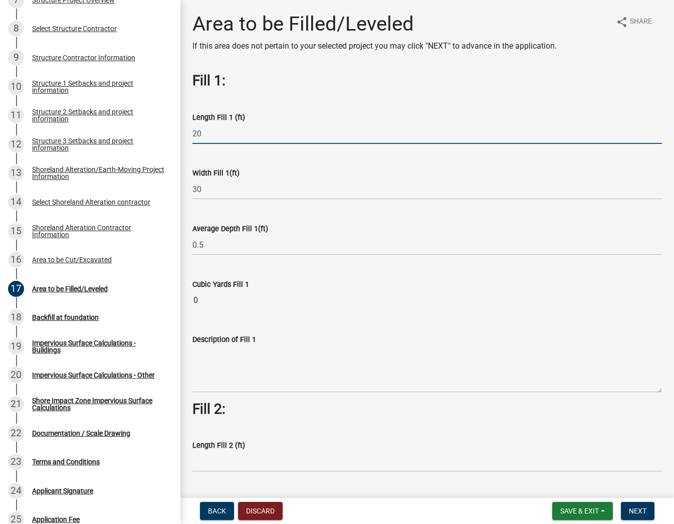
type input "20"
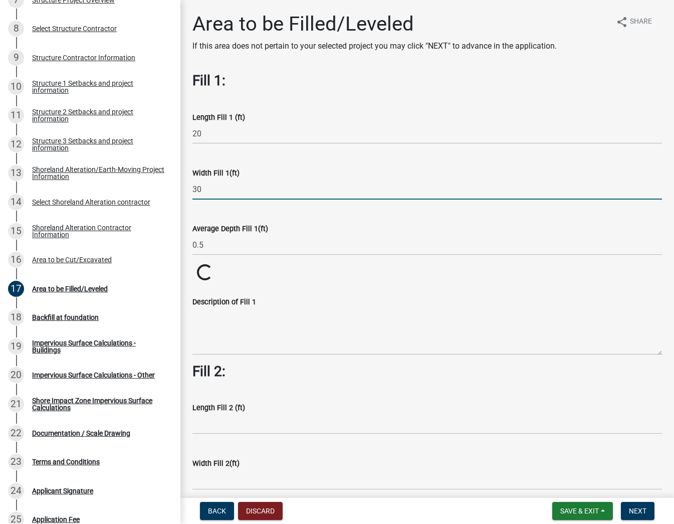
click at [251, 189] on input "30" at bounding box center [428, 189] width 470 height 21
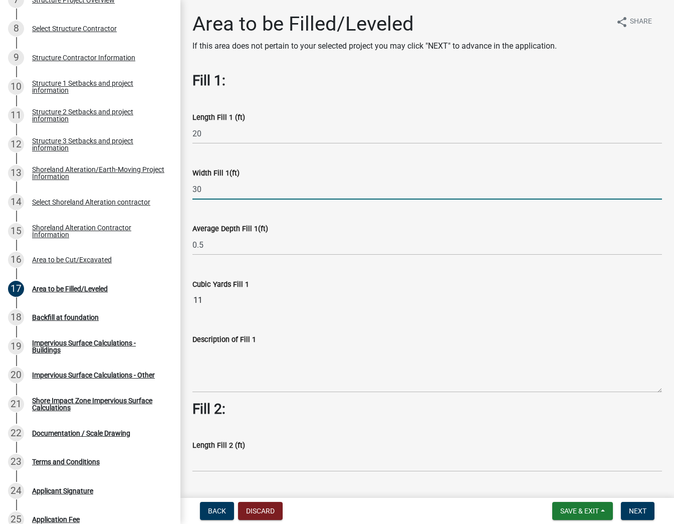
type input "3"
click at [317, 228] on div "Average Depth Fill 1(ft)" at bounding box center [428, 229] width 470 height 12
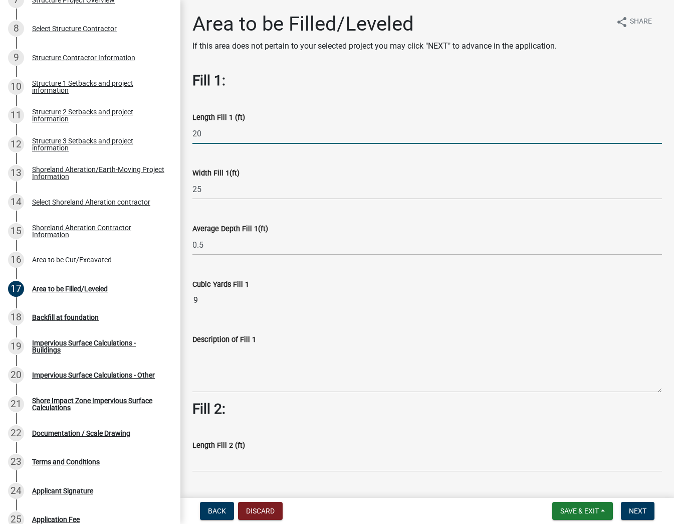
click at [198, 133] on input "20" at bounding box center [428, 133] width 470 height 21
click at [204, 186] on input "25" at bounding box center [428, 189] width 470 height 21
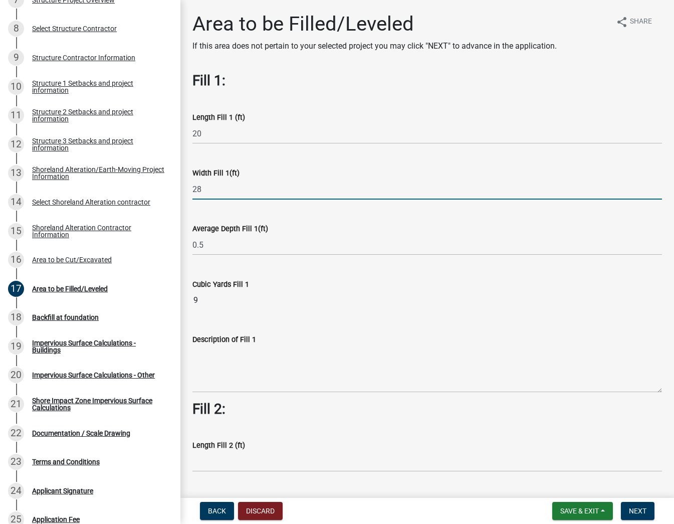
type input "28"
click at [296, 227] on div "Average Depth Fill 1(ft)" at bounding box center [428, 229] width 470 height 12
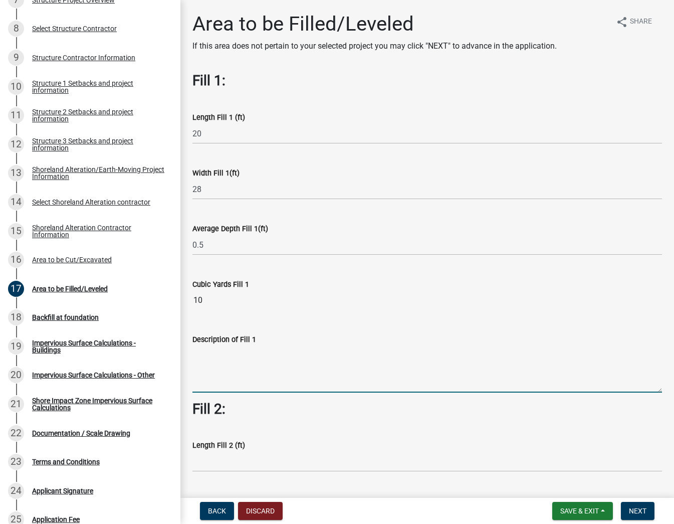
click at [272, 369] on textarea "Description of Fill 1" at bounding box center [428, 368] width 470 height 47
click at [264, 353] on textarea "Place granular fill in area eroded to" at bounding box center [428, 368] width 470 height 47
click at [355, 350] on textarea "Place granular fill in beach area eroded to" at bounding box center [428, 368] width 470 height 47
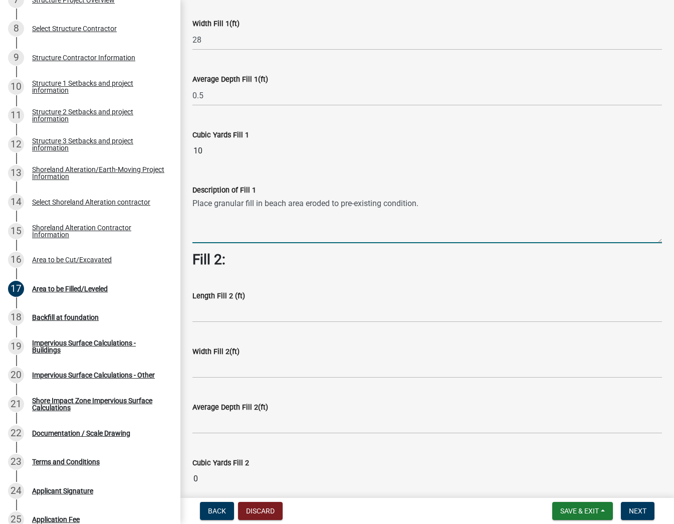
scroll to position [376, 0]
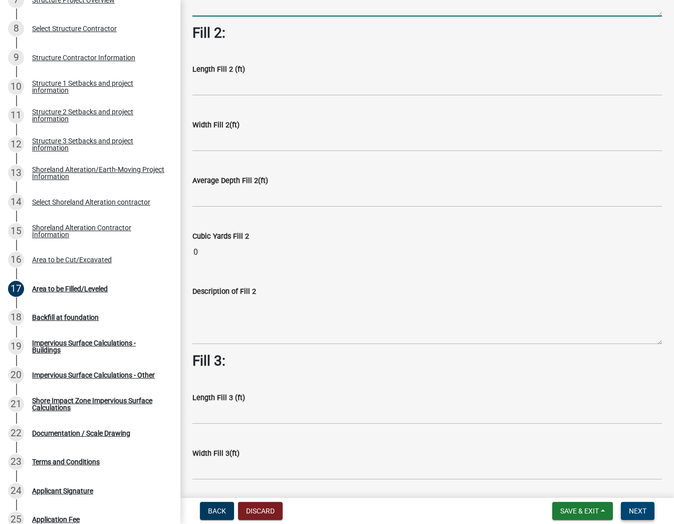
type textarea "Place granular fill in beach area eroded to pre-existing condition."
click at [640, 512] on span "Next" at bounding box center [638, 511] width 18 height 8
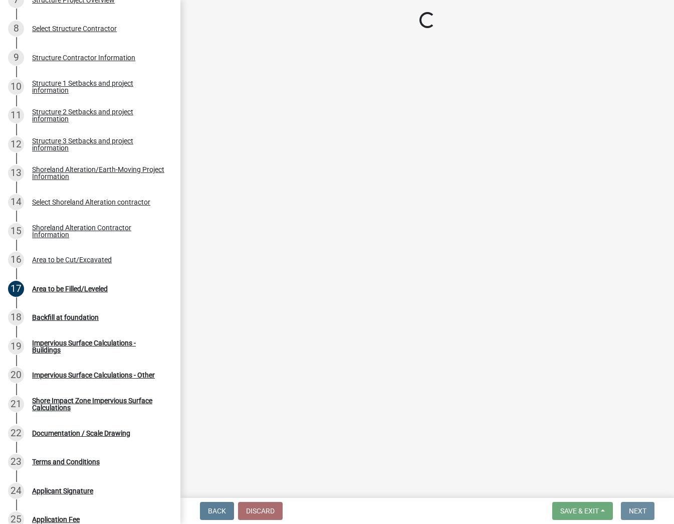
scroll to position [0, 0]
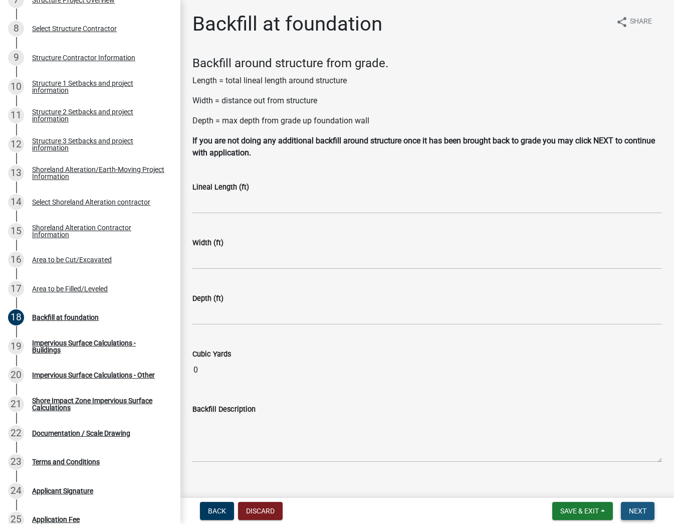
click at [641, 510] on span "Next" at bounding box center [638, 511] width 18 height 8
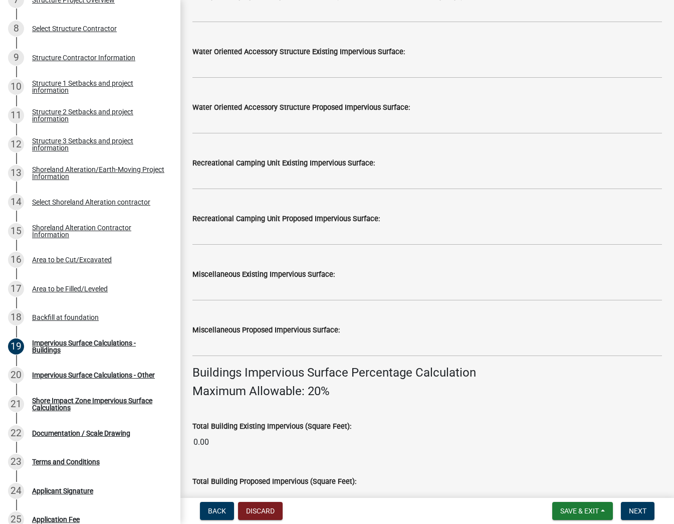
scroll to position [376, 0]
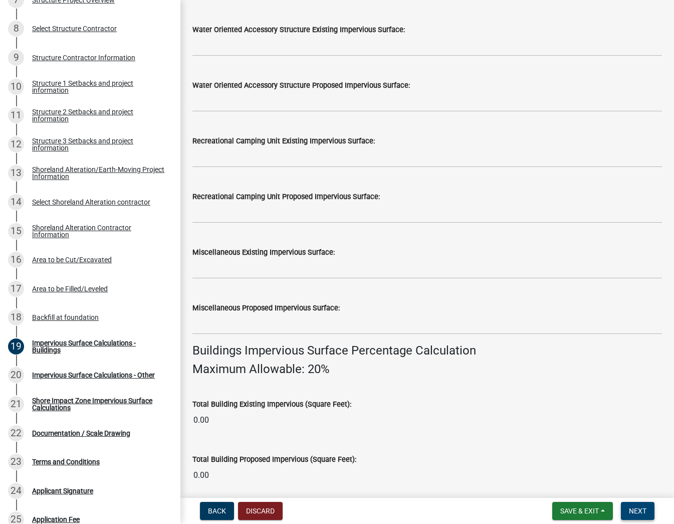
click at [642, 516] on button "Next" at bounding box center [638, 511] width 34 height 18
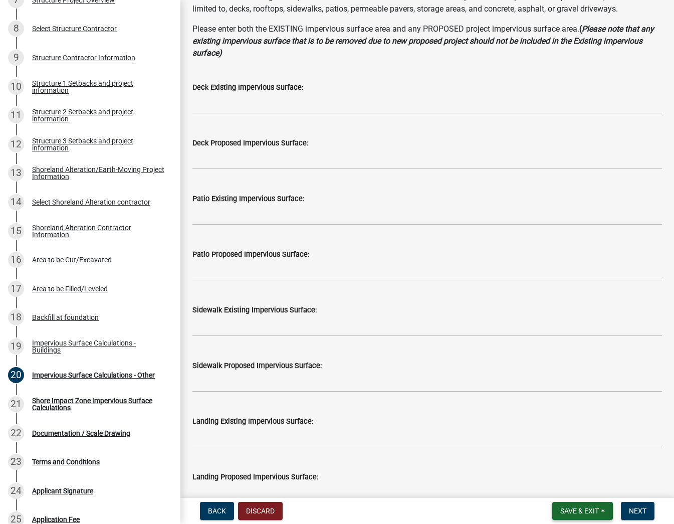
scroll to position [125, 0]
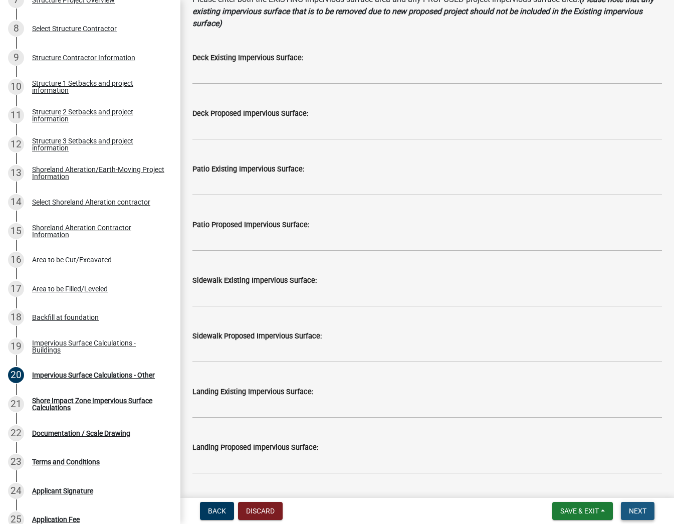
click at [643, 509] on span "Next" at bounding box center [638, 511] width 18 height 8
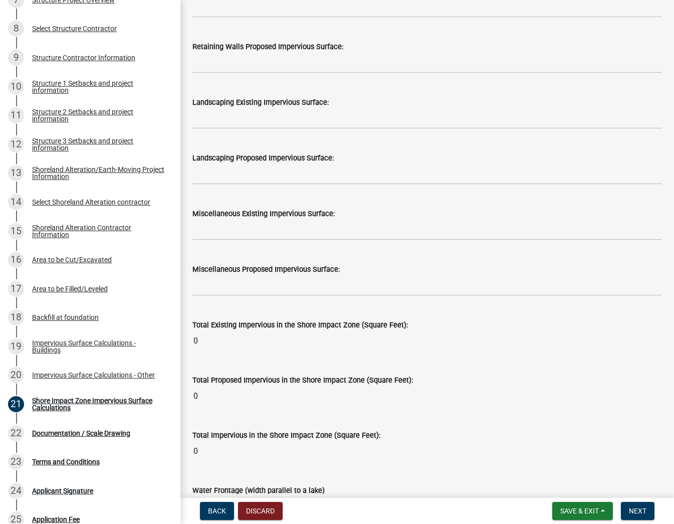
scroll to position [1197, 0]
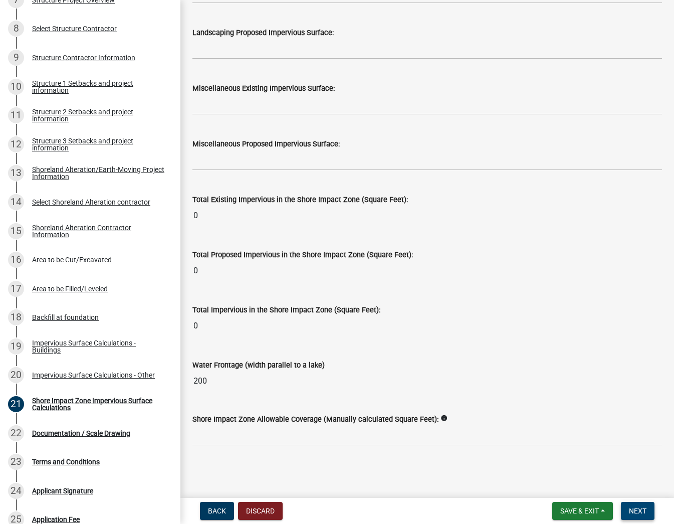
click at [647, 507] on button "Next" at bounding box center [638, 511] width 34 height 18
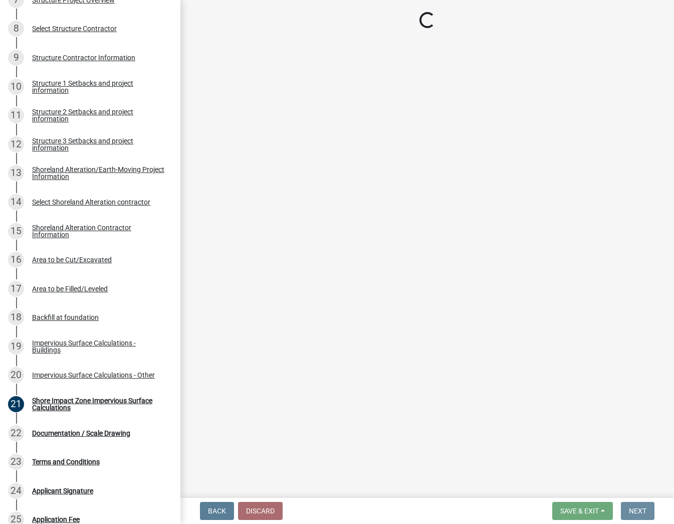
scroll to position [0, 0]
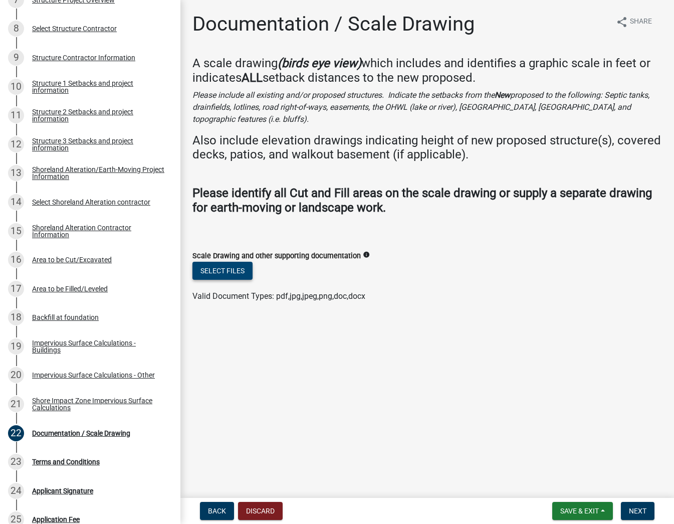
click at [219, 262] on button "Select files" at bounding box center [223, 271] width 60 height 18
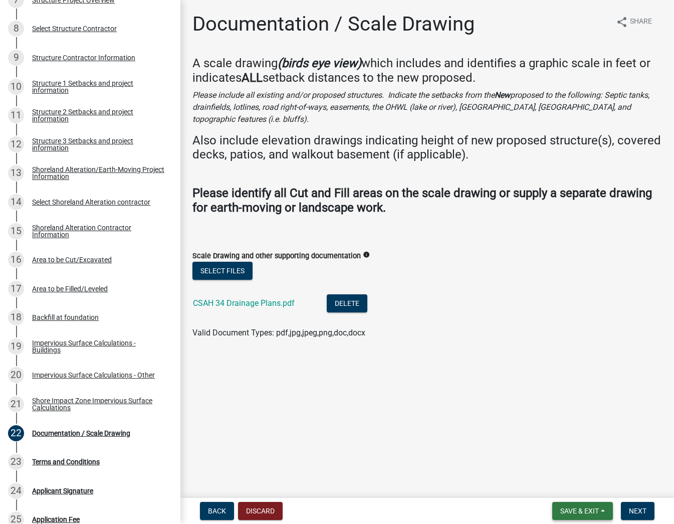
click at [600, 503] on button "Save & Exit" at bounding box center [583, 511] width 61 height 18
click at [558, 455] on button "Save" at bounding box center [573, 461] width 80 height 24
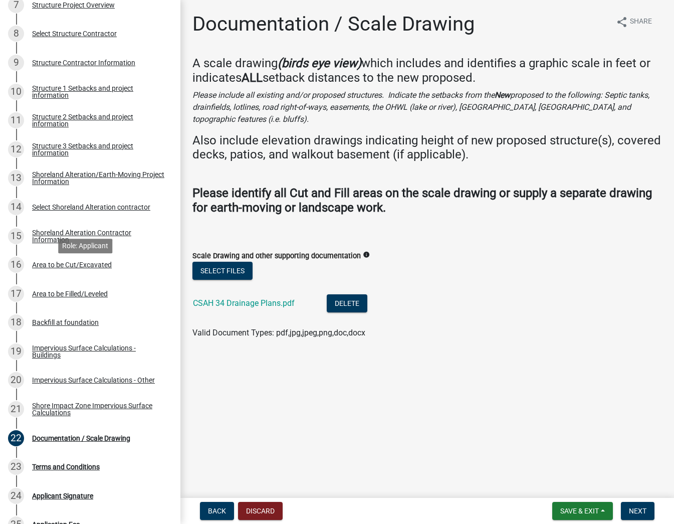
scroll to position [423, 0]
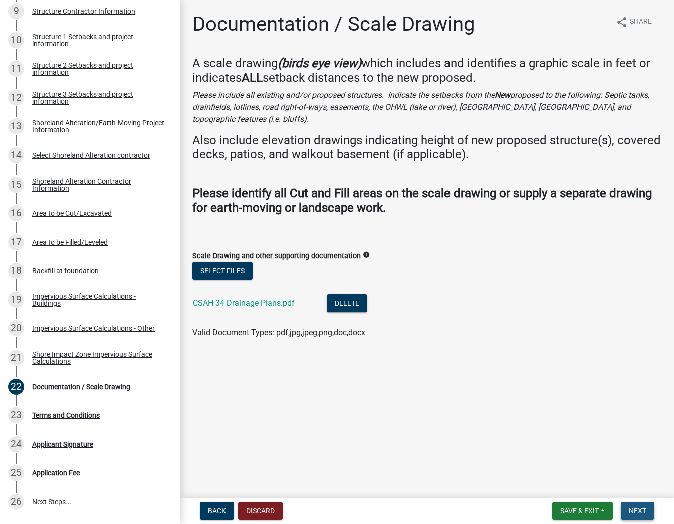
click at [635, 507] on span "Next" at bounding box center [638, 511] width 18 height 8
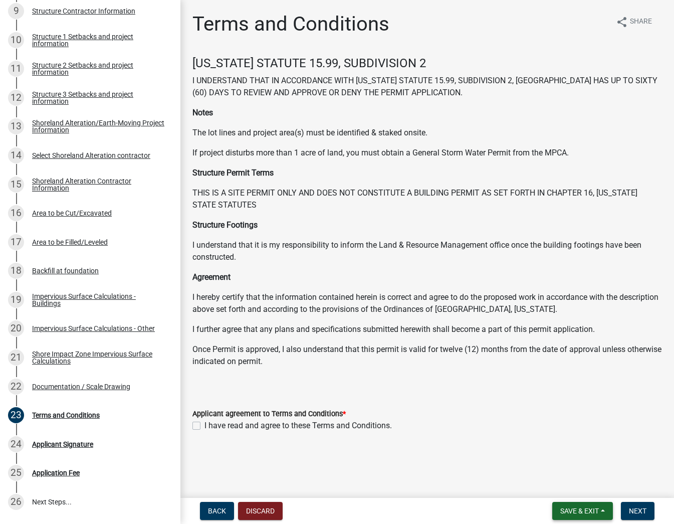
click at [580, 509] on span "Save & Exit" at bounding box center [580, 511] width 39 height 8
click at [553, 459] on button "Save" at bounding box center [573, 461] width 80 height 24
click at [205, 427] on label "I have read and agree to these Terms and Conditions." at bounding box center [299, 426] width 188 height 12
click at [205, 426] on input "I have read and agree to these Terms and Conditions." at bounding box center [208, 423] width 7 height 7
checkbox input "true"
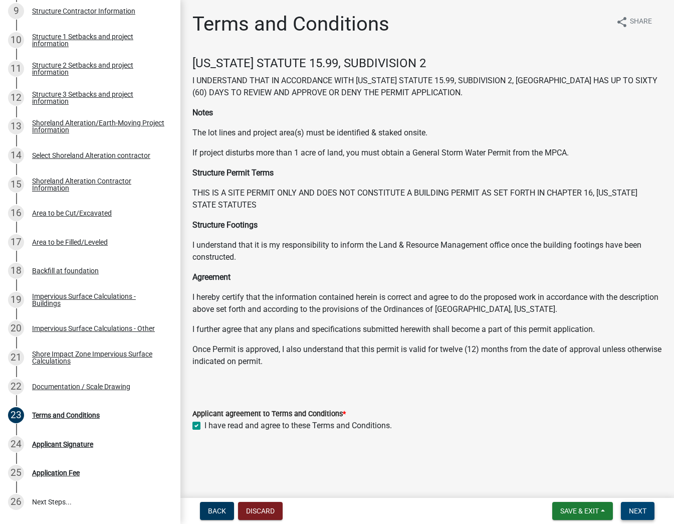
click at [640, 510] on span "Next" at bounding box center [638, 511] width 18 height 8
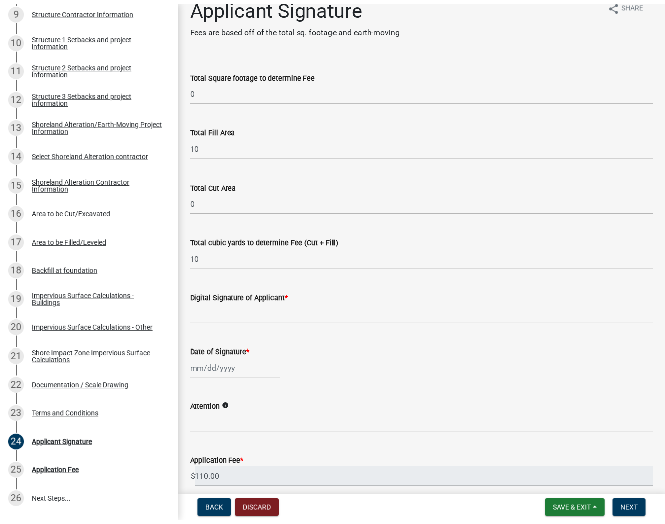
scroll to position [0, 0]
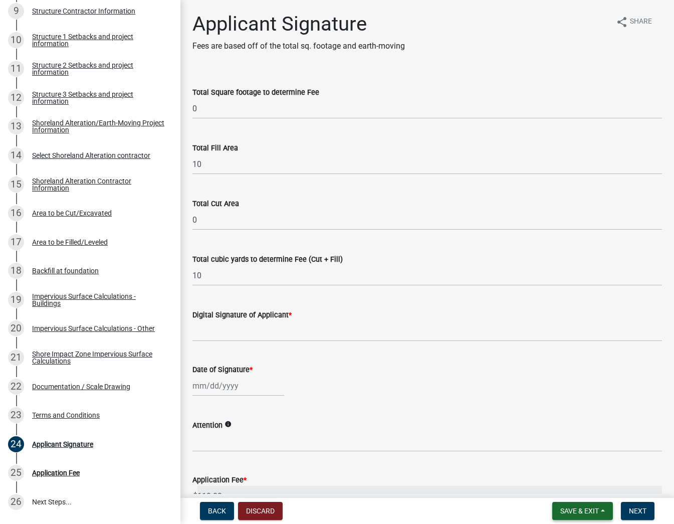
click at [576, 512] on span "Save & Exit" at bounding box center [580, 511] width 39 height 8
click at [563, 482] on button "Save & Exit" at bounding box center [573, 485] width 80 height 24
